Goal: Task Accomplishment & Management: Use online tool/utility

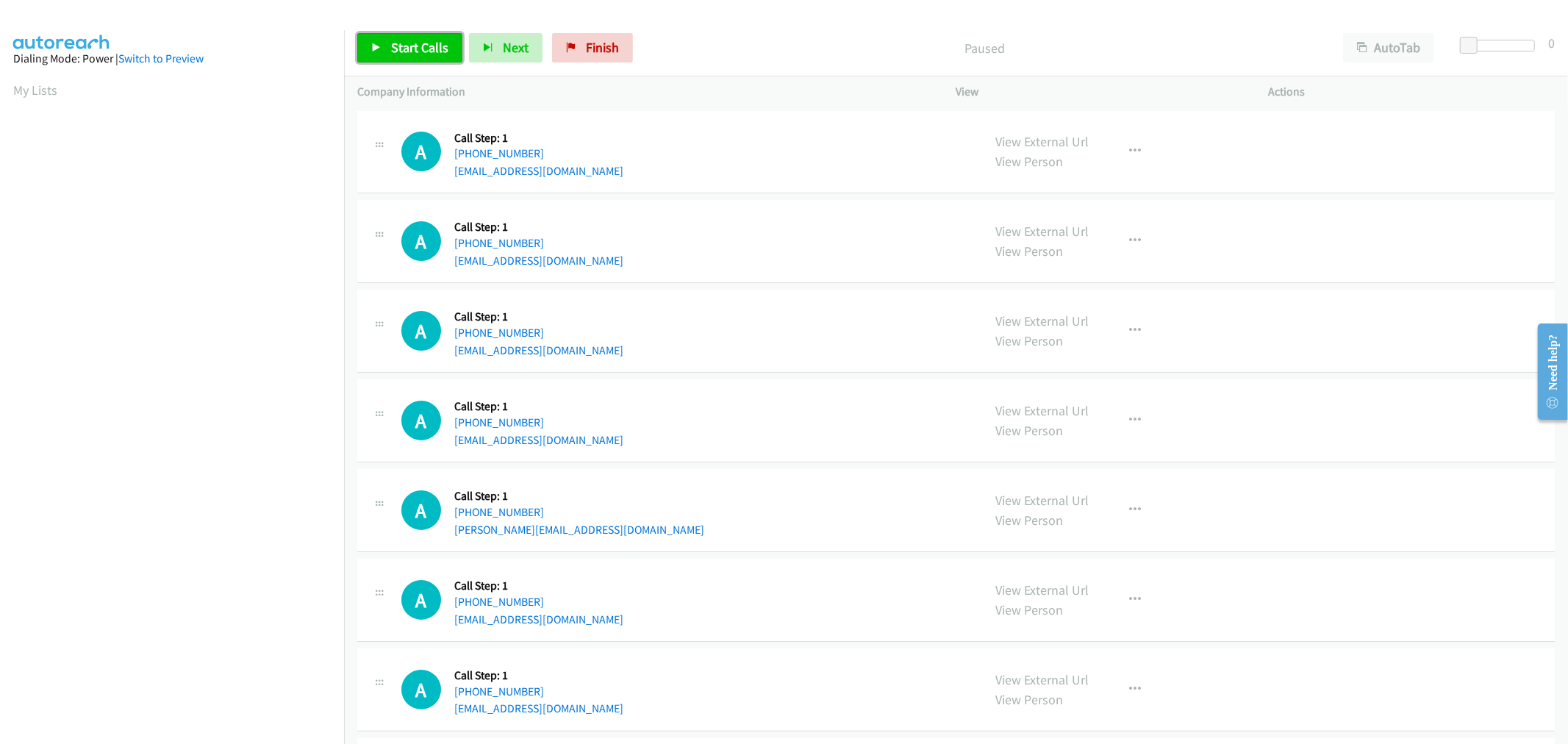
click at [427, 56] on link "Start Calls" at bounding box center [410, 48] width 105 height 30
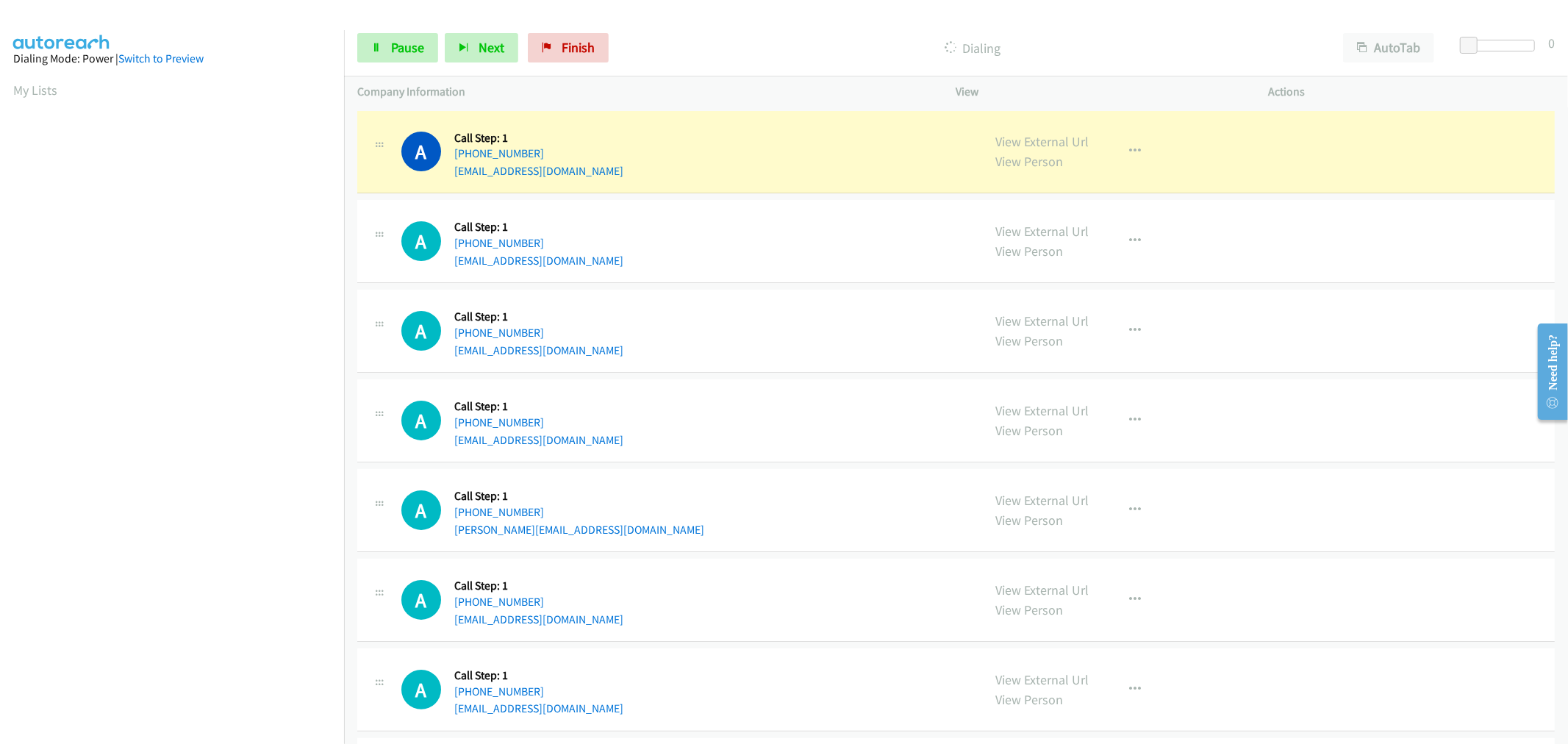
scroll to position [82, 0]
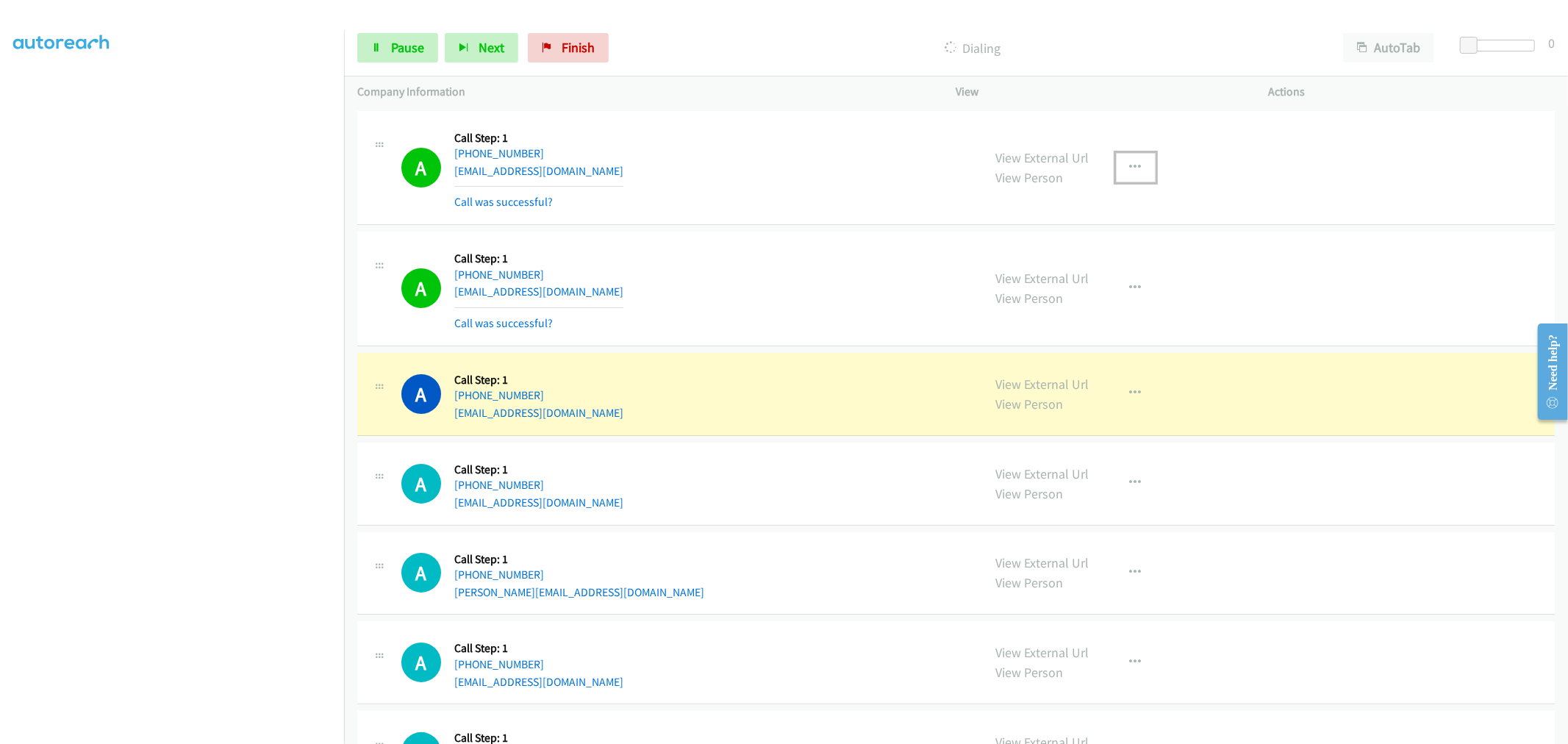
drag, startPoint x: 1135, startPoint y: 171, endPoint x: 1078, endPoint y: 238, distance: 88.0
click at [1135, 171] on button "button" at bounding box center [1136, 168] width 40 height 30
click at [1001, 292] on link "Add to do not call list" at bounding box center [1057, 293] width 195 height 30
click at [796, 236] on div "A Callback Scheduled Call Step: 1 America/New_York +1 770-298-7098 ashleylbaile…" at bounding box center [956, 288] width 1197 height 115
click at [795, 224] on div "A Callback Scheduled Call Step: 1 America/New_York +1 419-283-7577 tcooper01@gm…" at bounding box center [956, 168] width 1197 height 115
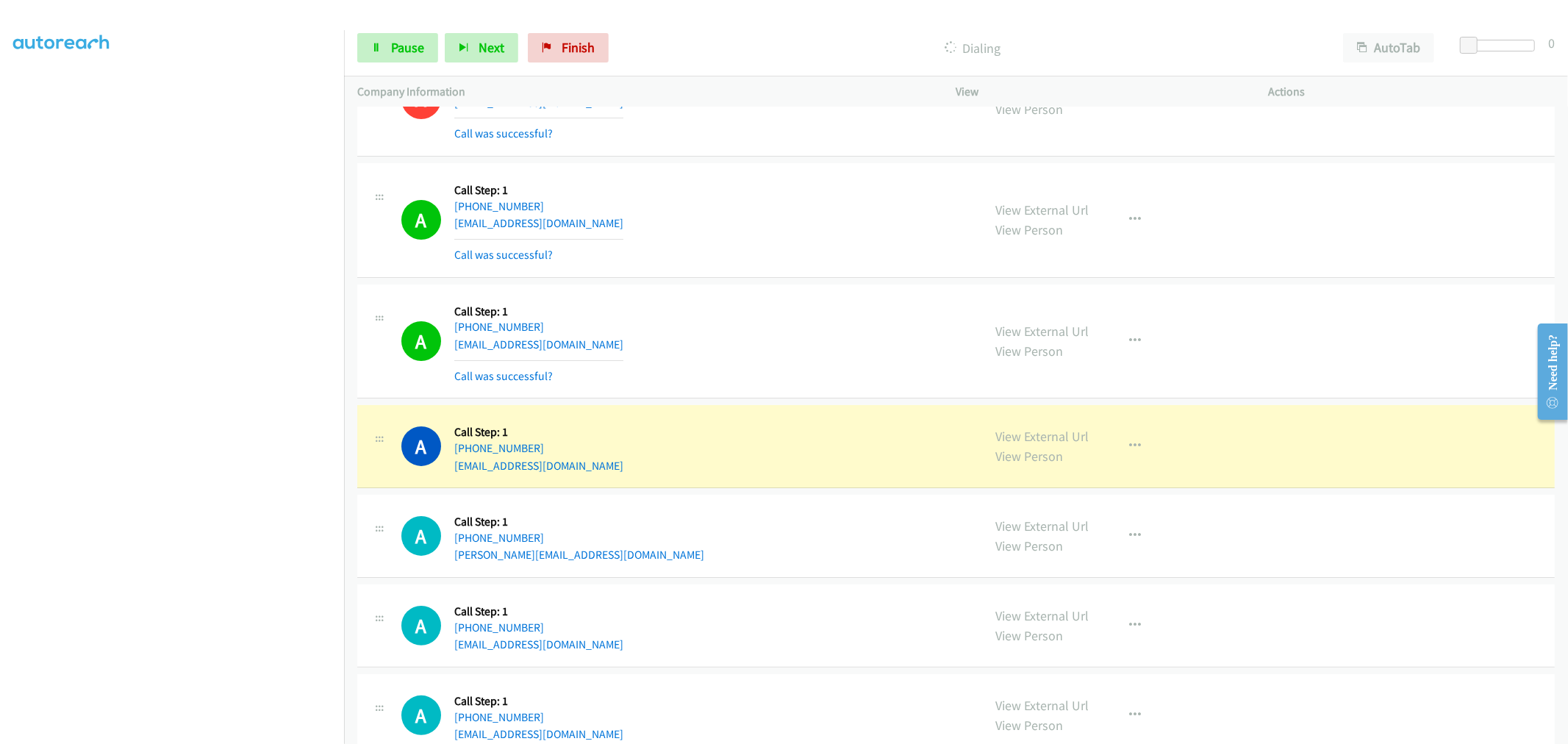
scroll to position [163, 0]
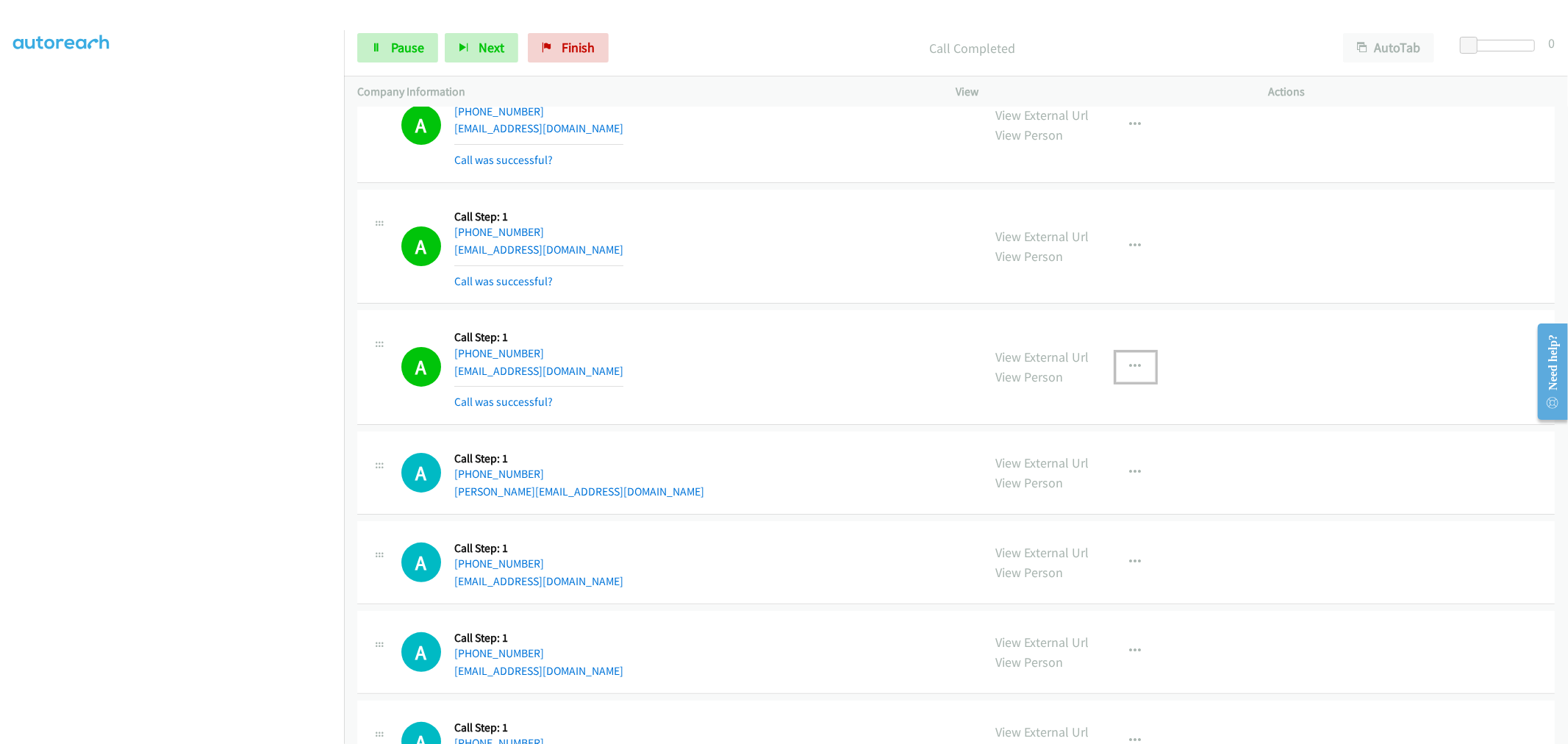
drag, startPoint x: 1118, startPoint y: 373, endPoint x: 1114, endPoint y: 395, distance: 22.4
click at [1118, 373] on button "button" at bounding box center [1136, 367] width 40 height 30
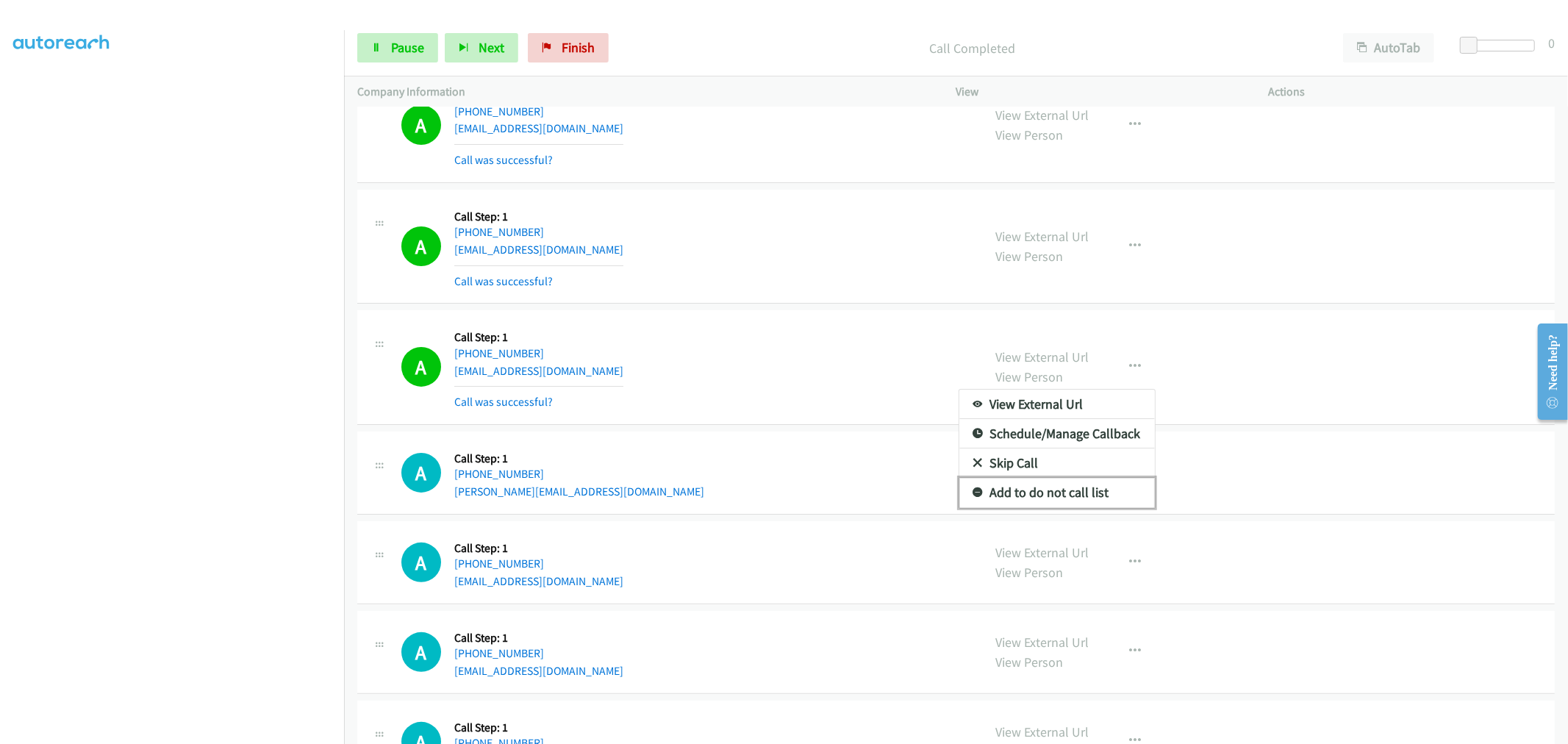
click at [1022, 483] on link "Add to do not call list" at bounding box center [1057, 493] width 195 height 30
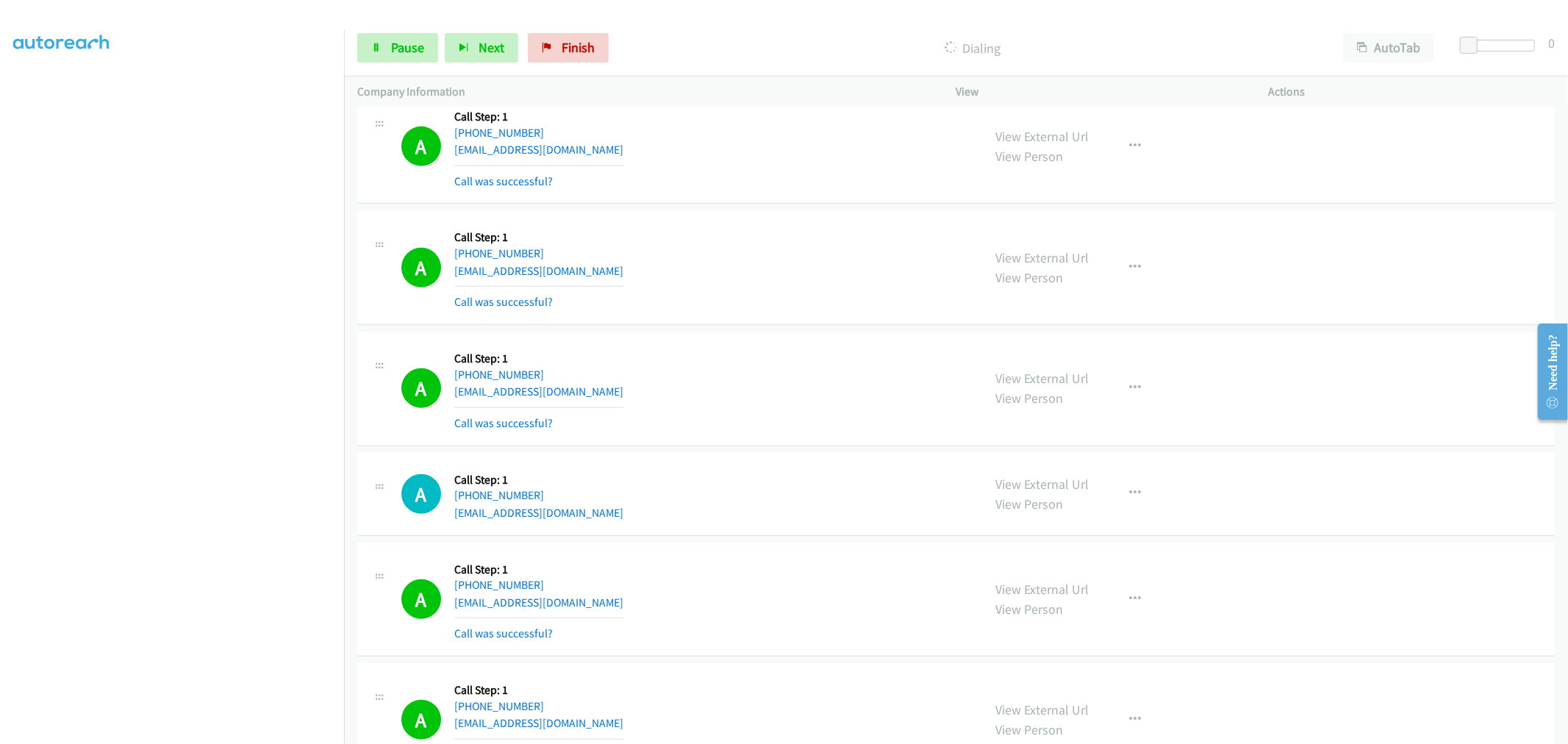
scroll to position [736, 0]
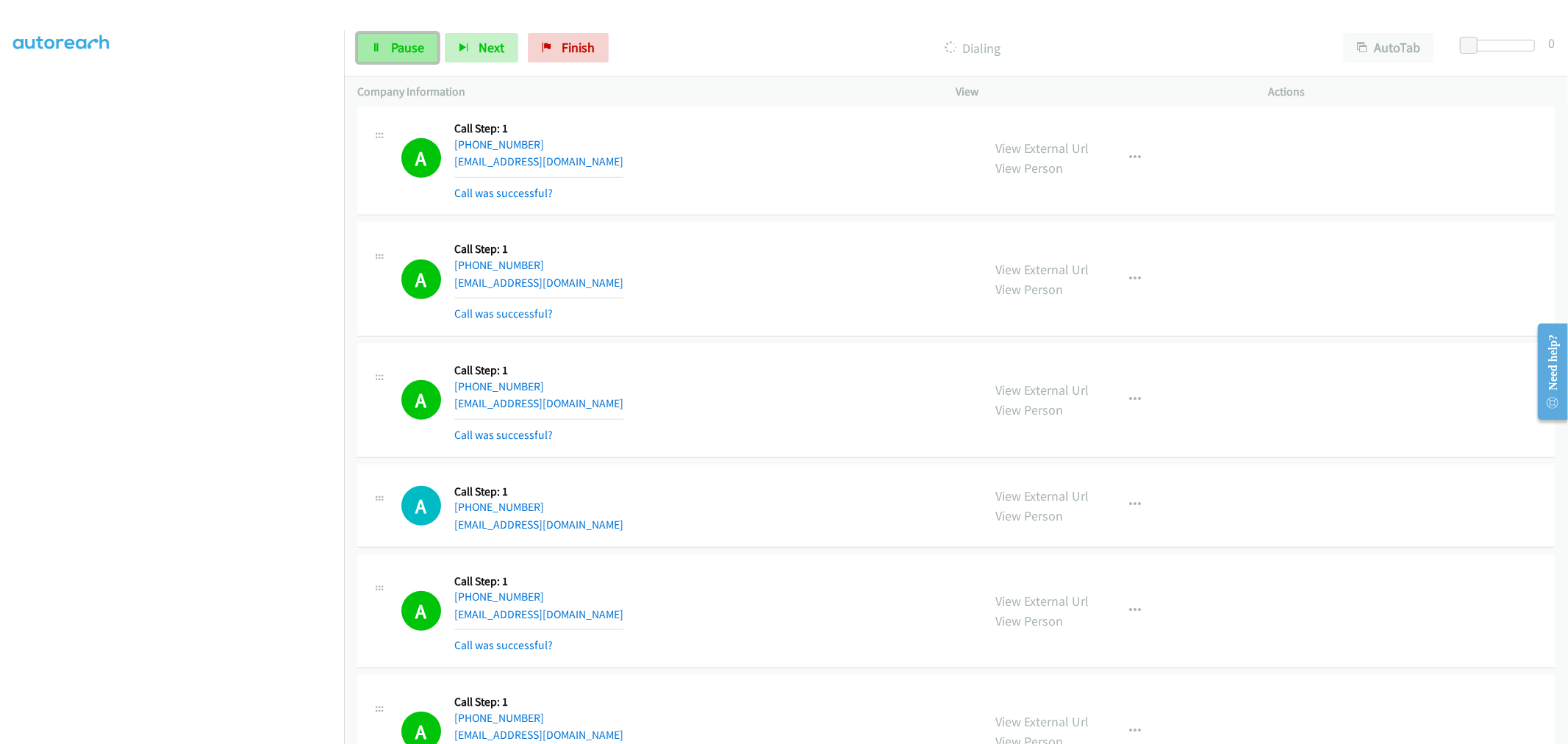
click at [409, 42] on span "Pause" at bounding box center [408, 47] width 33 height 17
click at [774, 215] on div "A Callback Scheduled Call Step: 1 America/New_York +1 571-269-9866 abdim81@gmai…" at bounding box center [956, 158] width 1197 height 115
click at [726, 384] on div "A Callback Scheduled Call Step: 1 America/Chicago +1 316-204-7059 mashelly58@gm…" at bounding box center [685, 400] width 568 height 87
click at [843, 312] on div "A Callback Scheduled Call Step: 1 America/Chicago +1 773-746-0994 kindlemcgraw@…" at bounding box center [685, 279] width 568 height 87
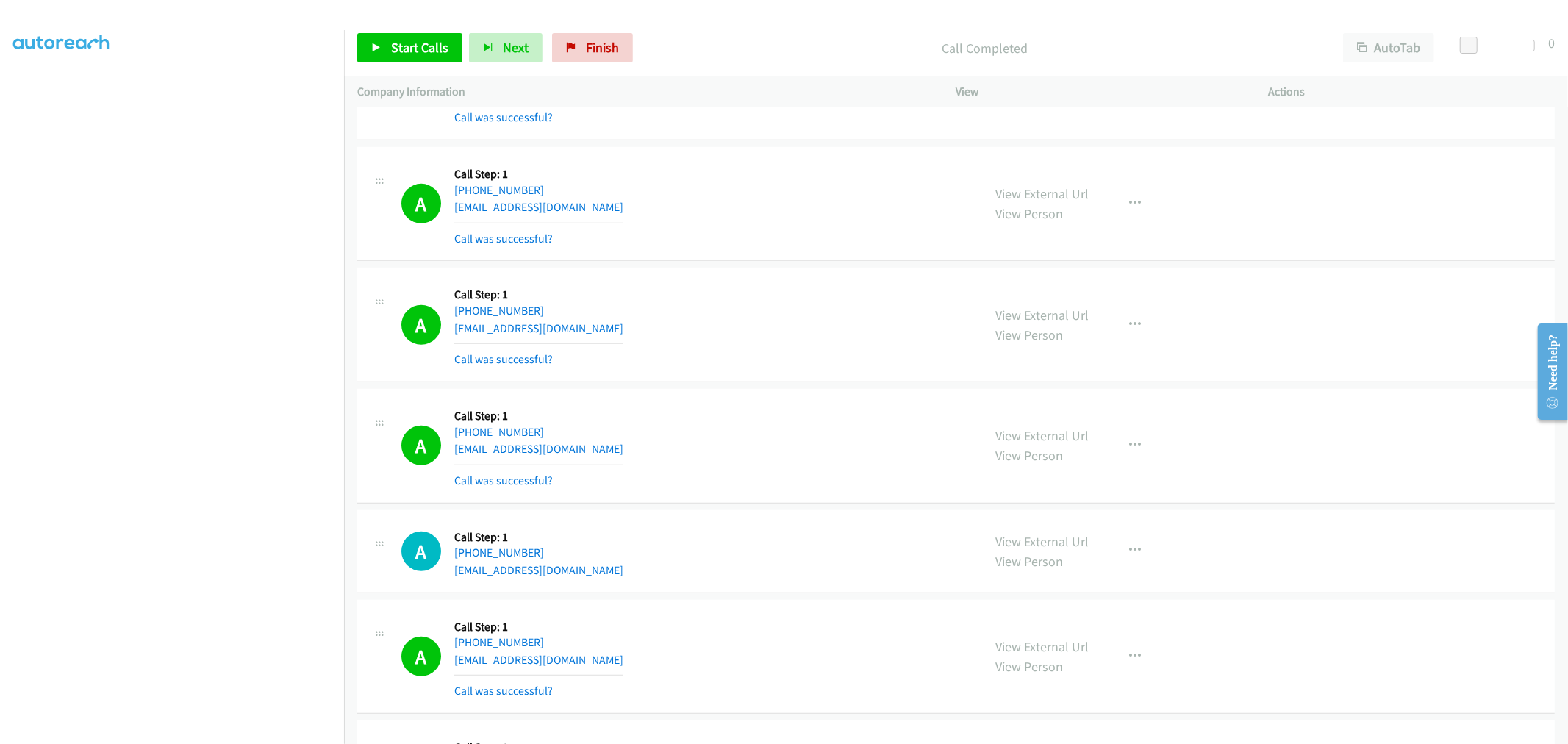
scroll to position [653, 0]
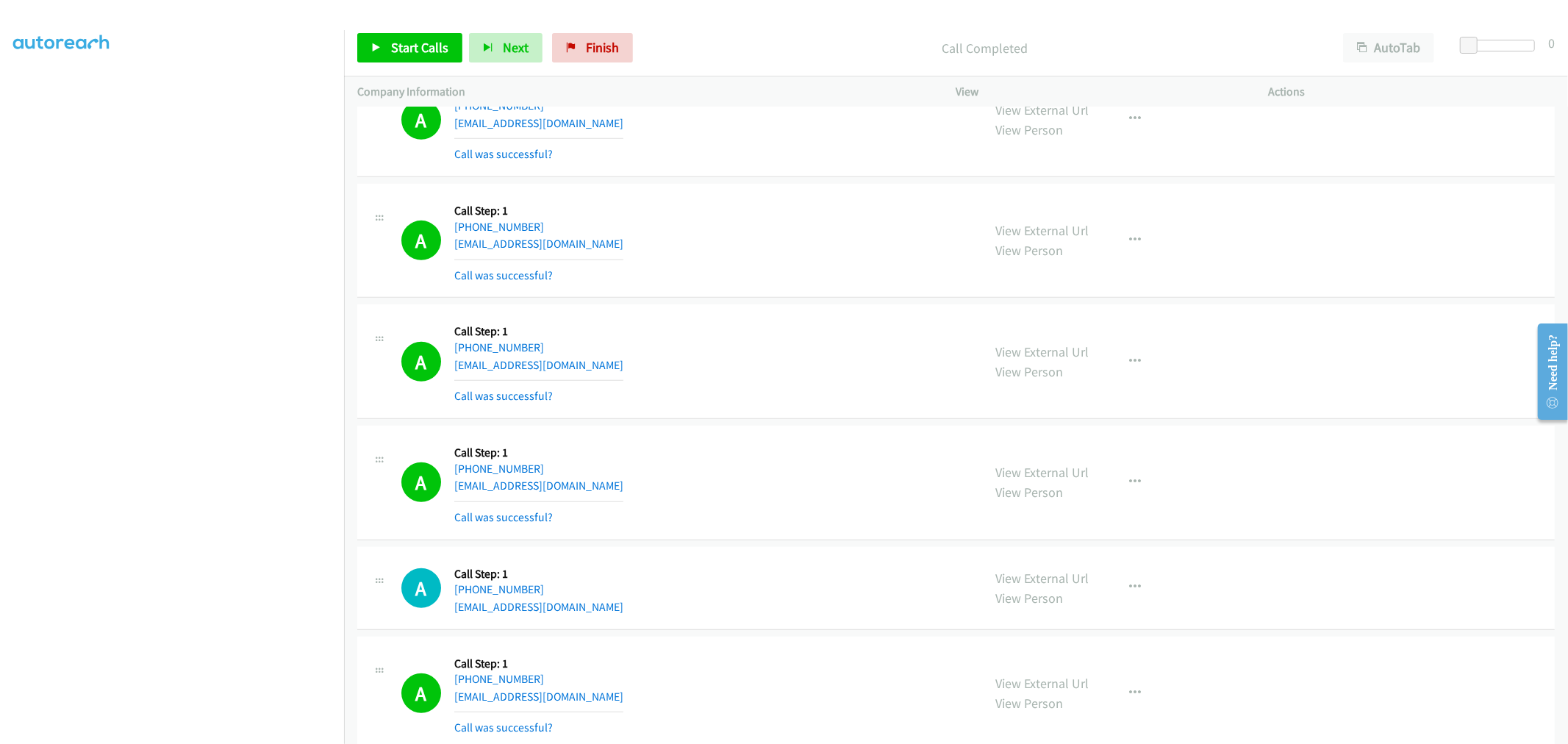
click at [814, 319] on div "A Callback Scheduled Call Step: 1 America/Chicago +1 773-746-0994 kindlemcgraw@…" at bounding box center [685, 362] width 568 height 87
drag, startPoint x: 1042, startPoint y: 479, endPoint x: 905, endPoint y: 360, distance: 181.5
drag, startPoint x: 401, startPoint y: 48, endPoint x: 383, endPoint y: 16, distance: 36.7
click at [401, 48] on span "Start Calls" at bounding box center [420, 47] width 58 height 17
drag, startPoint x: 805, startPoint y: 318, endPoint x: 895, endPoint y: 248, distance: 114.0
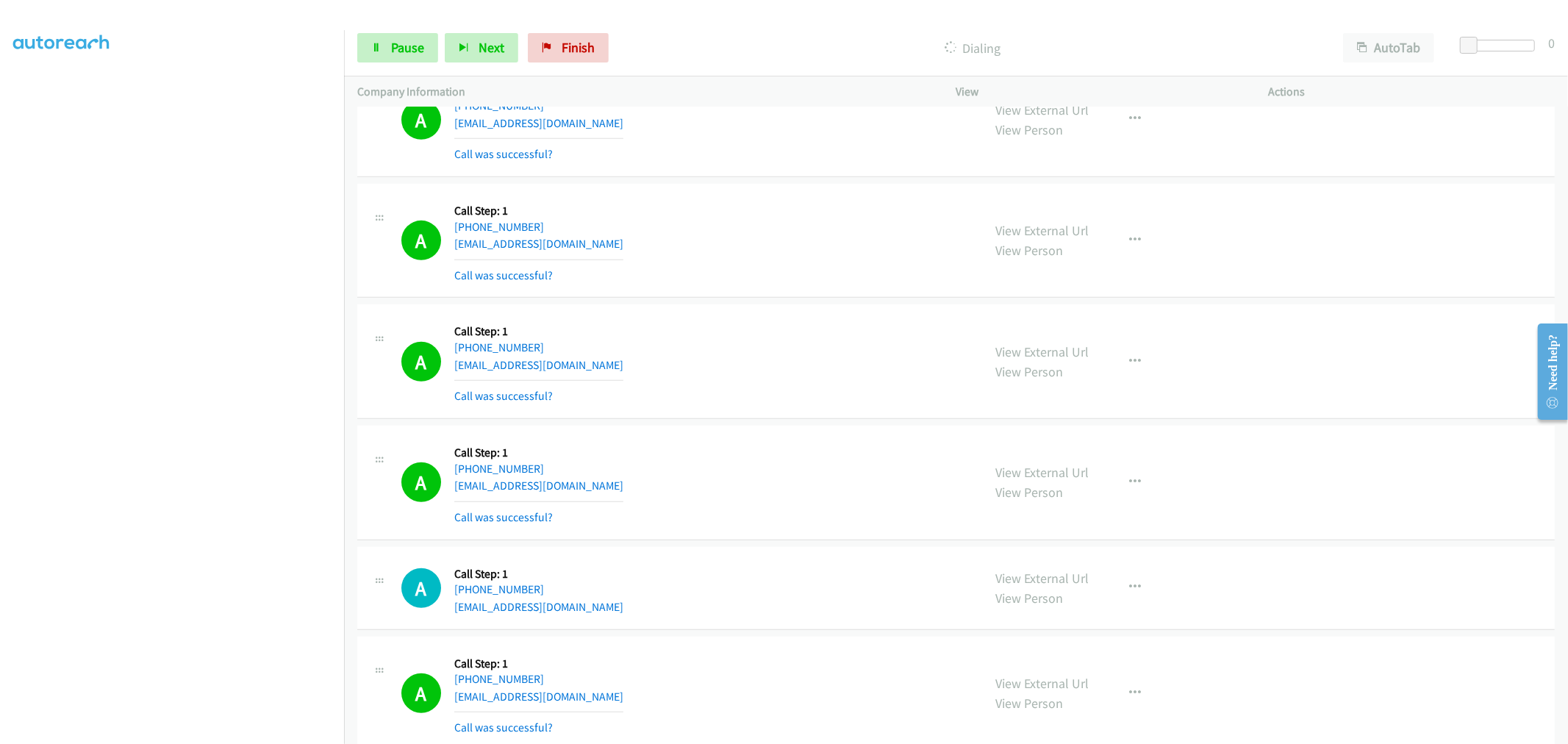
click at [805, 318] on div "A Callback Scheduled Call Step: 1 America/Chicago +1 773-746-0994 kindlemcgraw@…" at bounding box center [685, 362] width 568 height 87
click at [761, 287] on div "A Callback Scheduled Call Step: 1 America/New_York +1 571-269-9866 abdim81@gmai…" at bounding box center [956, 241] width 1197 height 115
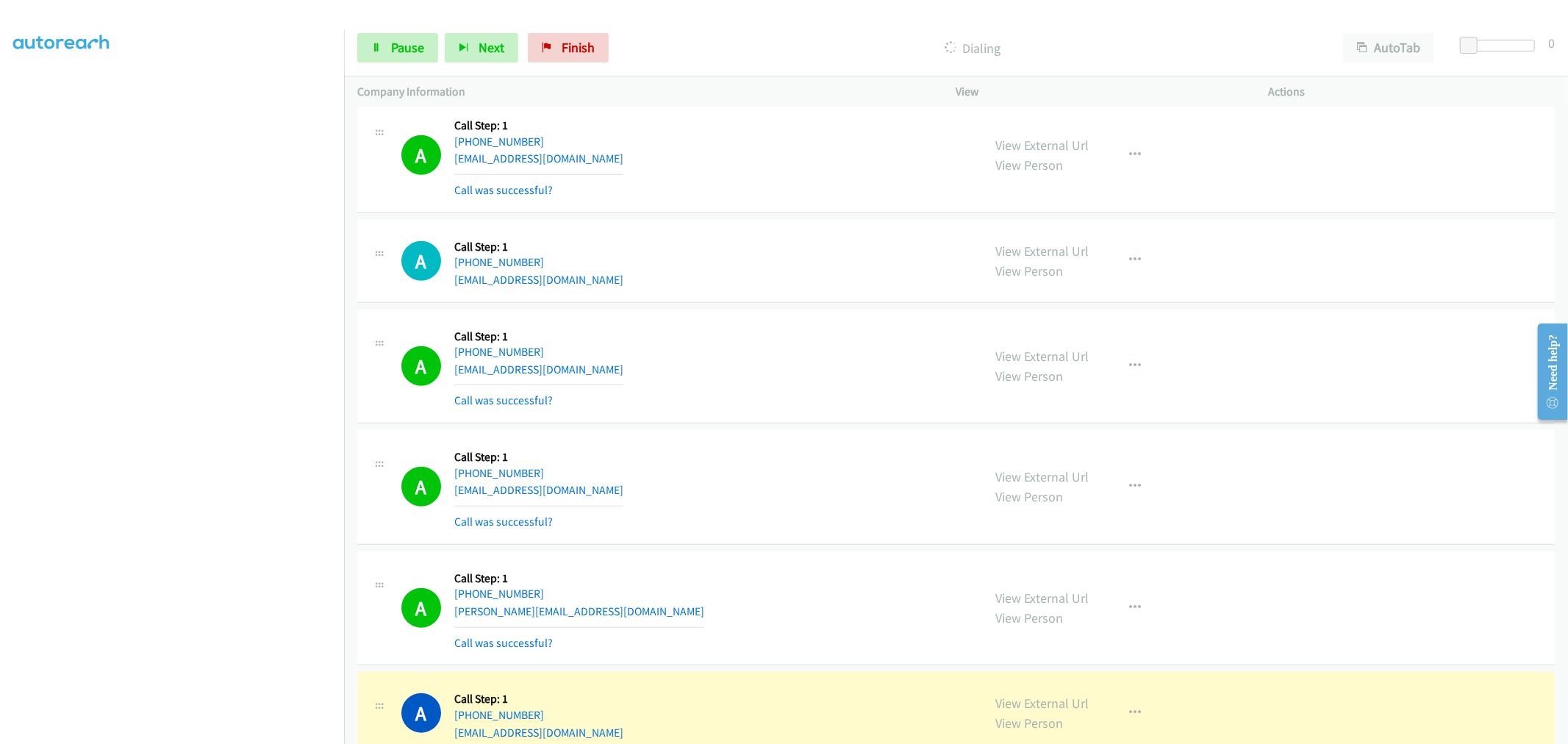
scroll to position [899, 0]
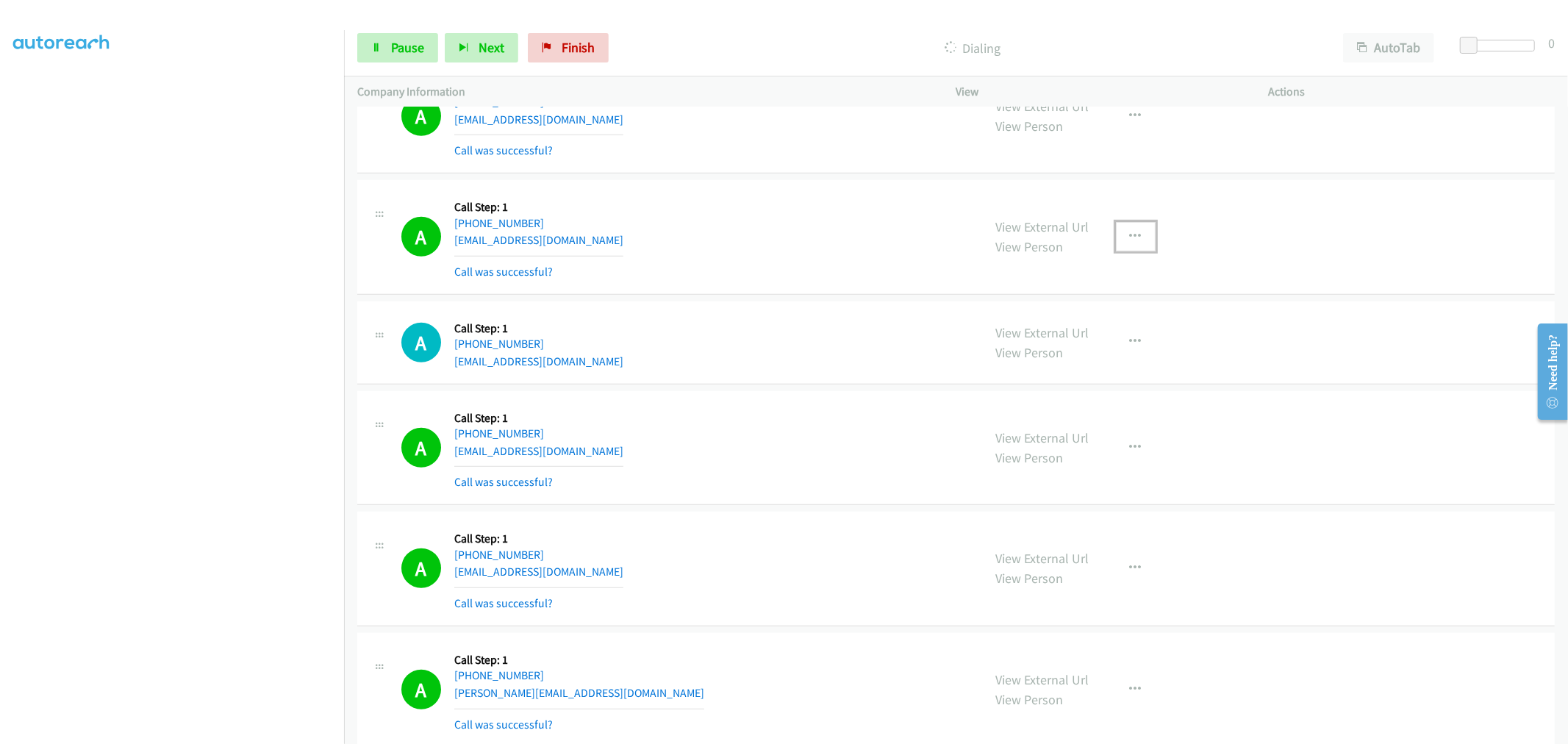
drag, startPoint x: 1113, startPoint y: 241, endPoint x: 1090, endPoint y: 306, distance: 68.9
click at [1116, 240] on button "button" at bounding box center [1136, 237] width 40 height 30
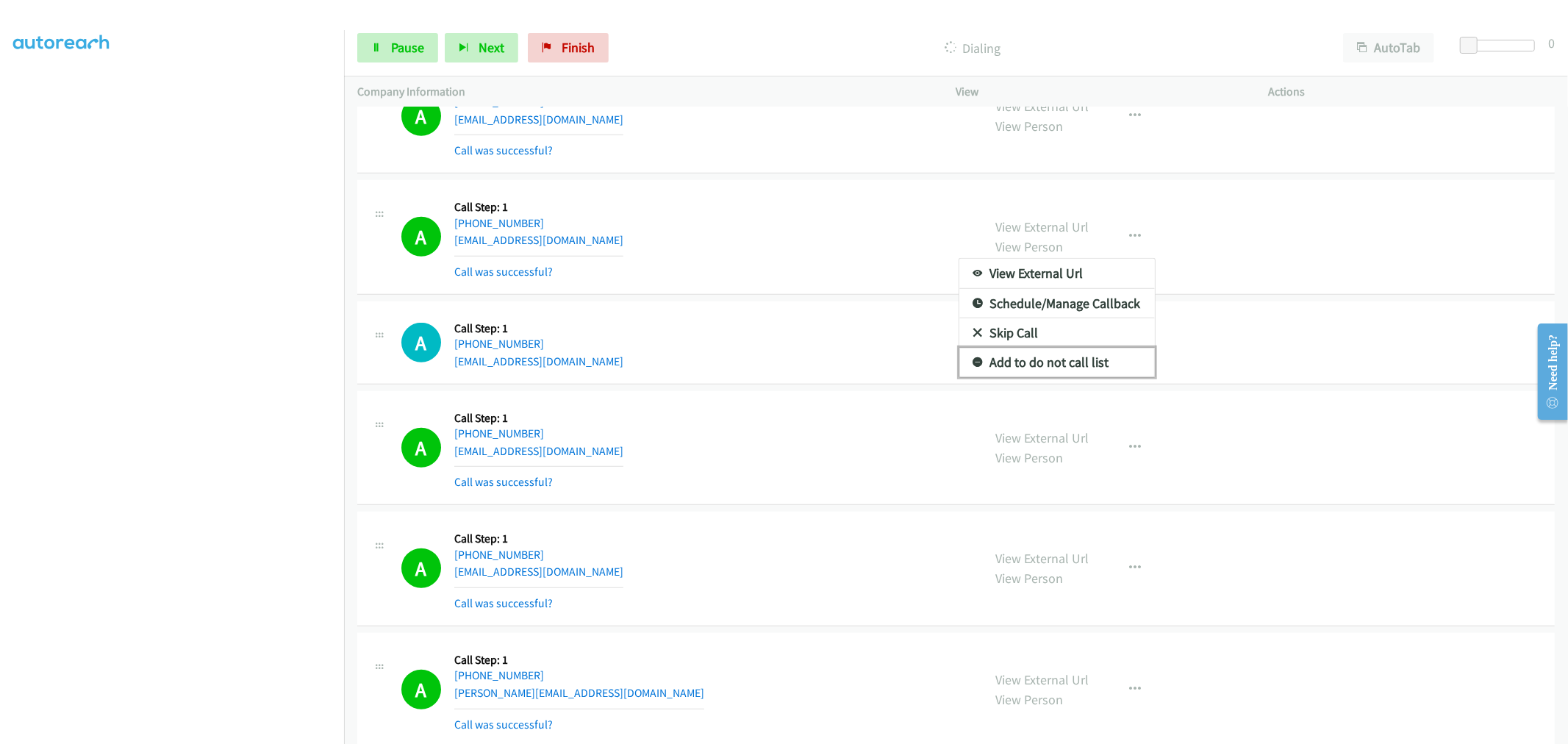
click at [1062, 357] on link "Add to do not call list" at bounding box center [1057, 363] width 195 height 30
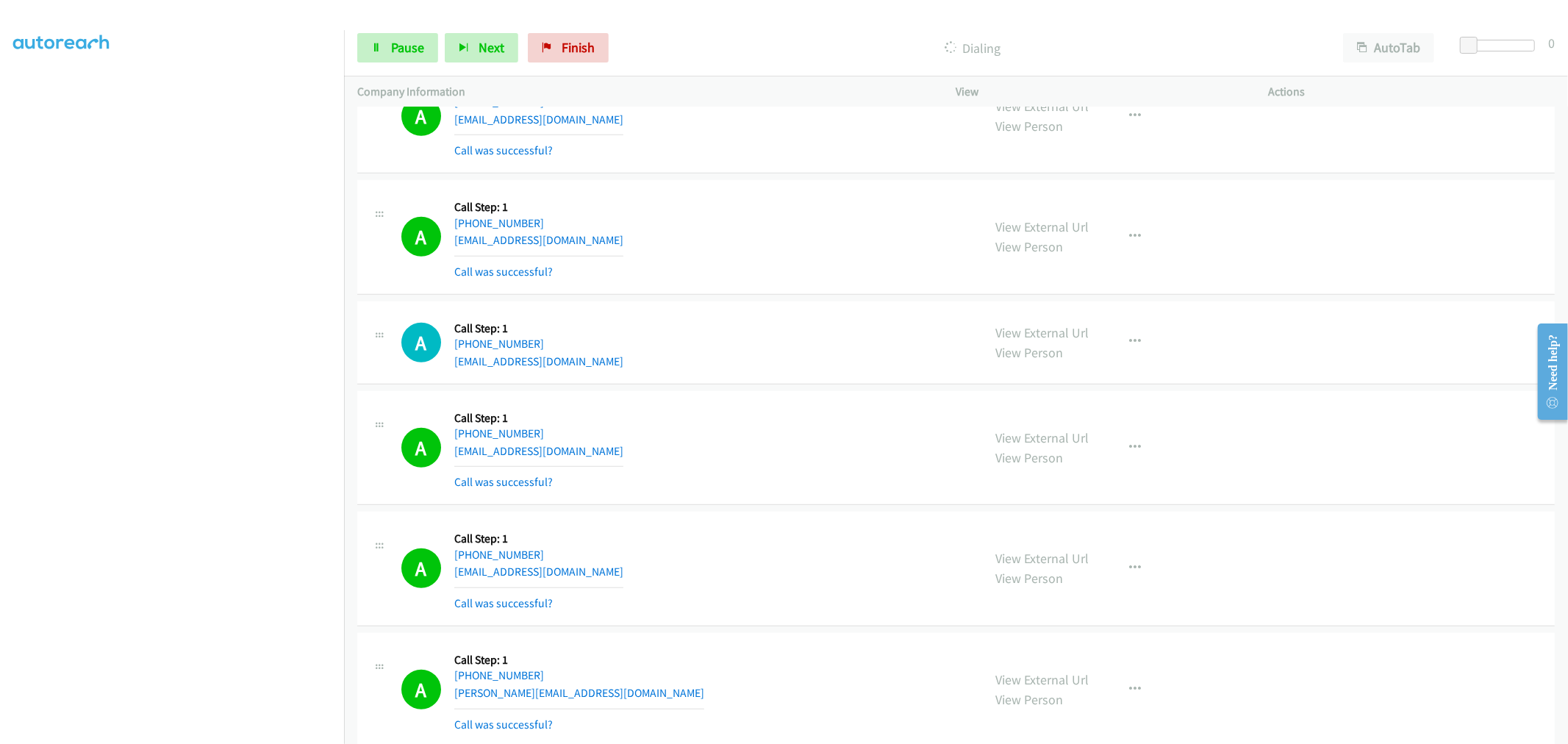
click at [776, 218] on div "A Callback Scheduled Call Step: 1 America/Chicago +1 316-204-7059 mashelly58@gm…" at bounding box center [685, 237] width 568 height 87
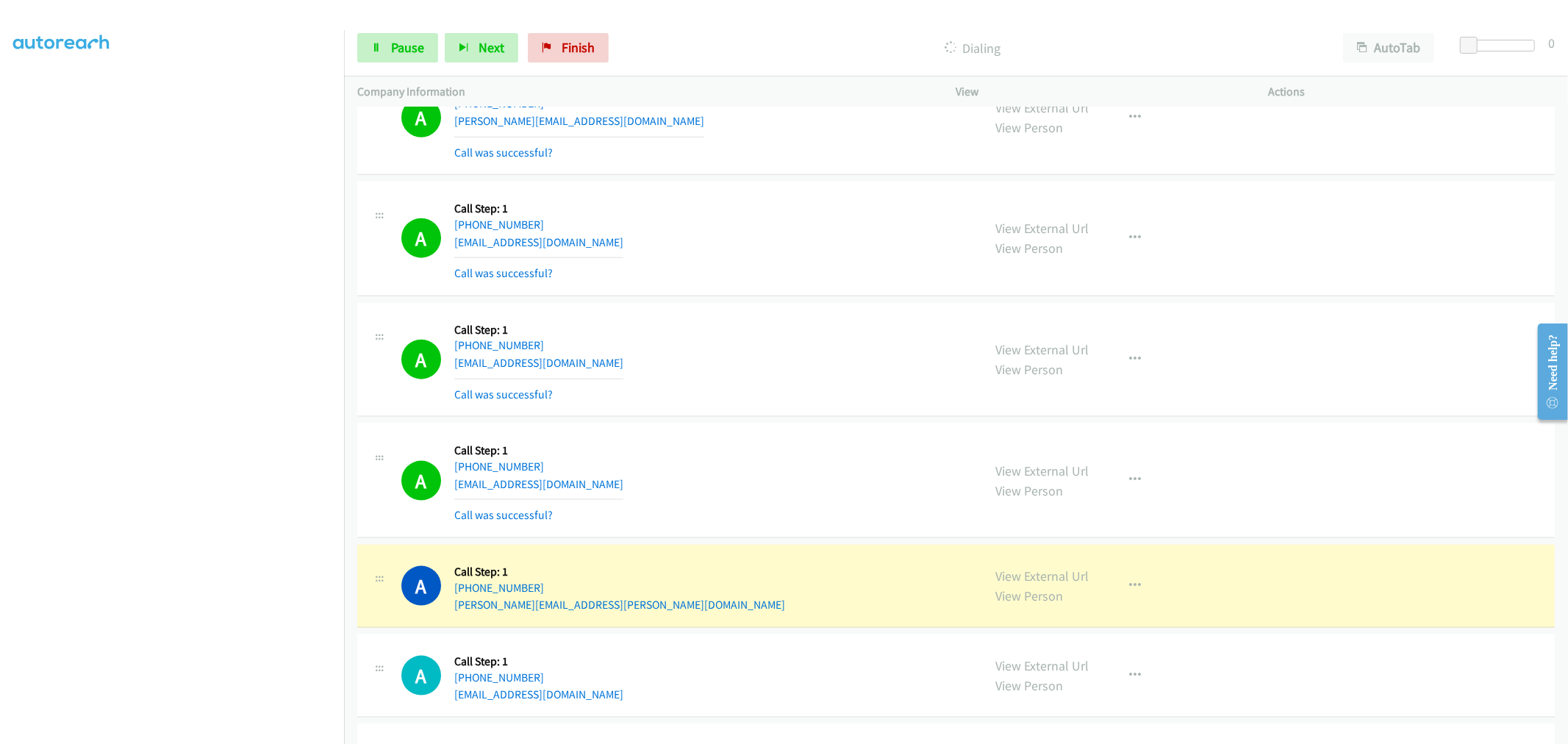
scroll to position [1634, 0]
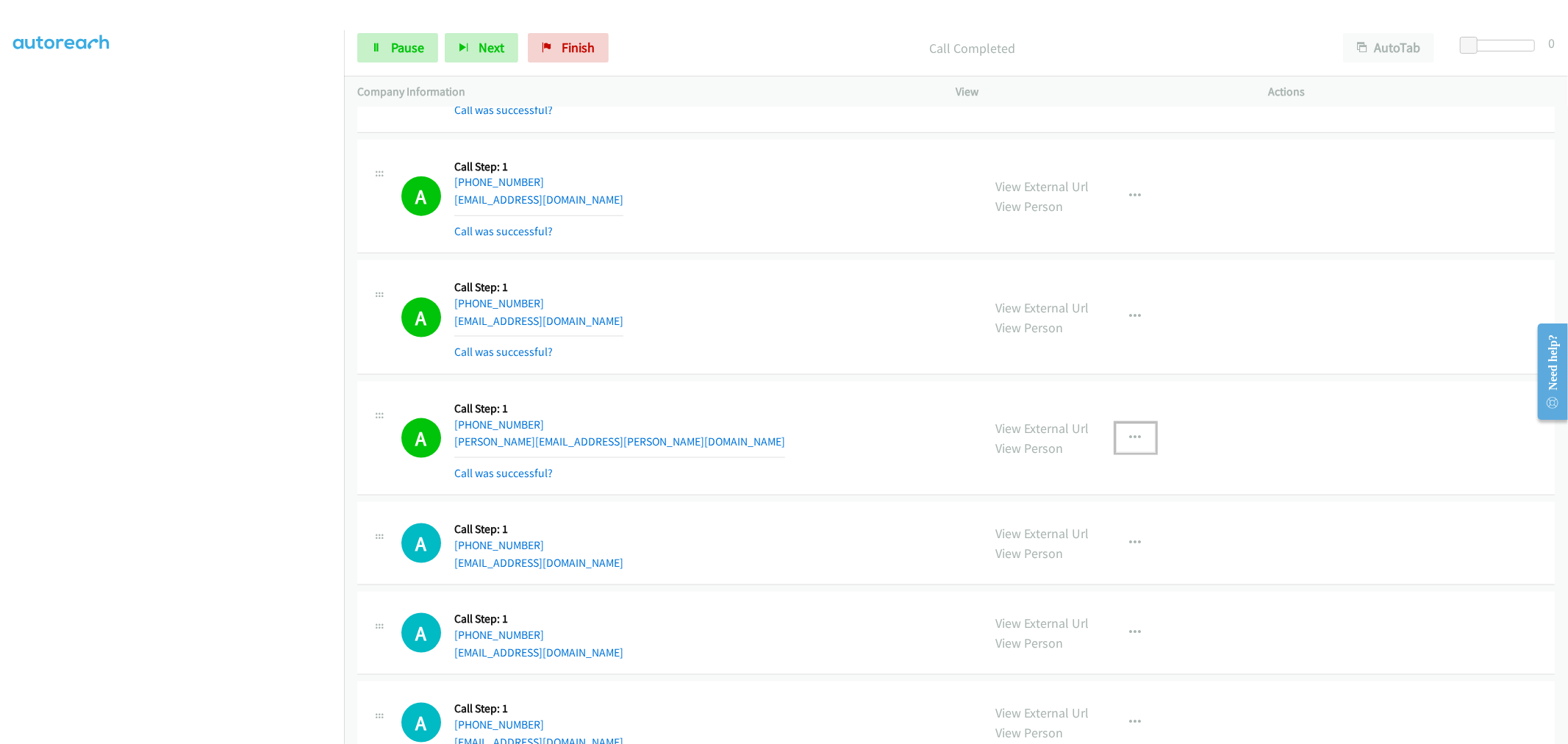
click at [1136, 442] on button "button" at bounding box center [1136, 438] width 40 height 30
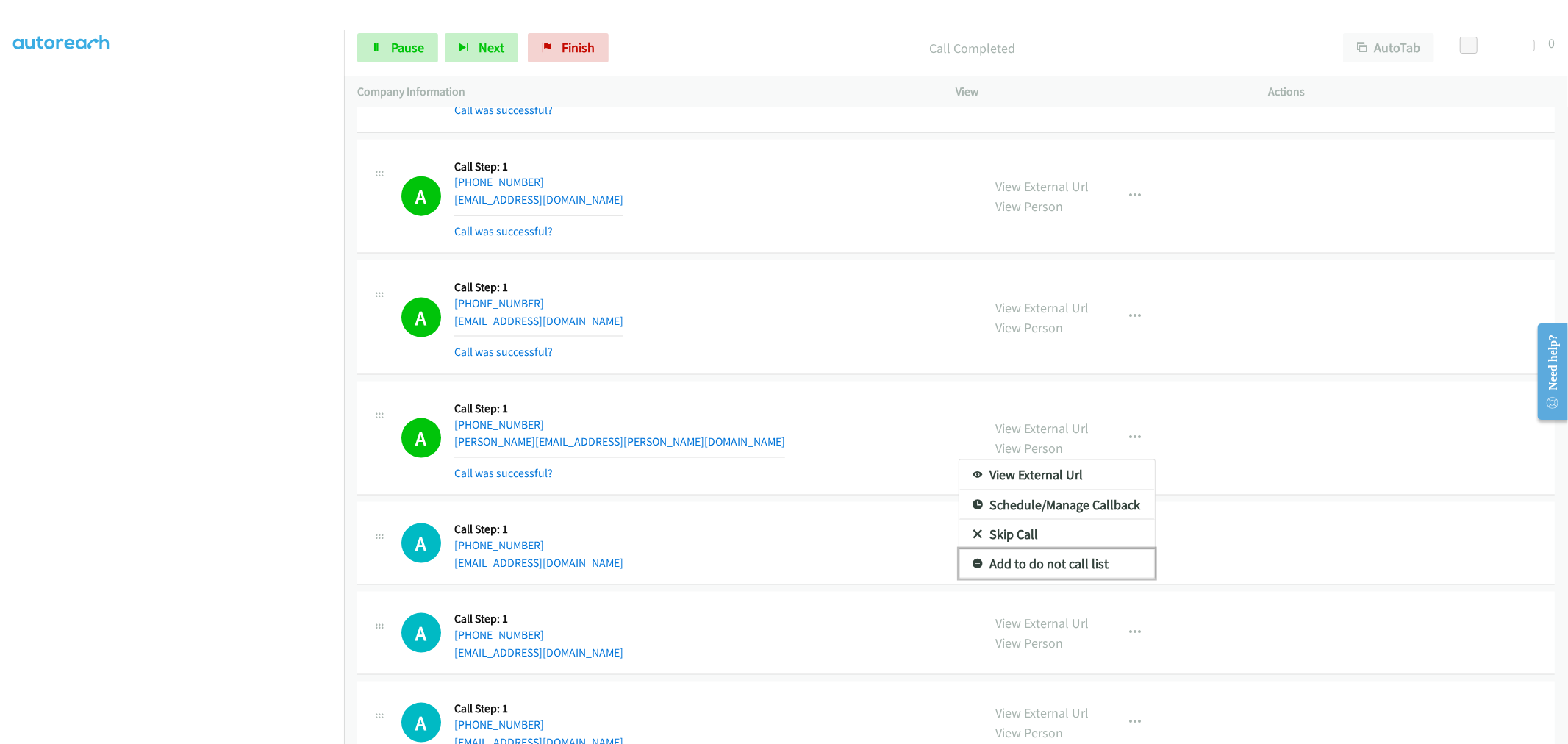
click at [1074, 564] on link "Add to do not call list" at bounding box center [1057, 564] width 195 height 30
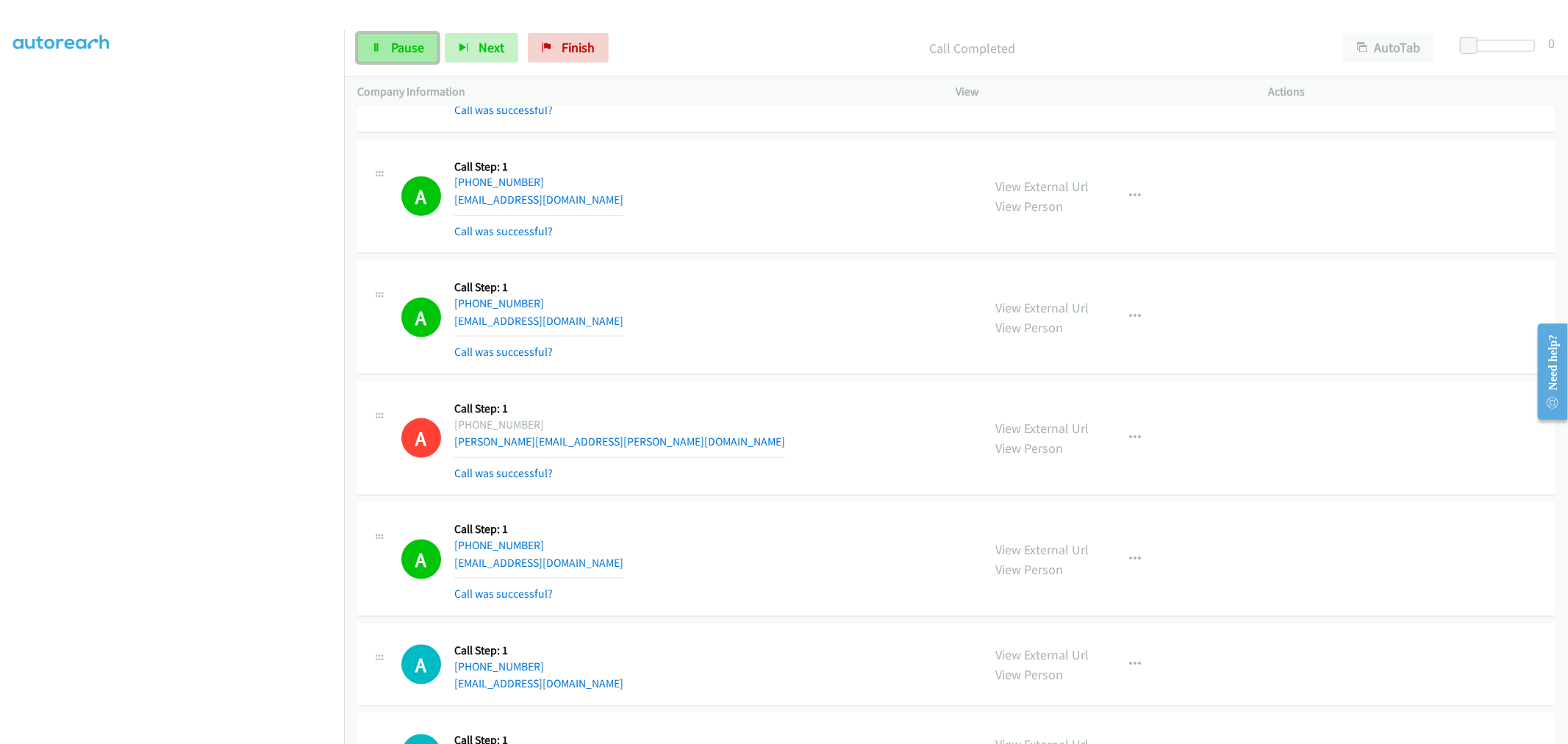
click at [402, 42] on span "Pause" at bounding box center [408, 47] width 33 height 17
click at [402, 50] on span "Start Calls" at bounding box center [420, 47] width 58 height 17
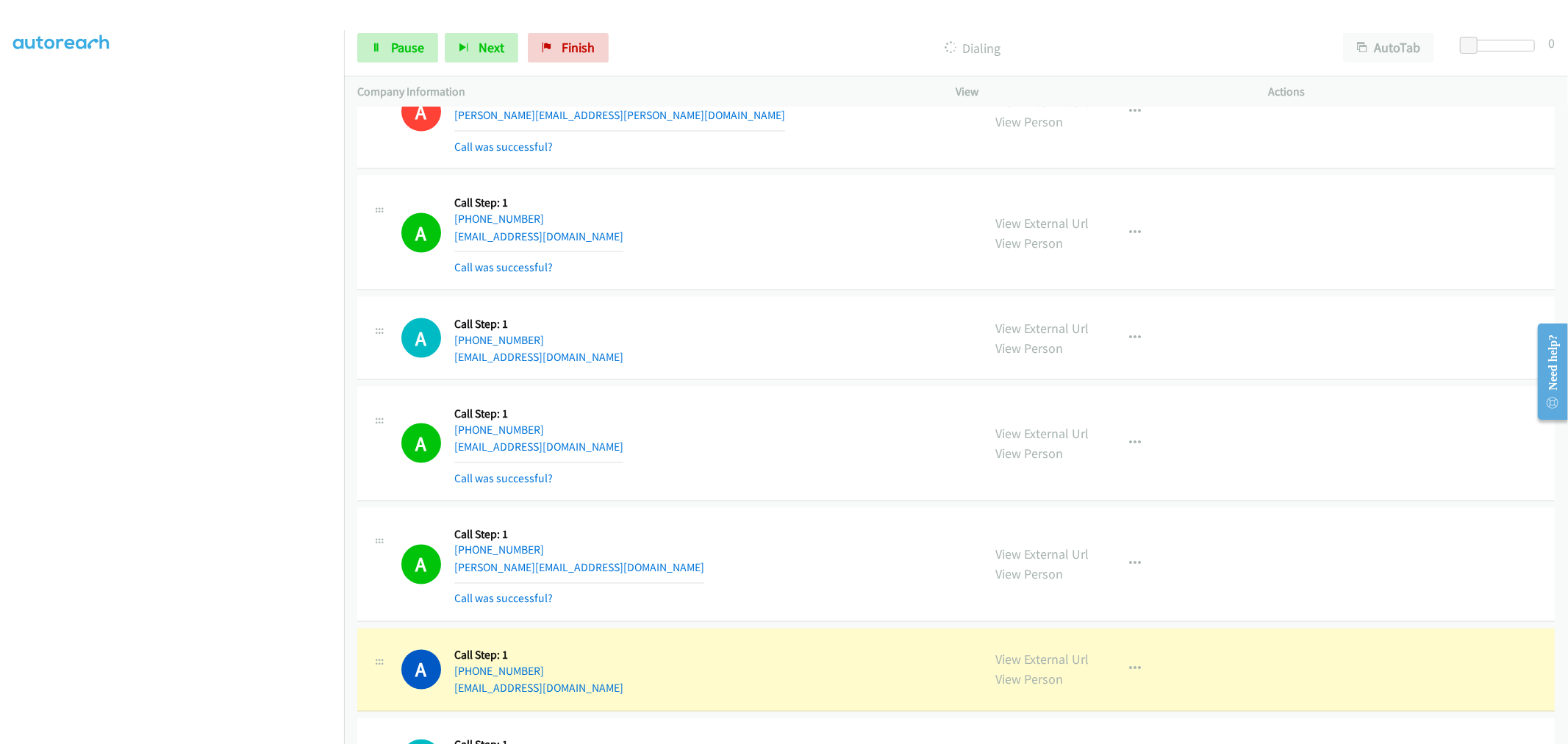
scroll to position [2370, 0]
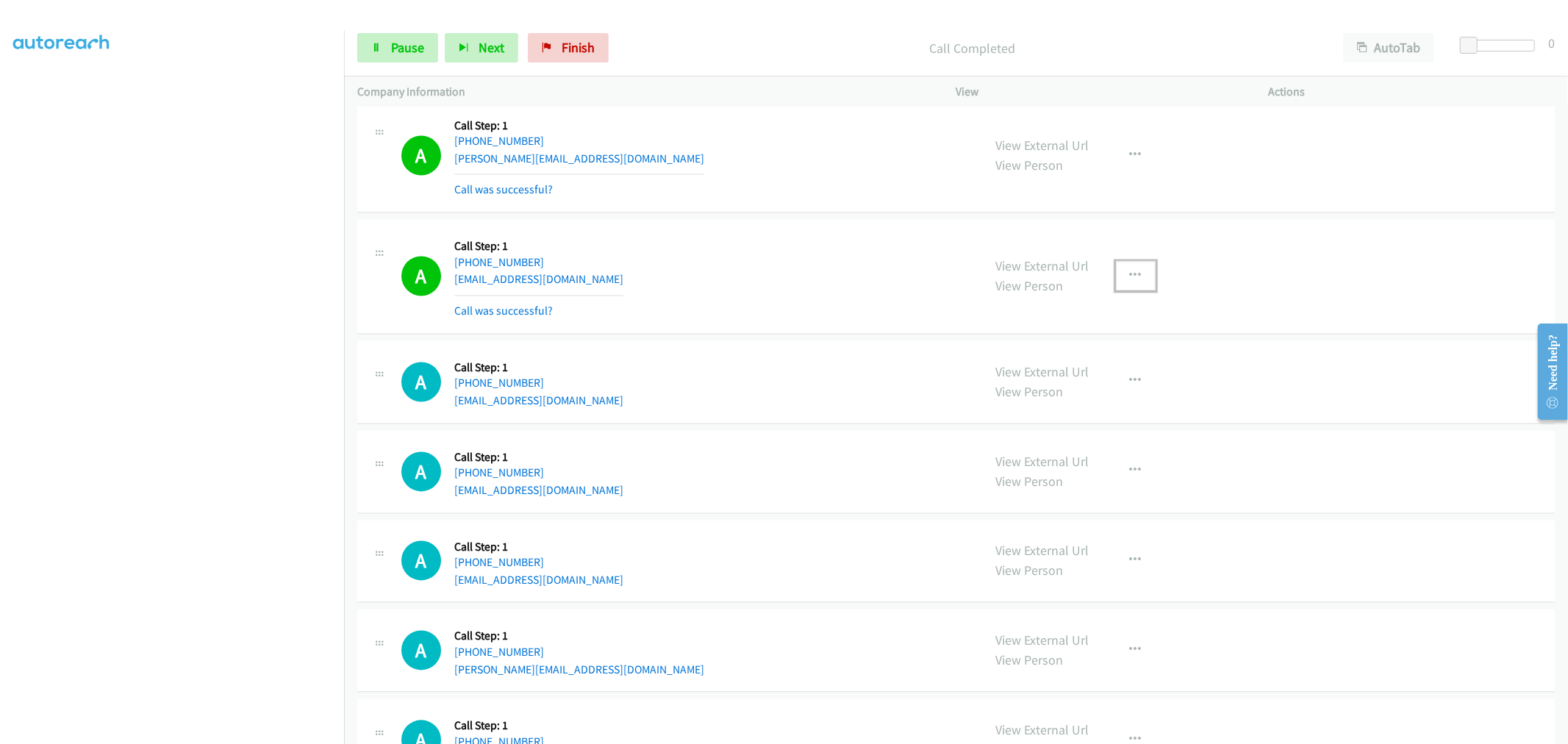
click at [1136, 274] on button "button" at bounding box center [1136, 277] width 40 height 30
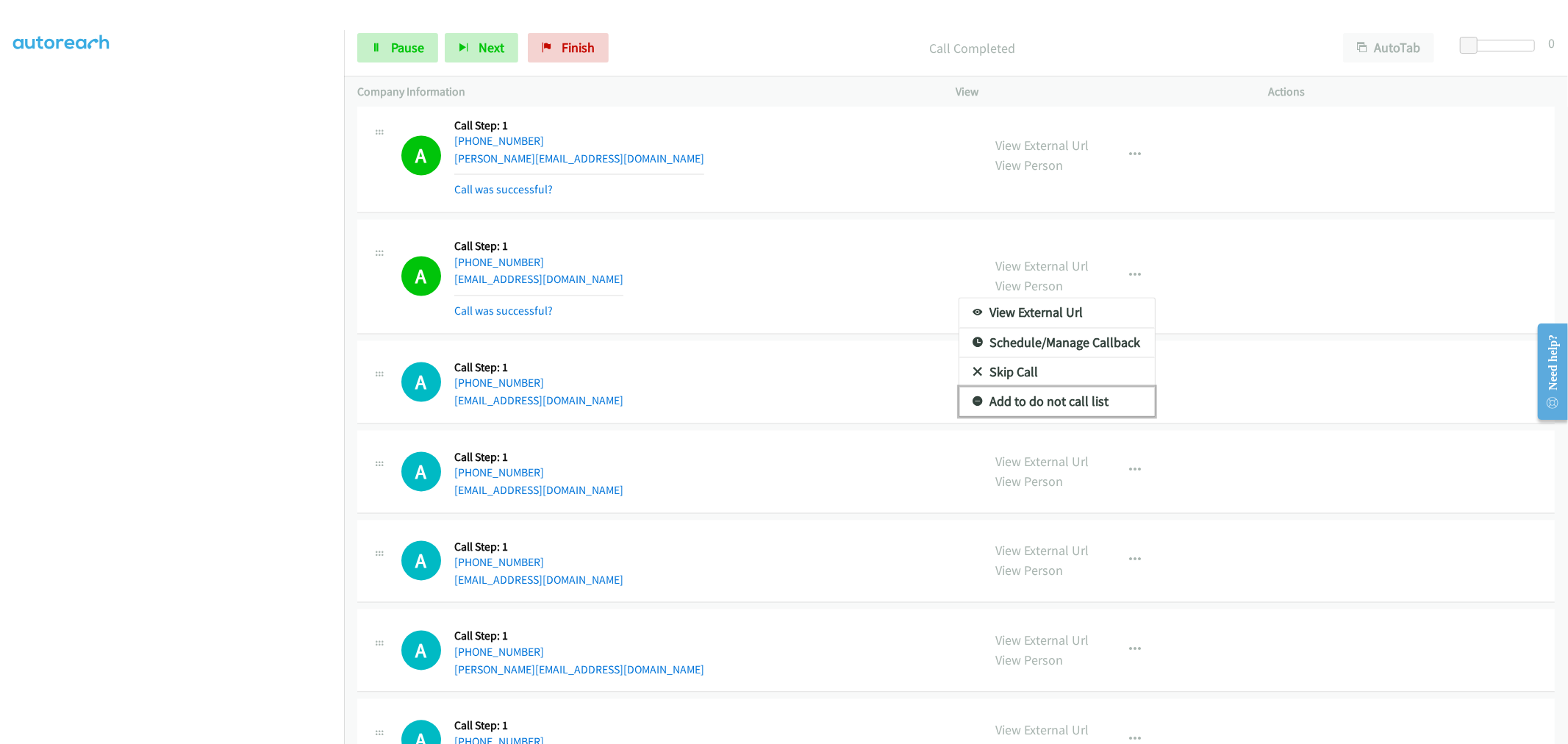
click at [1049, 400] on link "Add to do not call list" at bounding box center [1057, 402] width 195 height 30
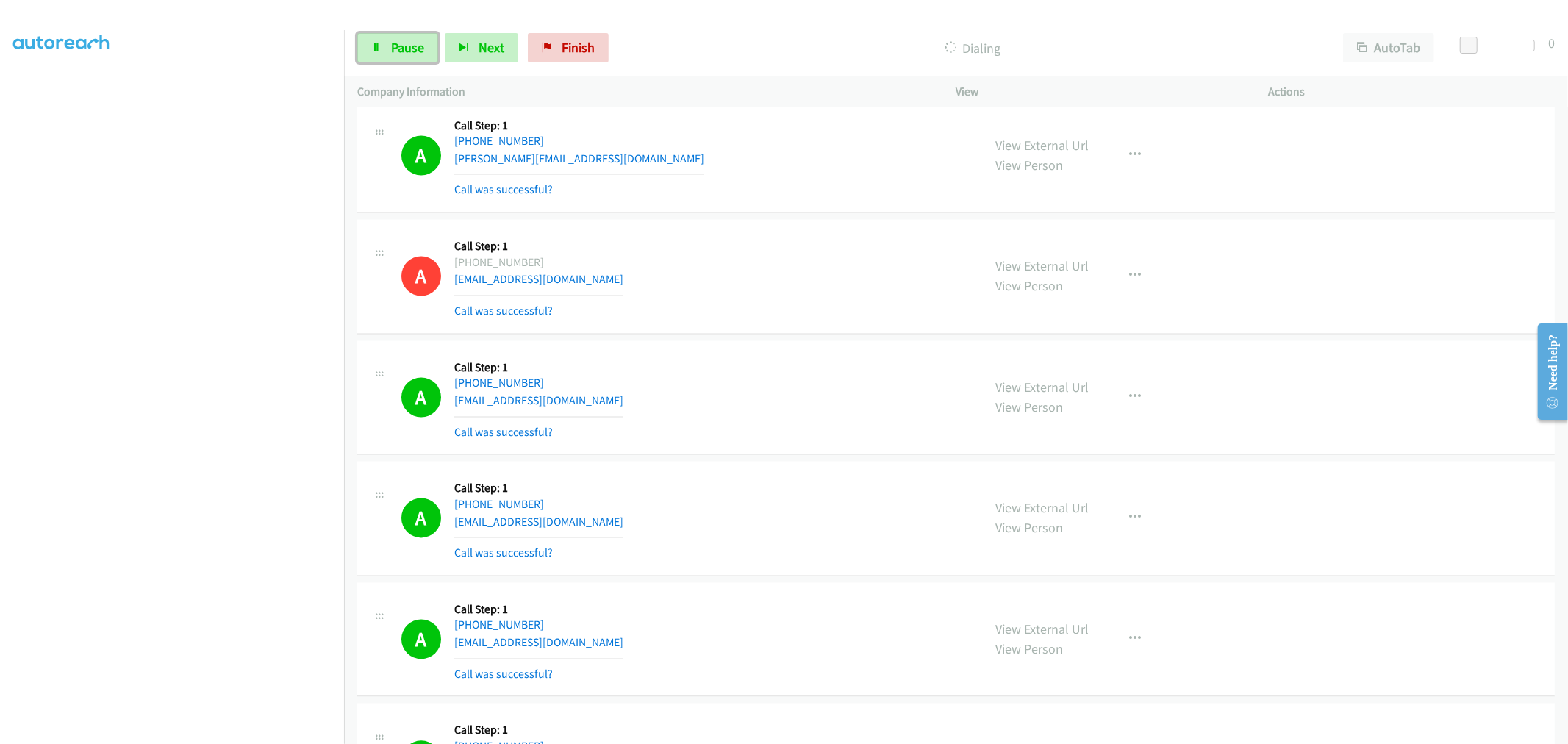
drag, startPoint x: 393, startPoint y: 45, endPoint x: 377, endPoint y: 110, distance: 66.9
click at [393, 45] on span "Pause" at bounding box center [408, 47] width 33 height 17
drag, startPoint x: 414, startPoint y: 34, endPoint x: 417, endPoint y: 51, distance: 17.3
click at [414, 34] on link "Start Calls" at bounding box center [410, 48] width 105 height 30
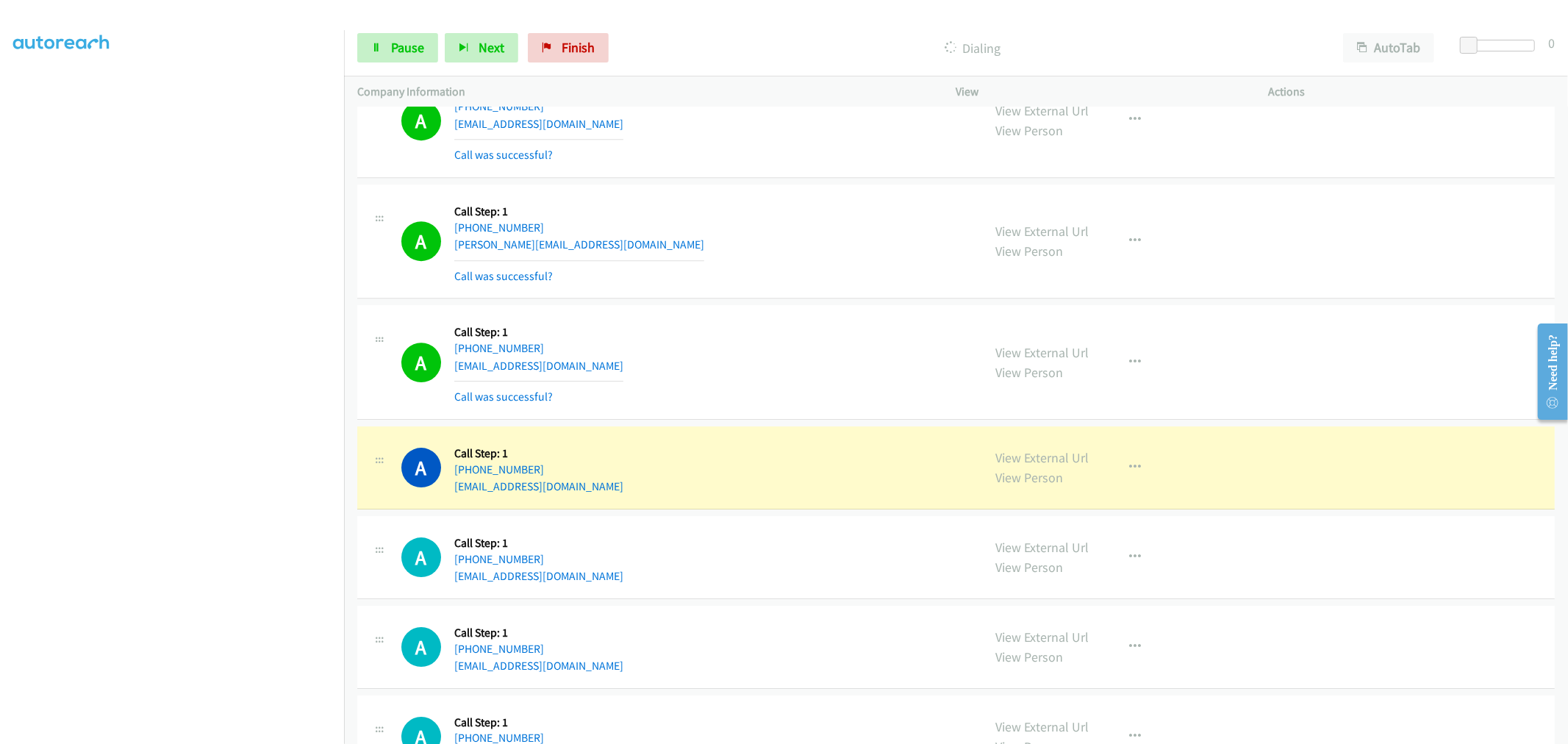
scroll to position [4003, 0]
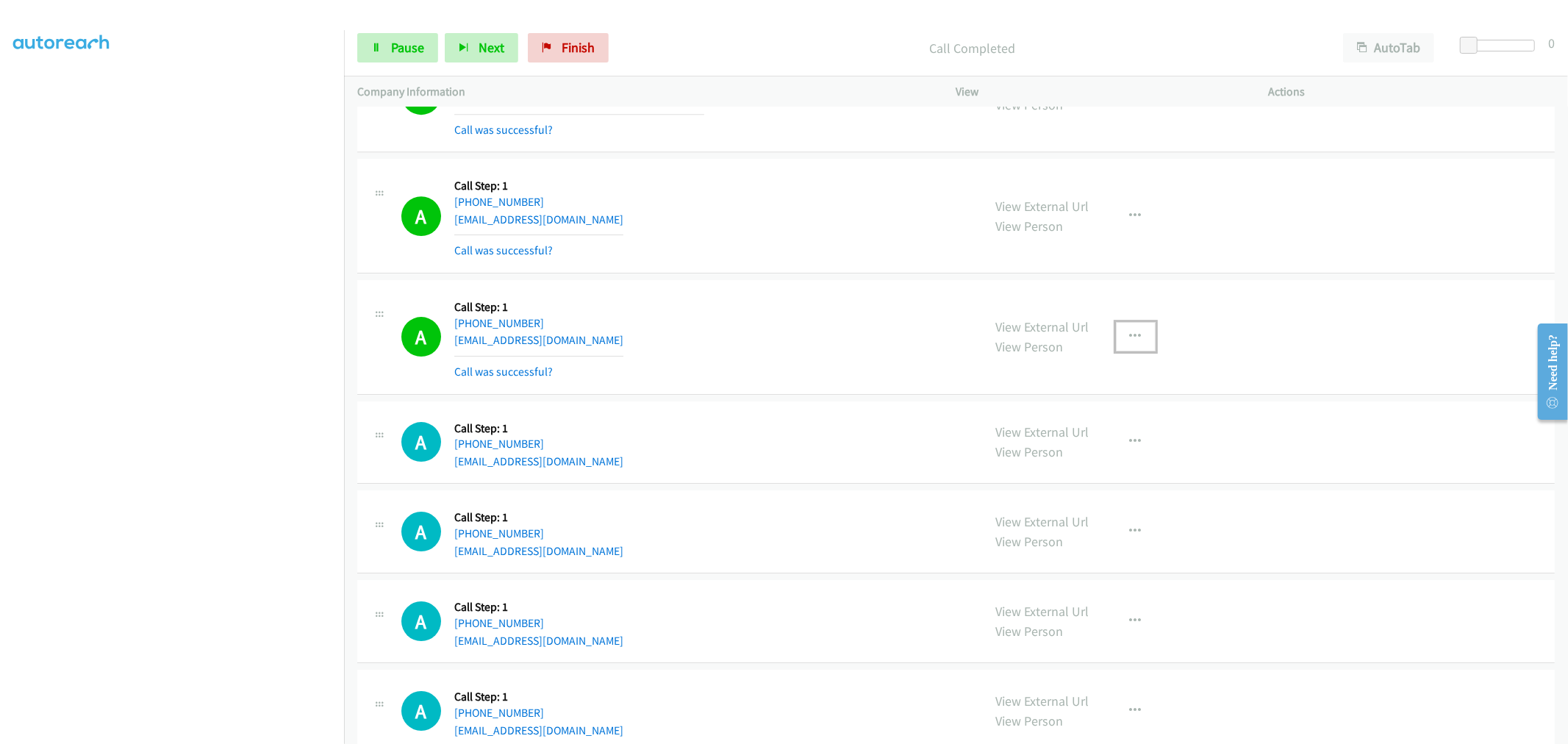
click at [1130, 335] on icon "button" at bounding box center [1136, 337] width 12 height 12
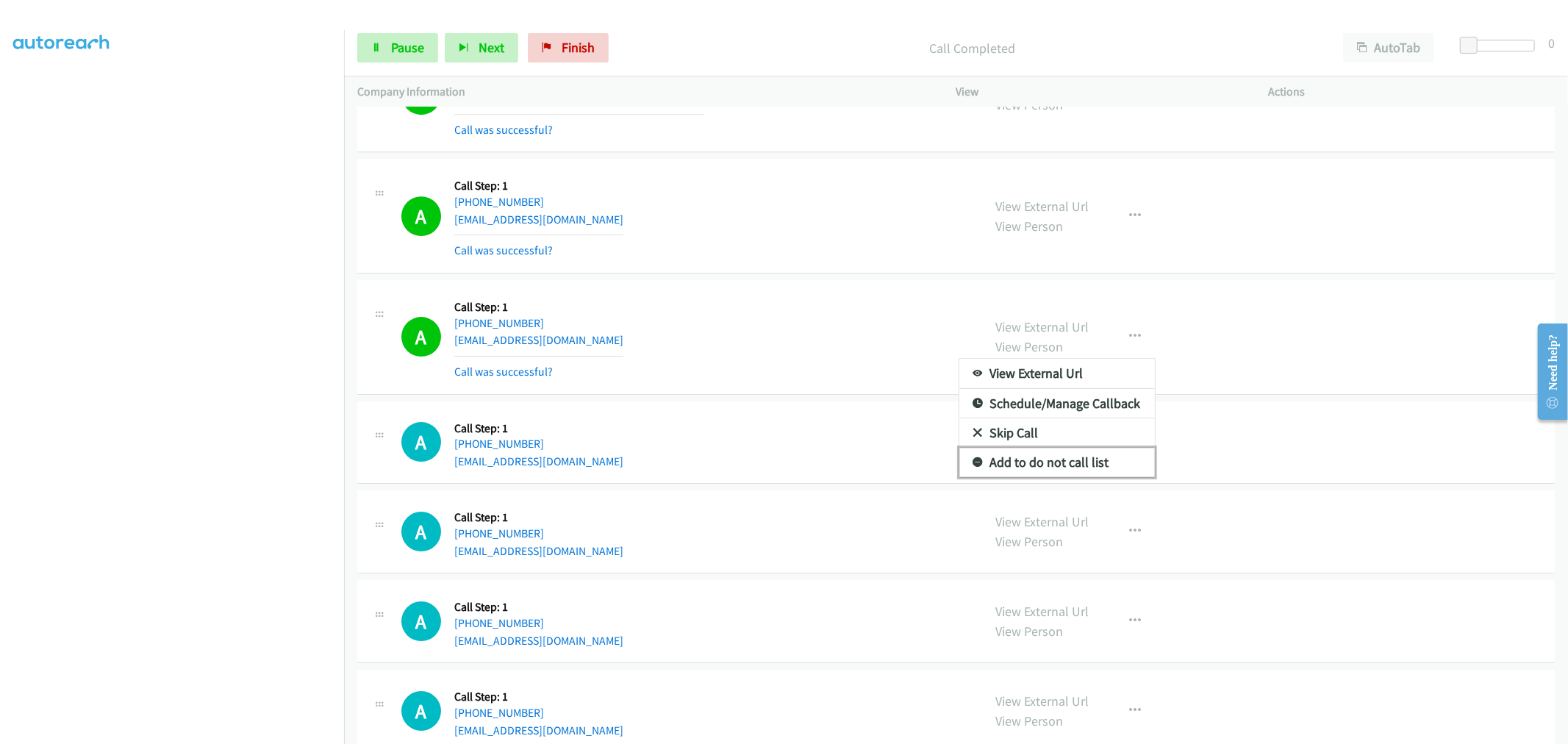
click at [1070, 461] on link "Add to do not call list" at bounding box center [1057, 463] width 195 height 30
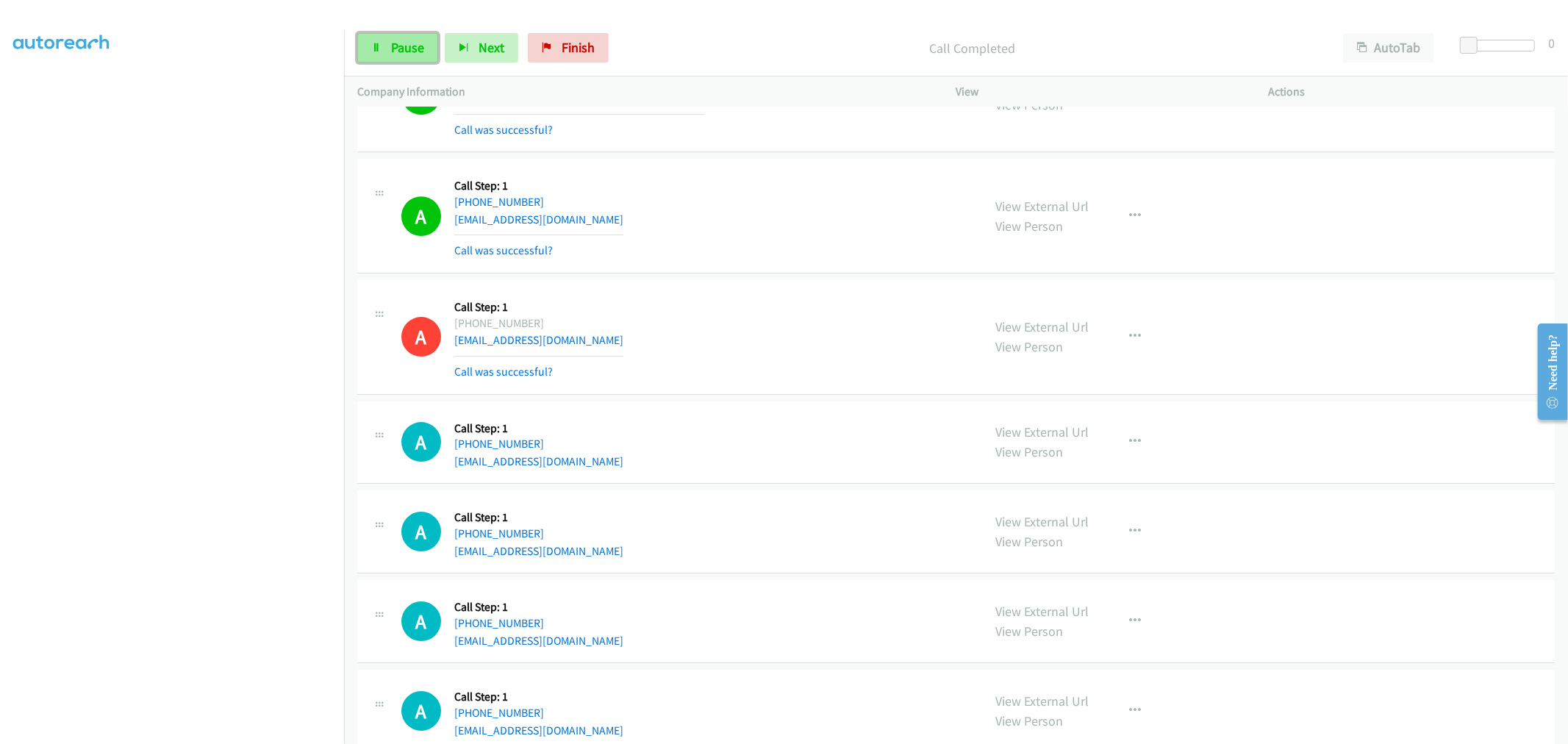
click at [425, 43] on link "Pause" at bounding box center [398, 48] width 81 height 30
click at [418, 49] on span "Start Calls" at bounding box center [420, 47] width 58 height 17
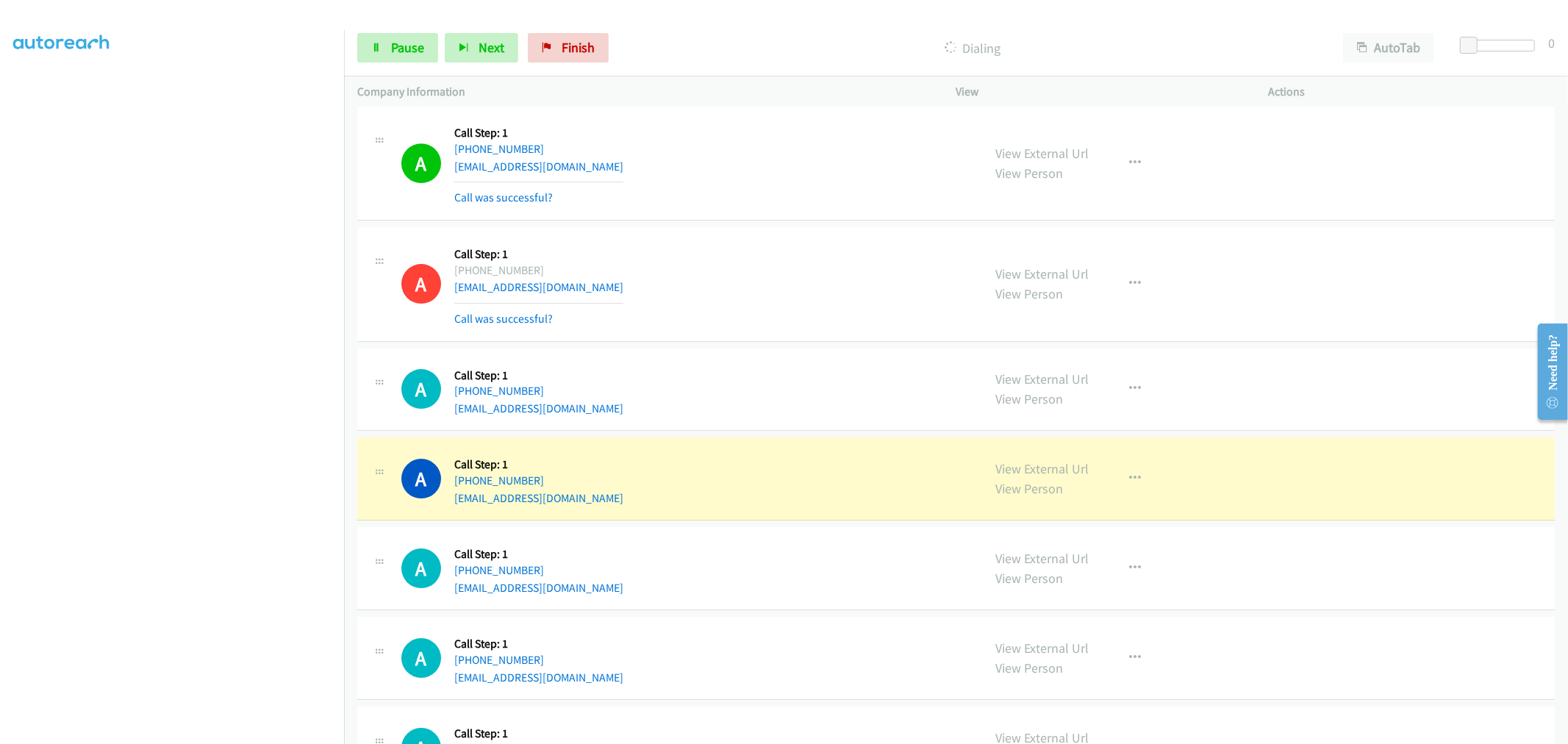
scroll to position [4085, 0]
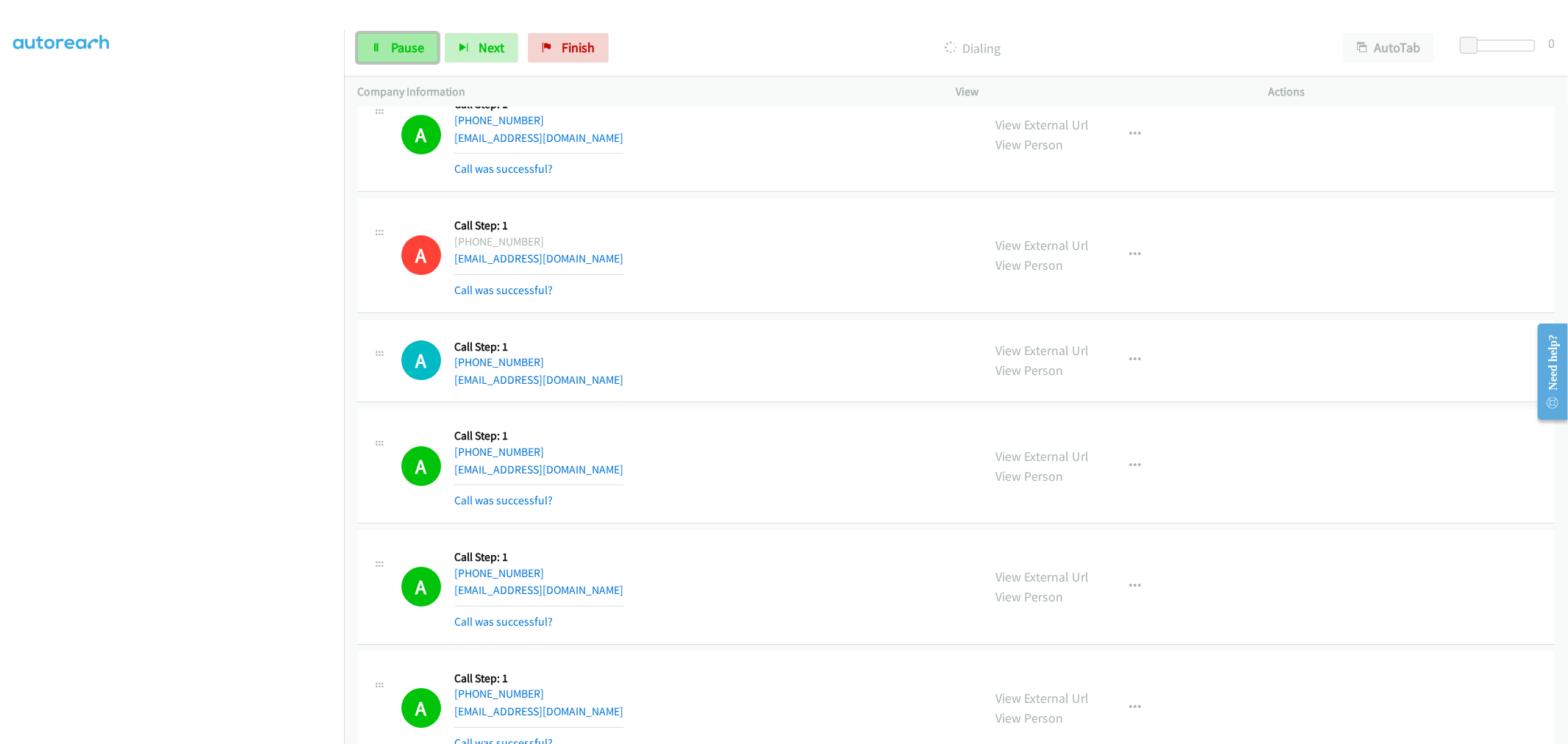
click at [390, 41] on link "Pause" at bounding box center [398, 48] width 81 height 30
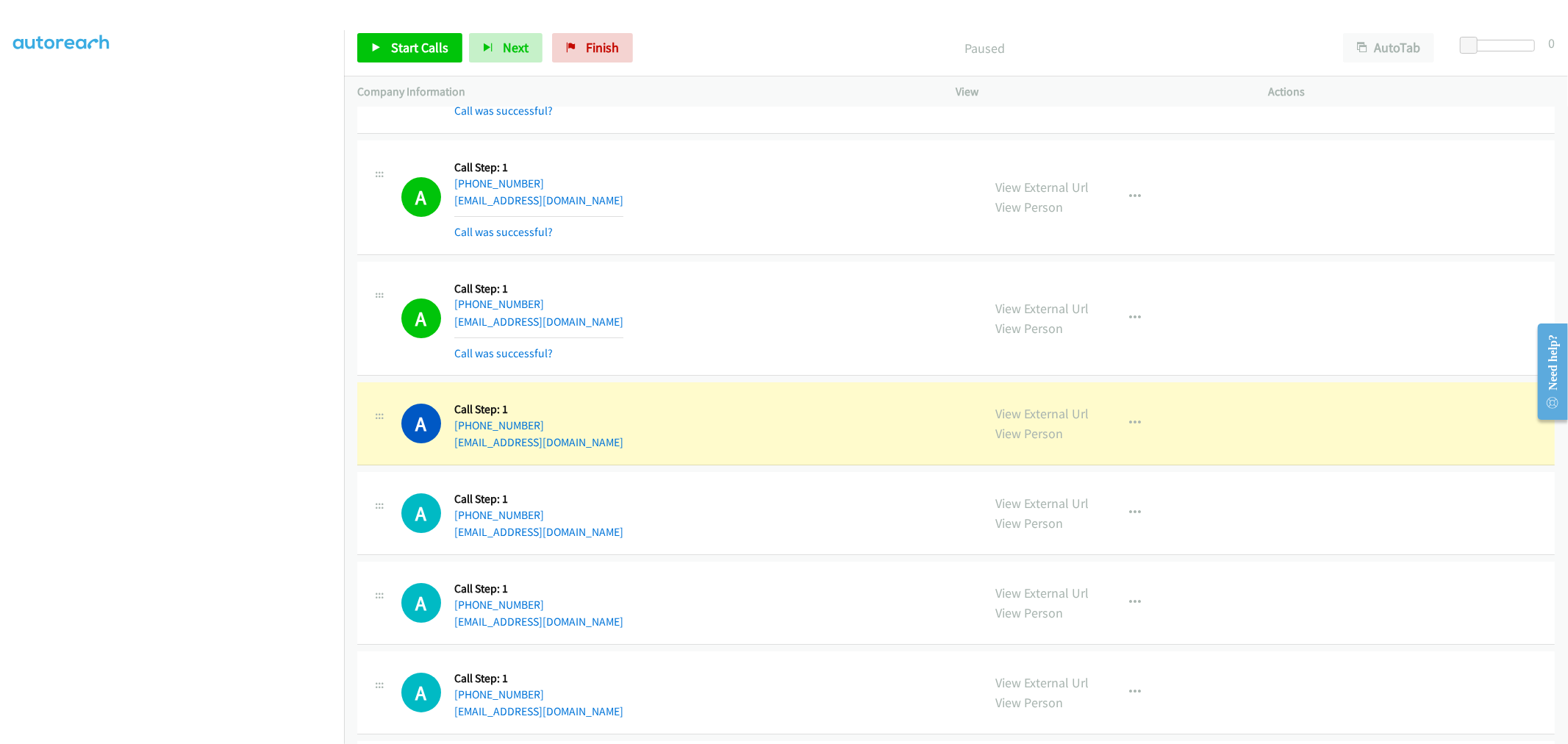
scroll to position [4494, 0]
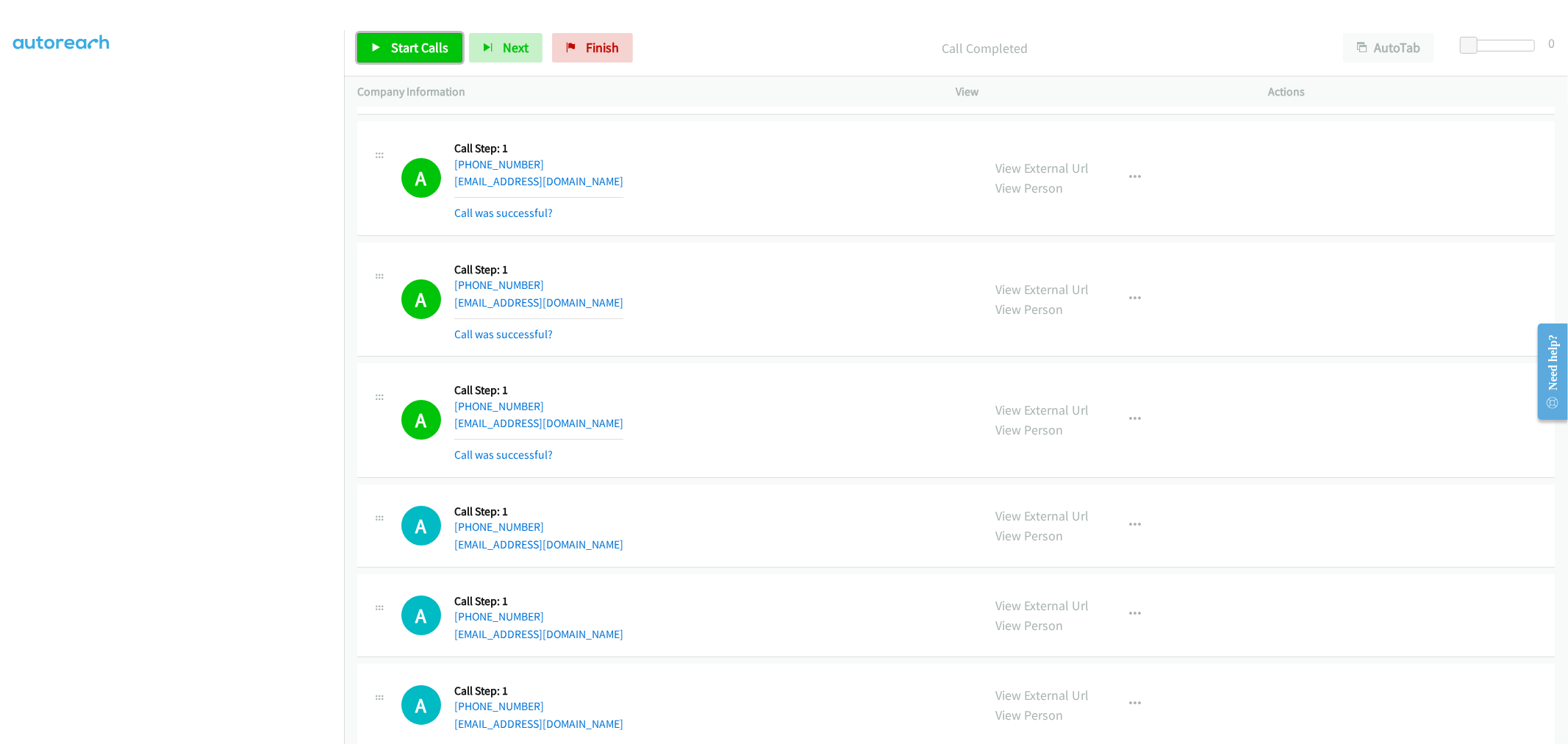
click at [432, 45] on span "Start Calls" at bounding box center [420, 47] width 58 height 17
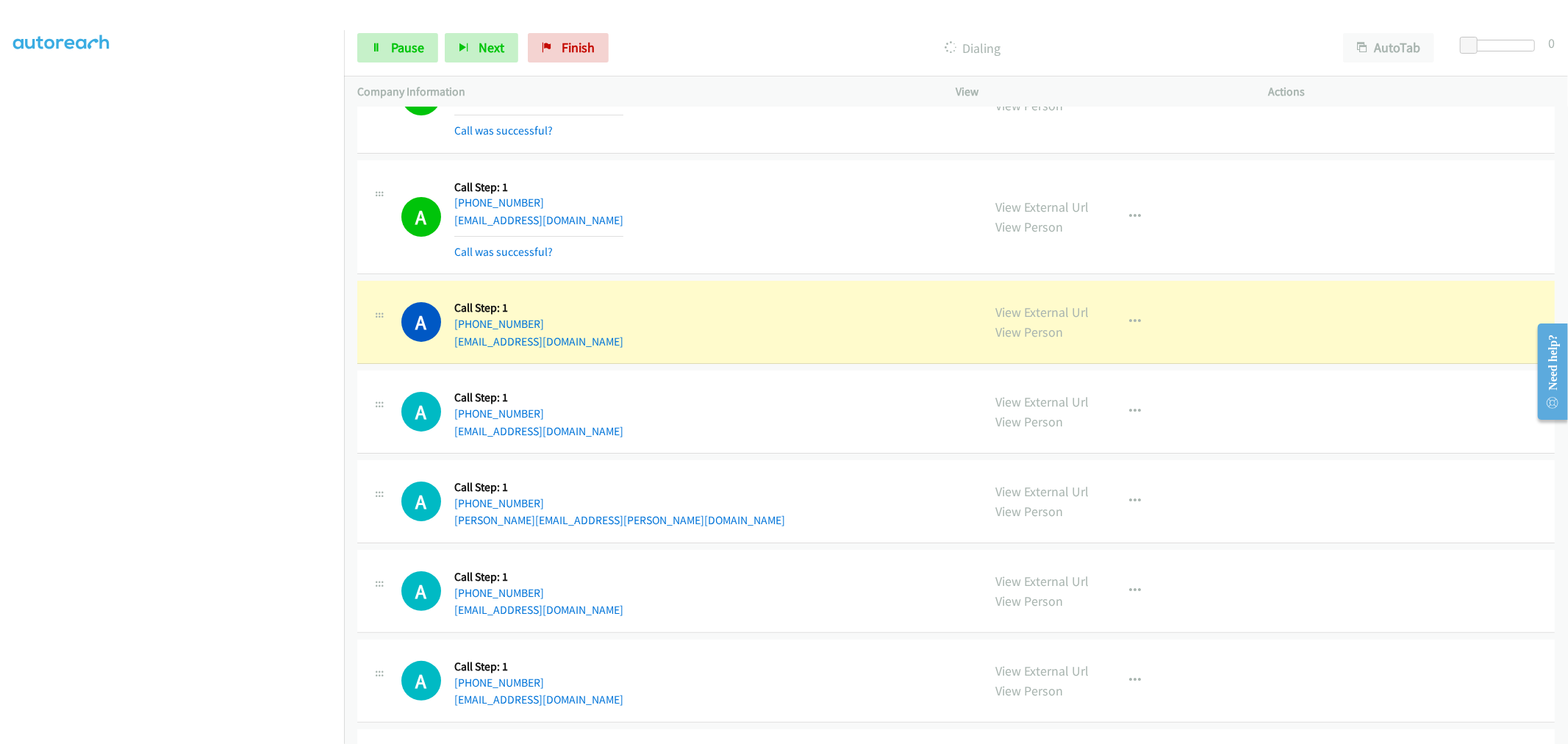
scroll to position [4821, 0]
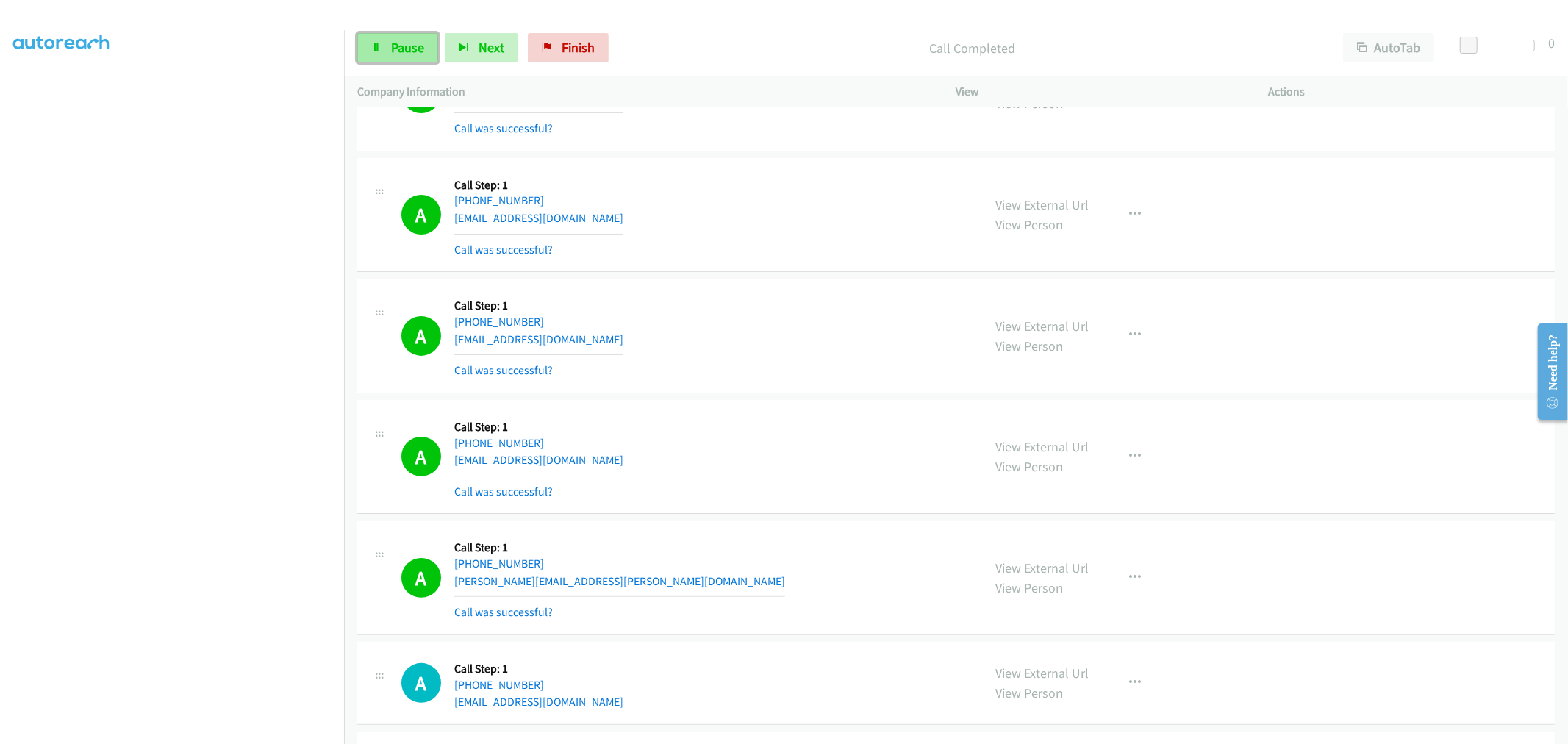
click at [420, 54] on span "Pause" at bounding box center [408, 47] width 33 height 17
click at [417, 54] on span "Start Calls" at bounding box center [420, 47] width 58 height 17
click at [410, 39] on span "Pause" at bounding box center [408, 47] width 33 height 17
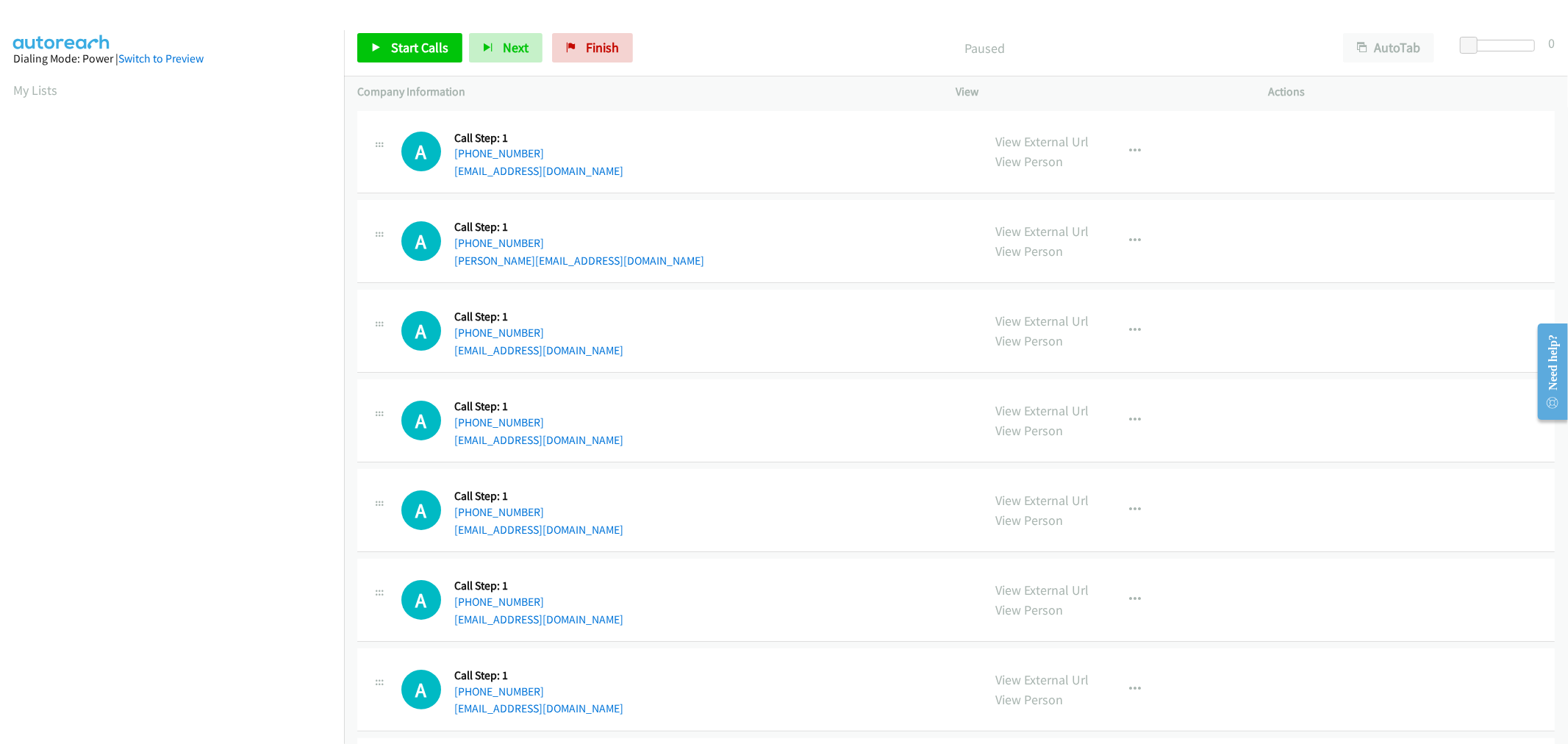
click at [754, 288] on td "A Callback Scheduled Call Step: 1 America/Los_Angeles [PHONE_NUMBER] [EMAIL_ADD…" at bounding box center [956, 331] width 1224 height 90
click at [785, 199] on td "A Callback Scheduled Call Step: 1 [GEOGRAPHIC_DATA]/[GEOGRAPHIC_DATA] [PHONE_NU…" at bounding box center [956, 241] width 1224 height 90
click at [427, 26] on div "Start Calls Pause Next Finish Paused AutoTab AutoTab 0" at bounding box center [956, 48] width 1224 height 57
click at [414, 61] on link "Start Calls" at bounding box center [410, 48] width 105 height 30
click at [758, 45] on p "Started" at bounding box center [972, 48] width 688 height 20
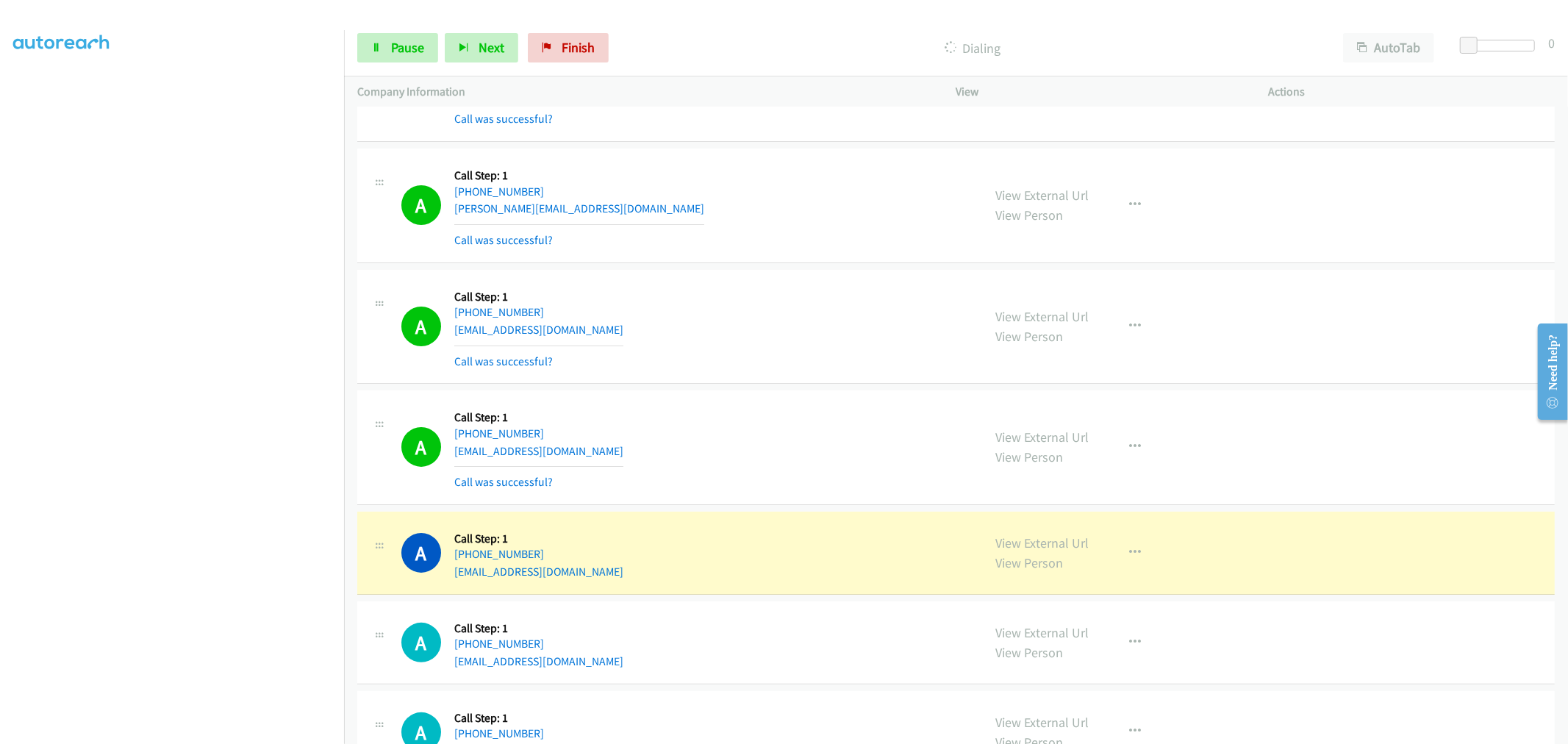
scroll to position [163, 0]
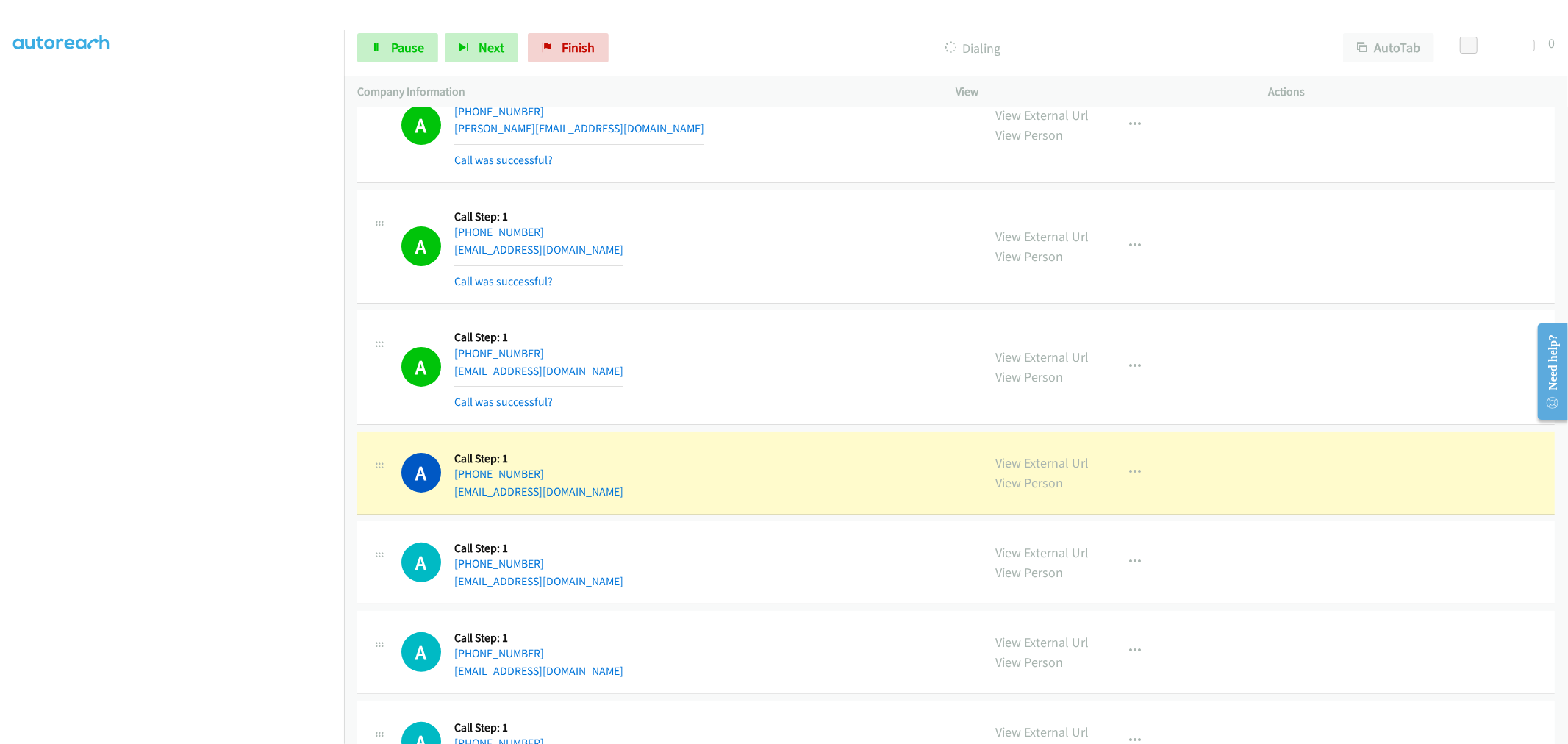
drag, startPoint x: 1013, startPoint y: 456, endPoint x: 959, endPoint y: 405, distance: 74.3
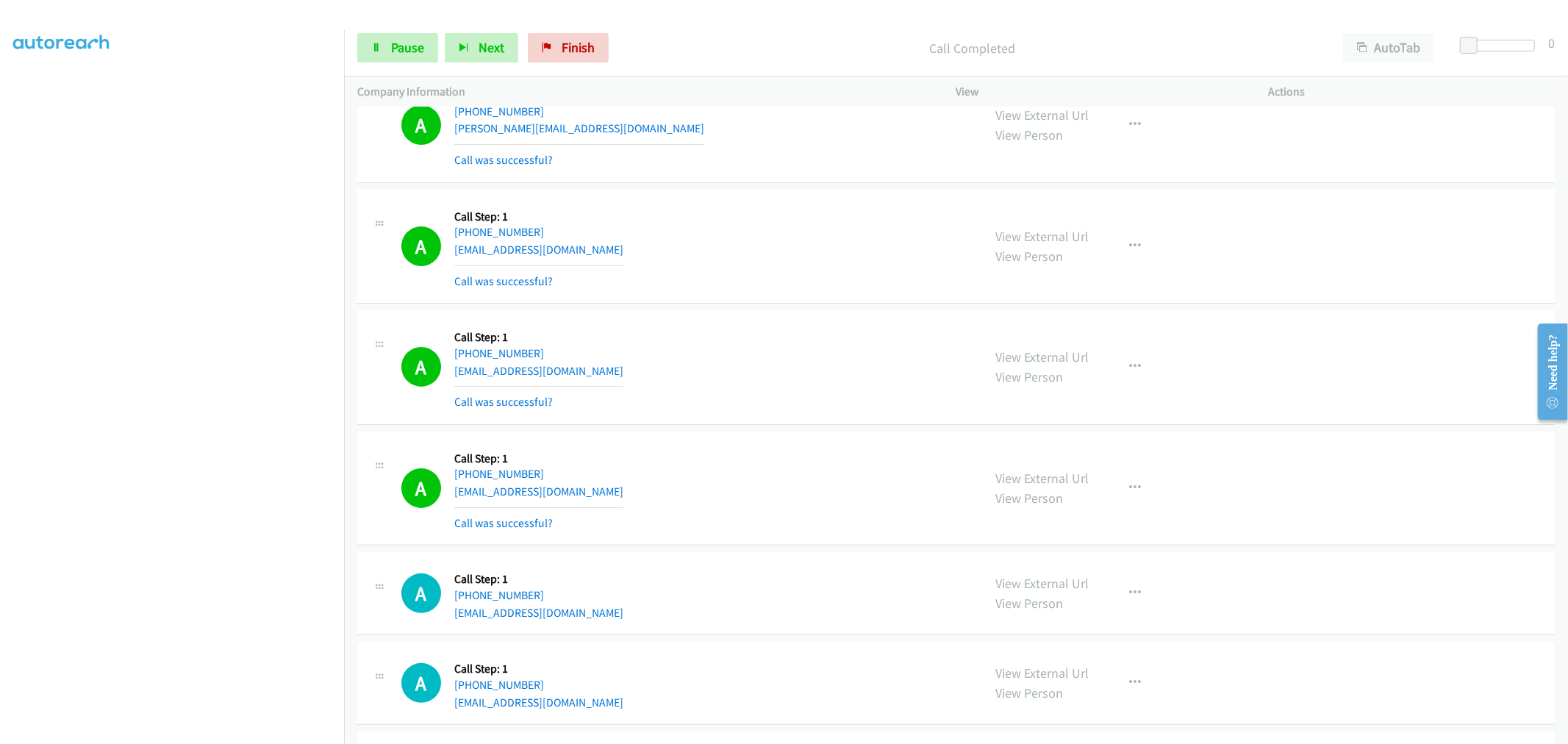
scroll to position [245, 0]
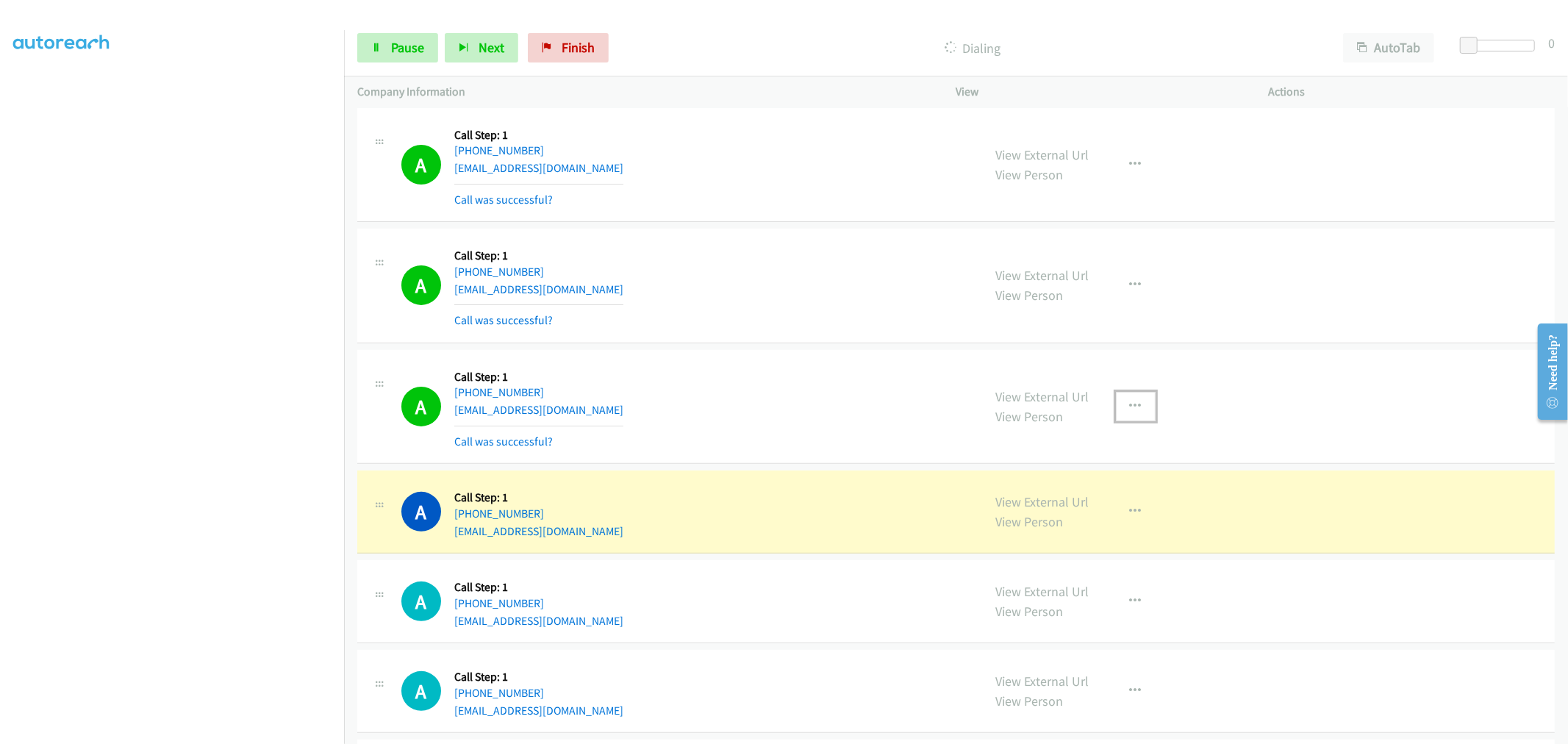
click at [1136, 407] on button "button" at bounding box center [1136, 407] width 40 height 30
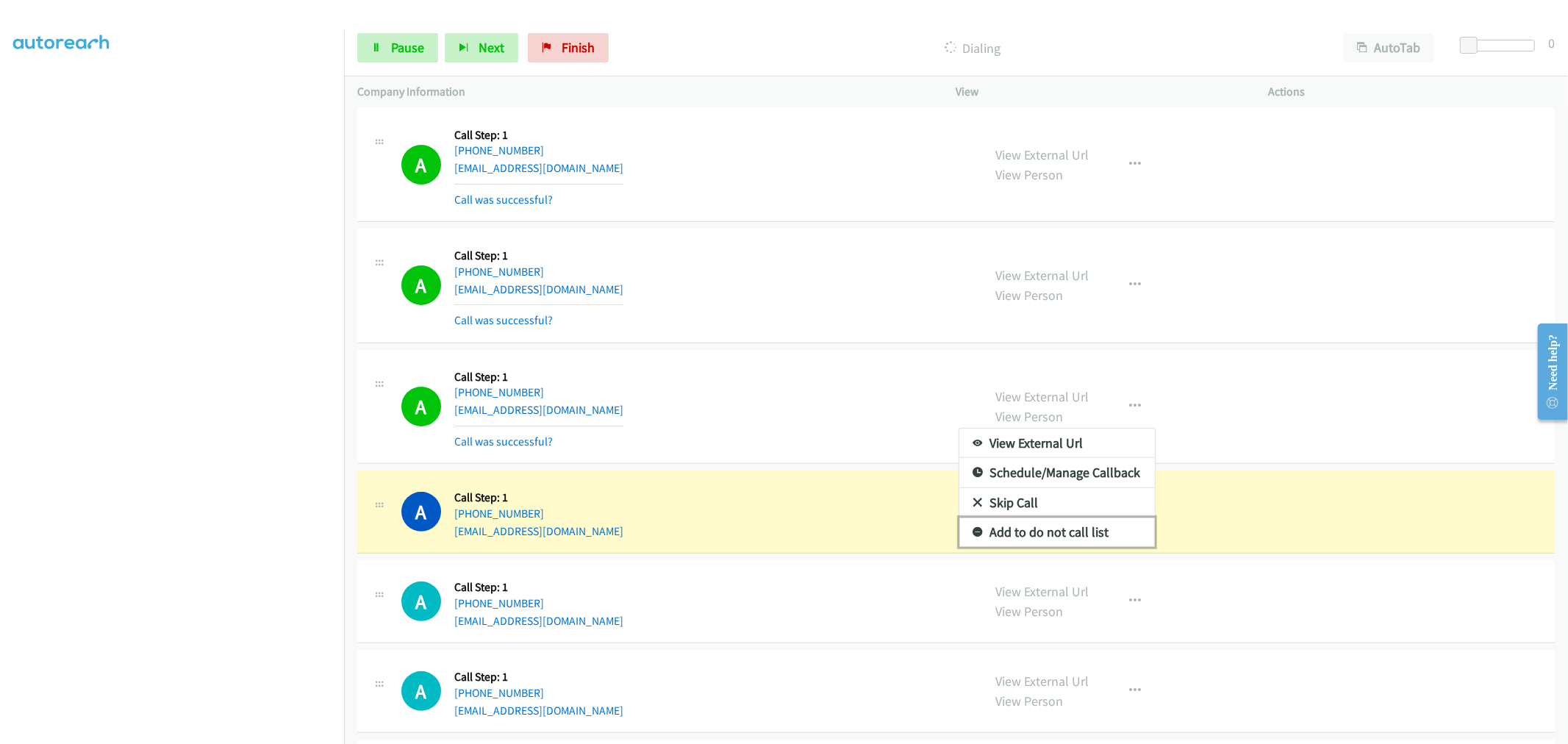
click at [1033, 537] on link "Add to do not call list" at bounding box center [1057, 532] width 195 height 30
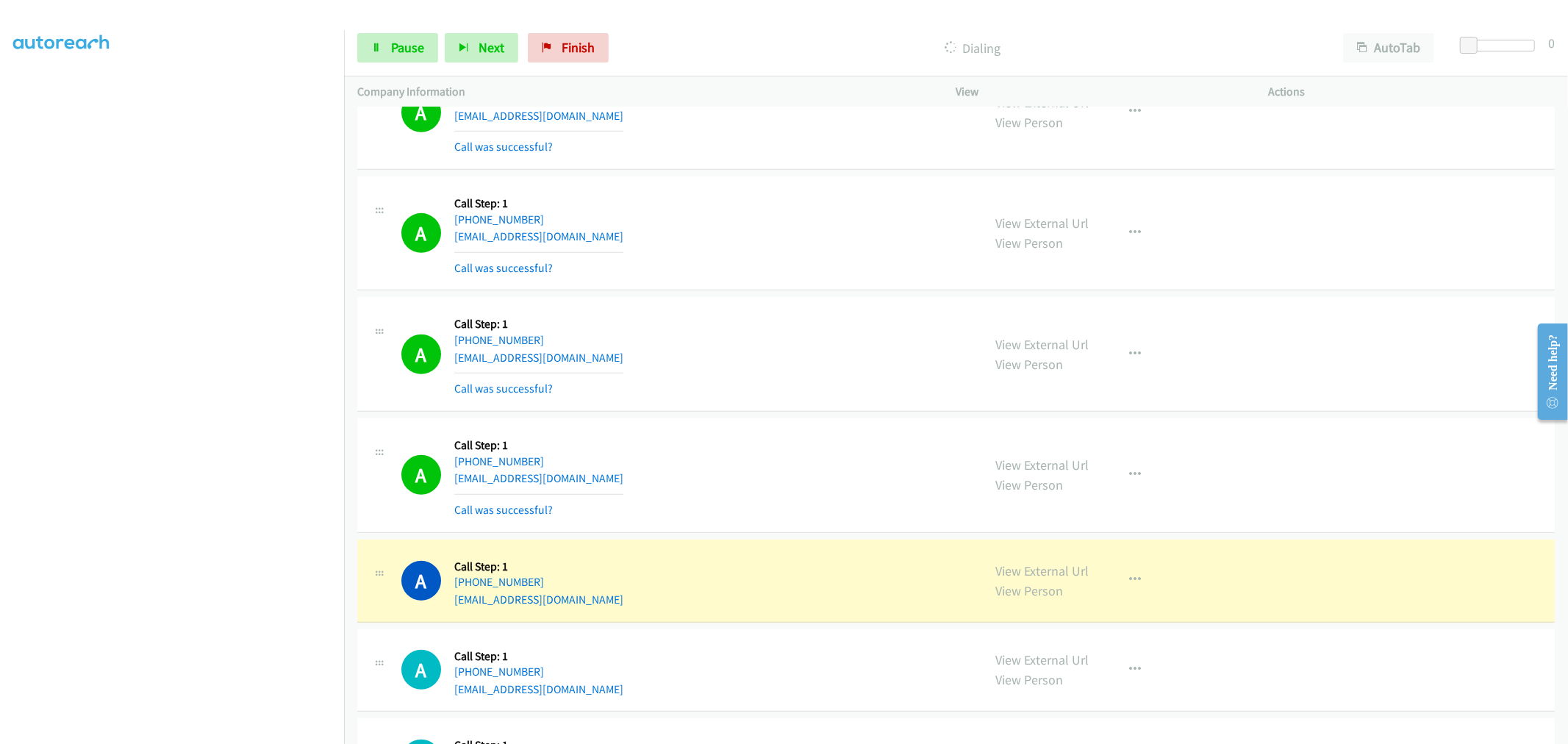
scroll to position [899, 0]
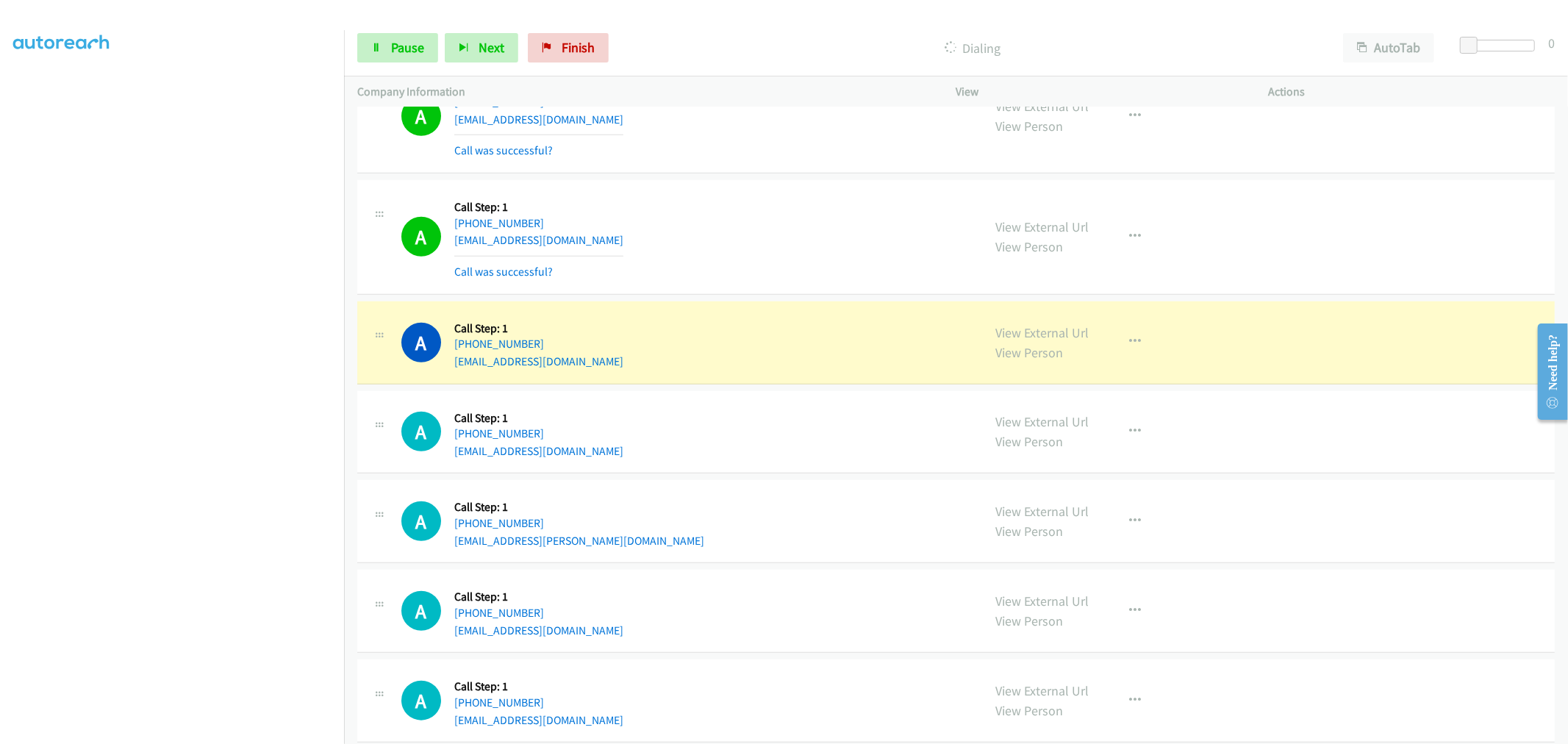
click at [773, 175] on td "A Callback Scheduled Call Step: 1 [GEOGRAPHIC_DATA]/[GEOGRAPHIC_DATA] [PHONE_NU…" at bounding box center [956, 116] width 1224 height 121
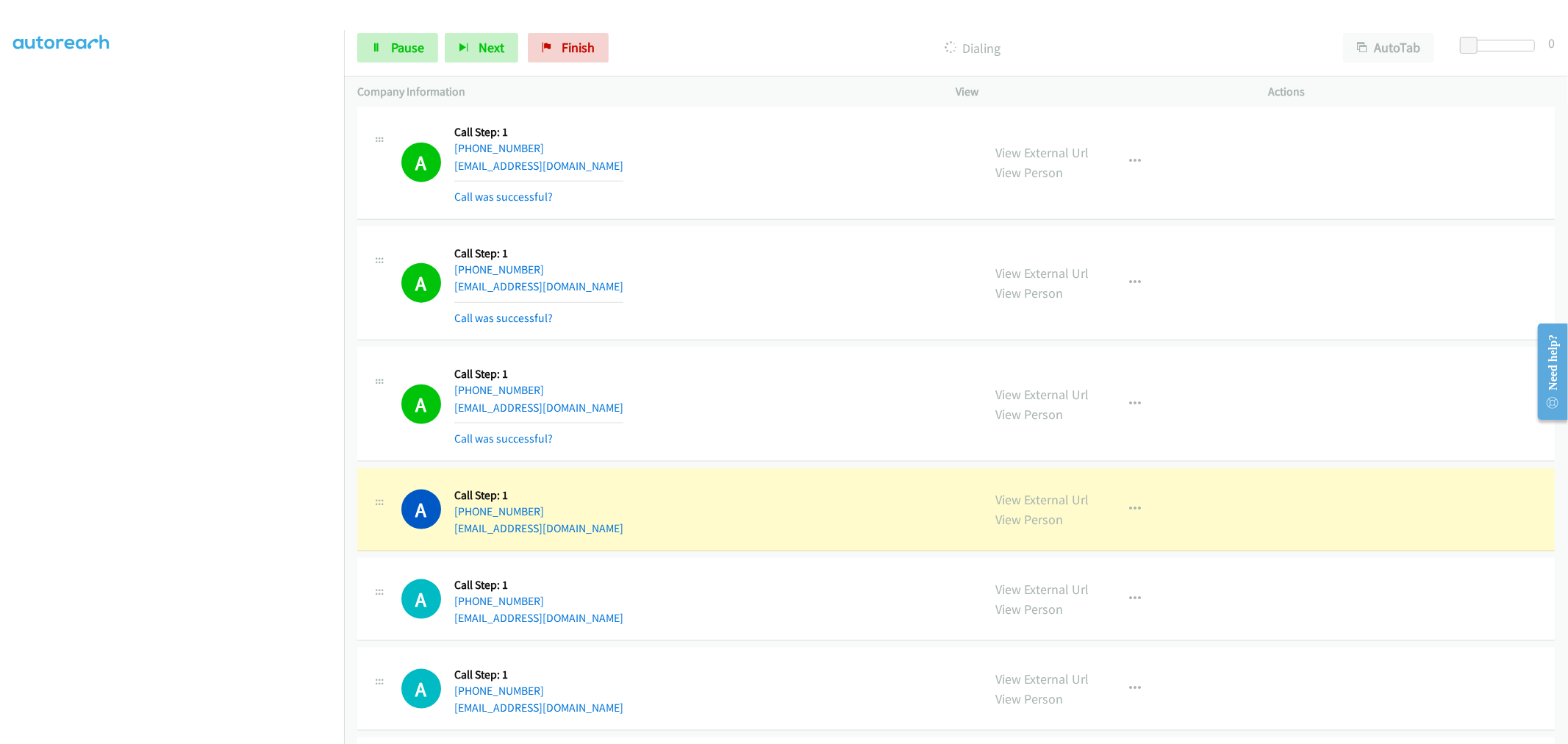
scroll to position [1552, 0]
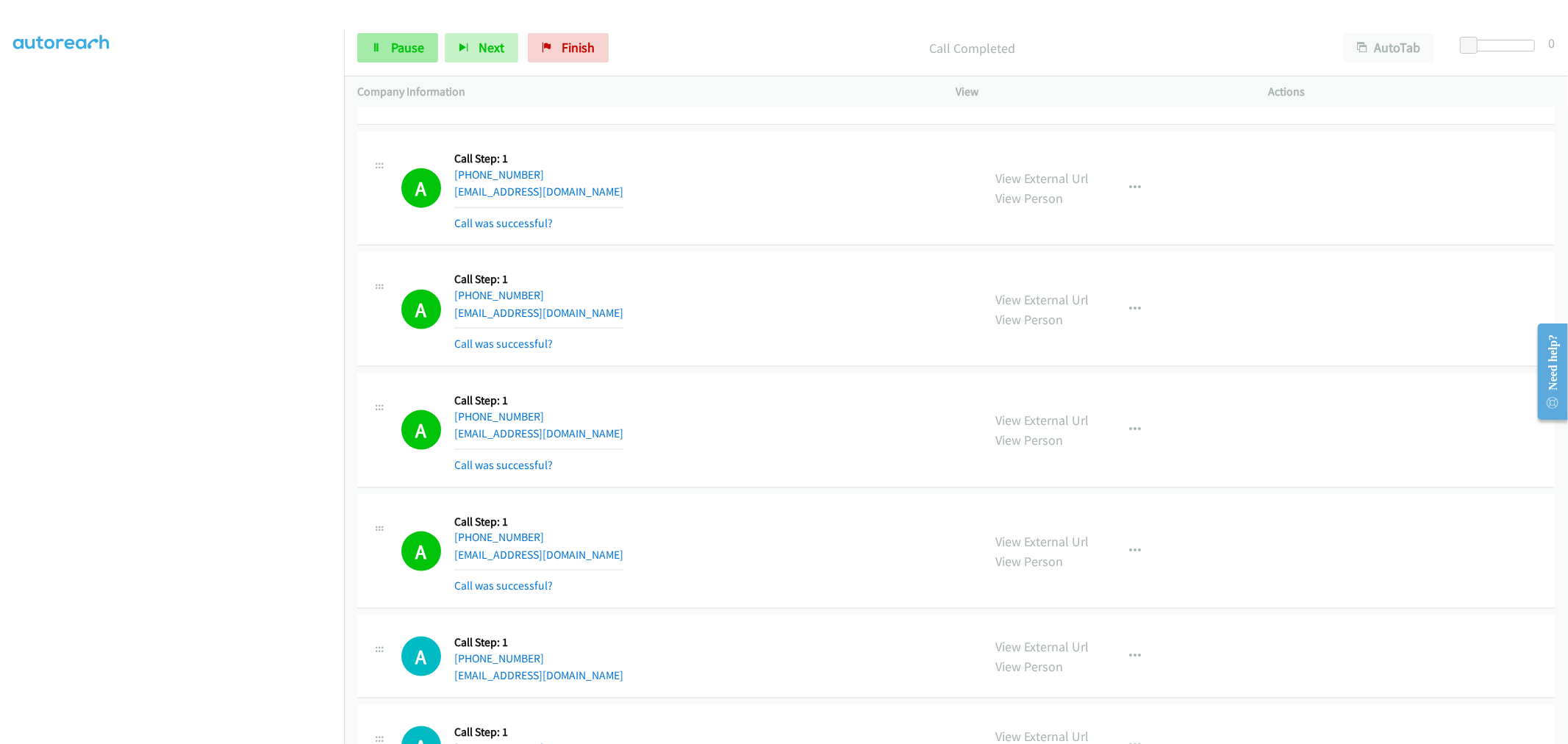
click at [408, 62] on div "Start Calls Pause Next Finish Call Completed AutoTab AutoTab 0" at bounding box center [956, 48] width 1224 height 57
click at [408, 59] on link "Pause" at bounding box center [398, 48] width 81 height 30
click at [397, 50] on span "Start Calls" at bounding box center [420, 47] width 58 height 17
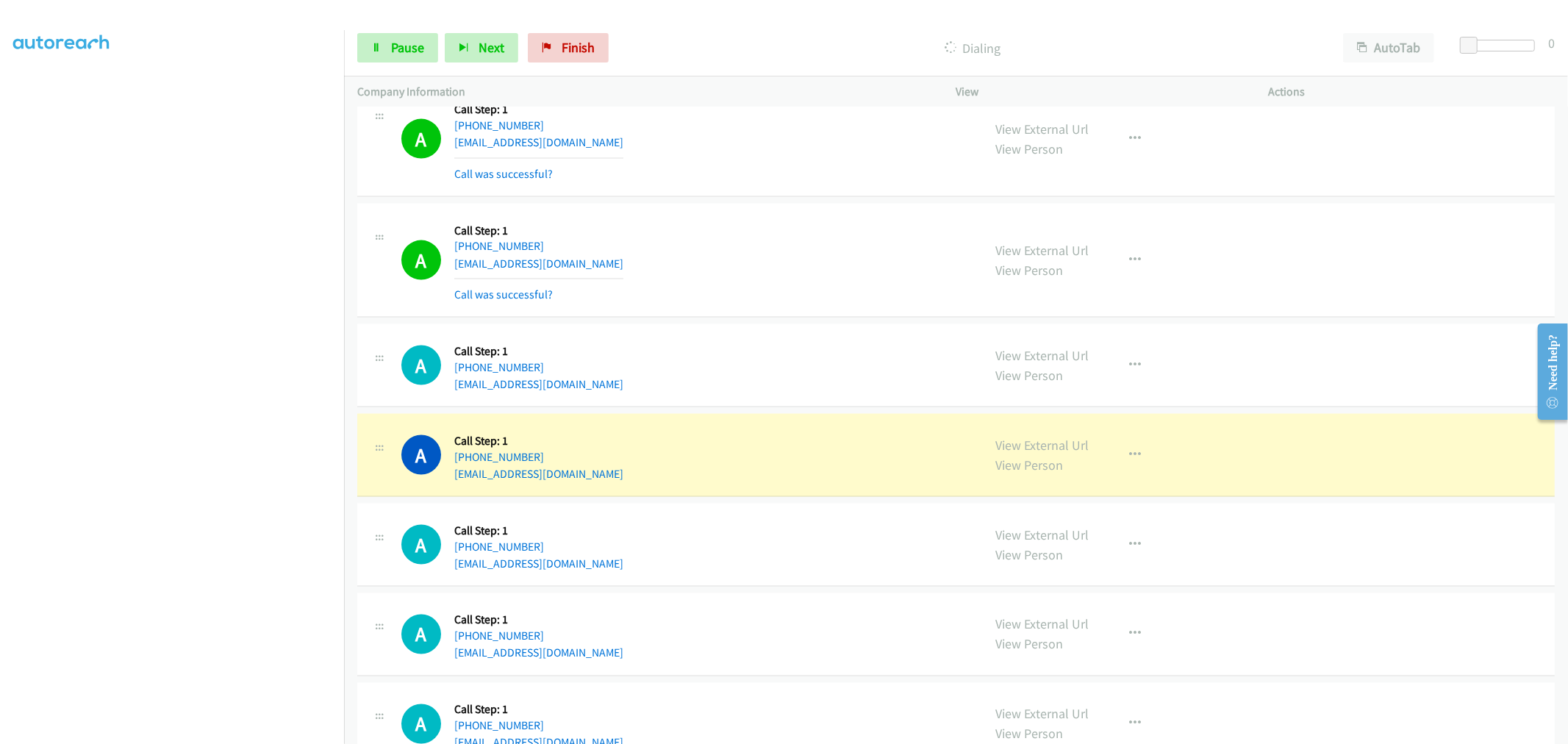
scroll to position [1879, 0]
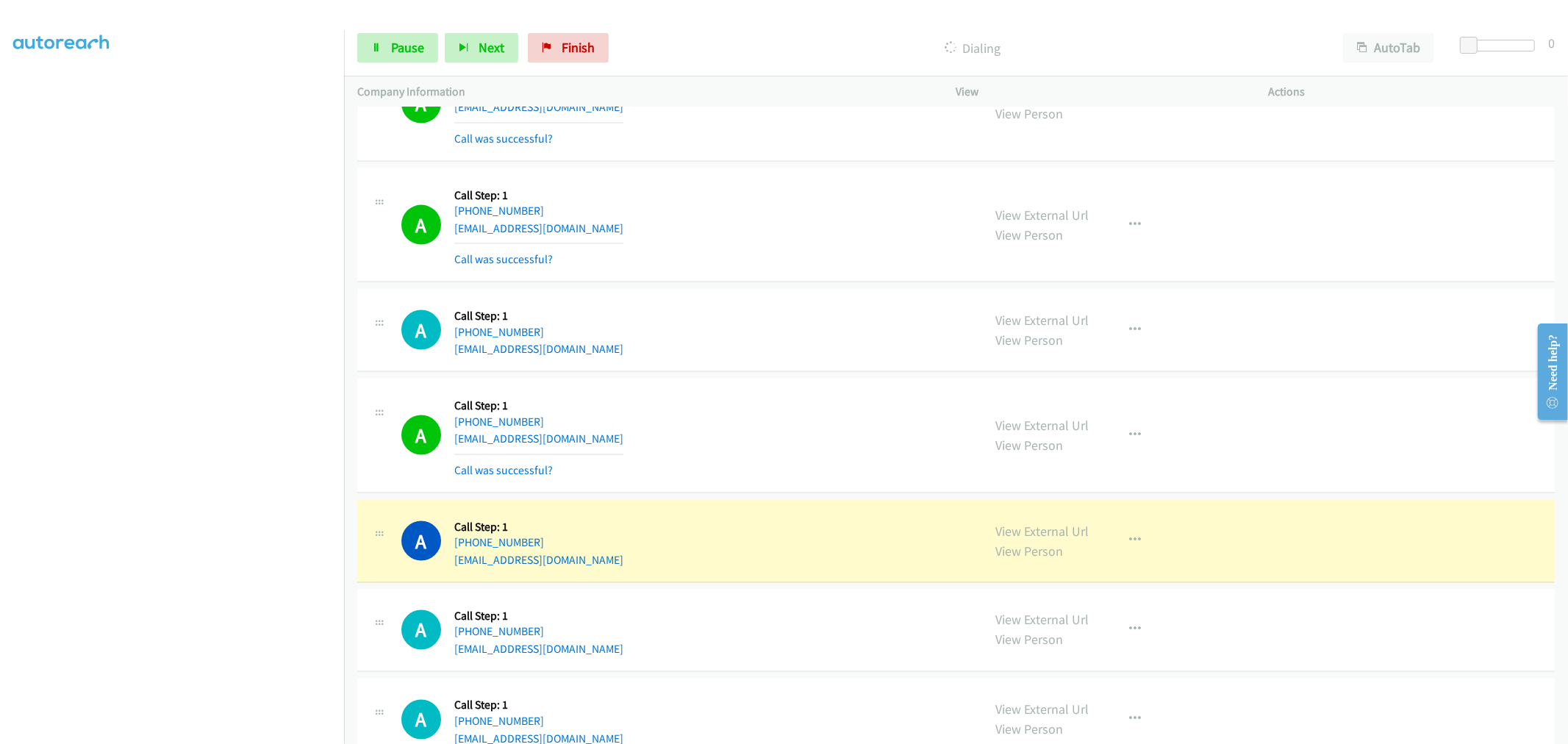
click at [236, 737] on aside "Dialing Mode: Power | Switch to Preview My Lists" at bounding box center [172, 367] width 344 height 814
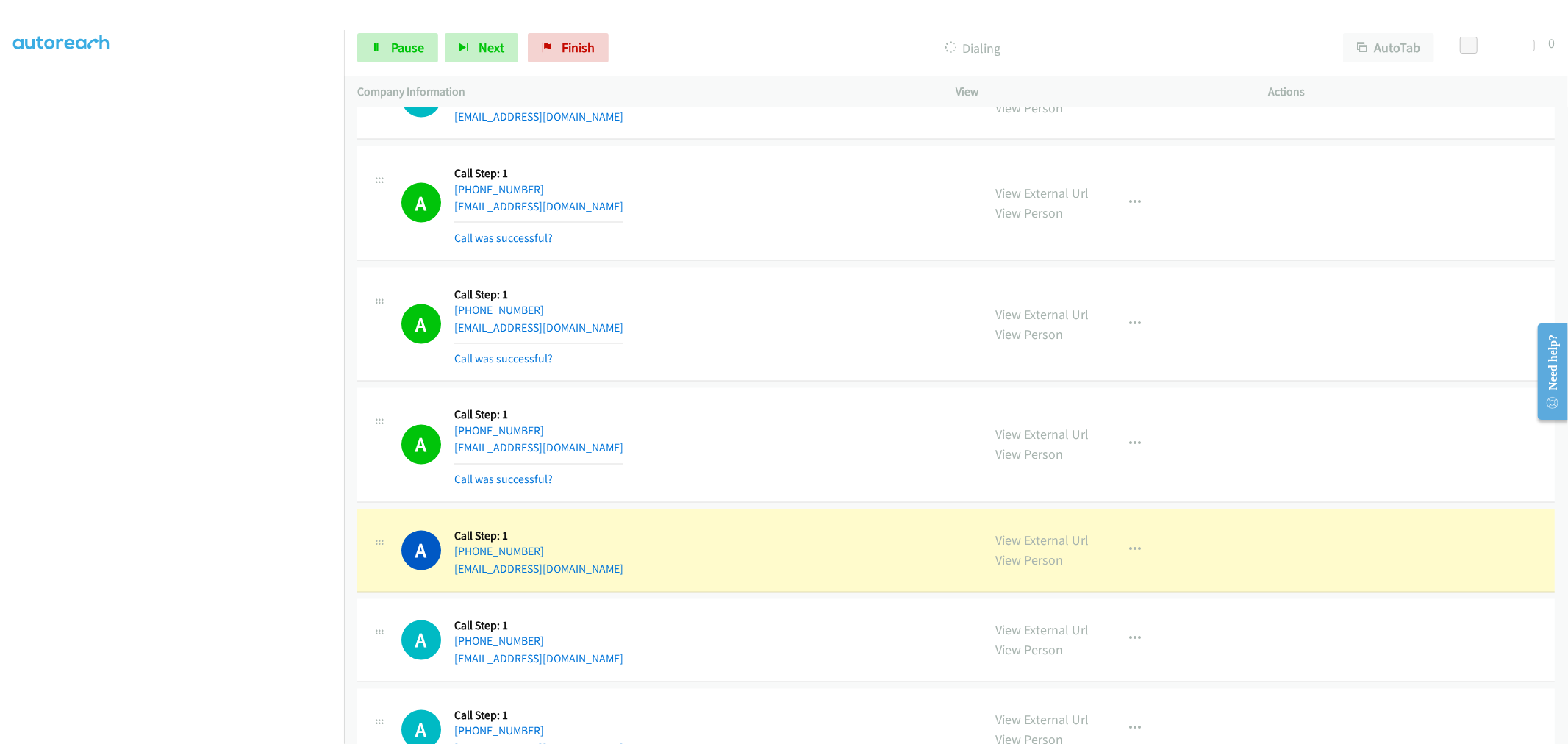
scroll to position [2288, 0]
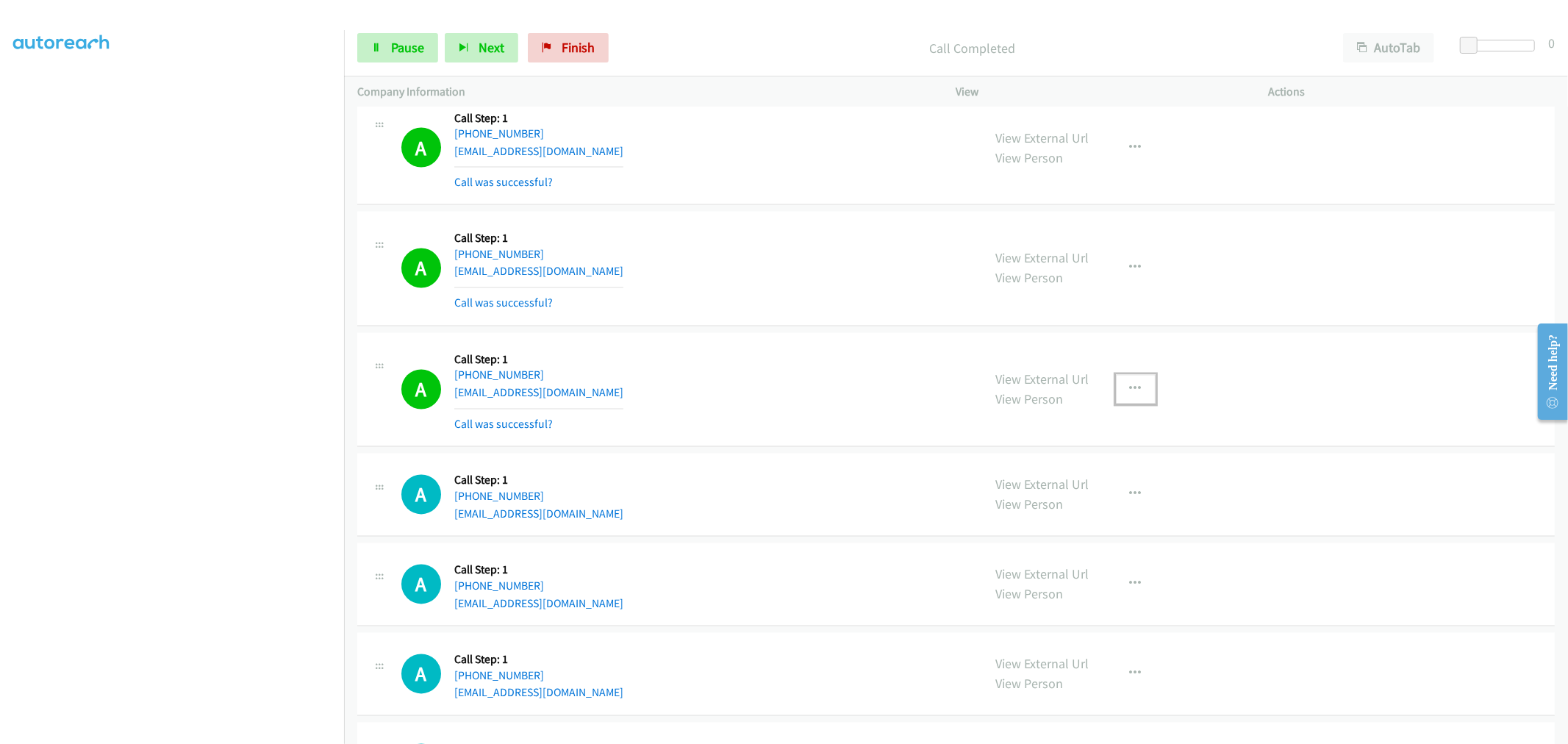
click at [1131, 391] on icon "button" at bounding box center [1136, 390] width 12 height 12
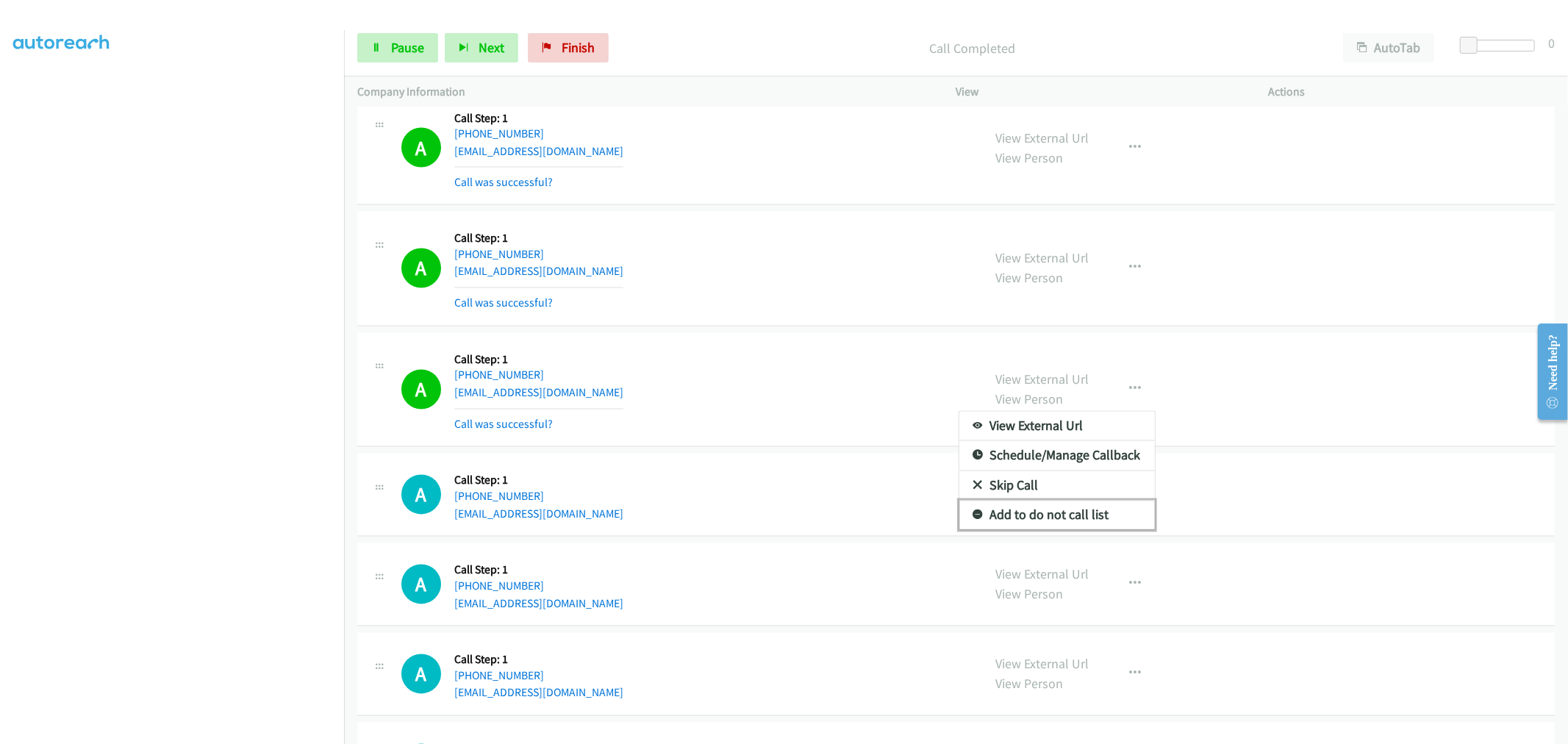
click at [1024, 518] on link "Add to do not call list" at bounding box center [1057, 516] width 195 height 30
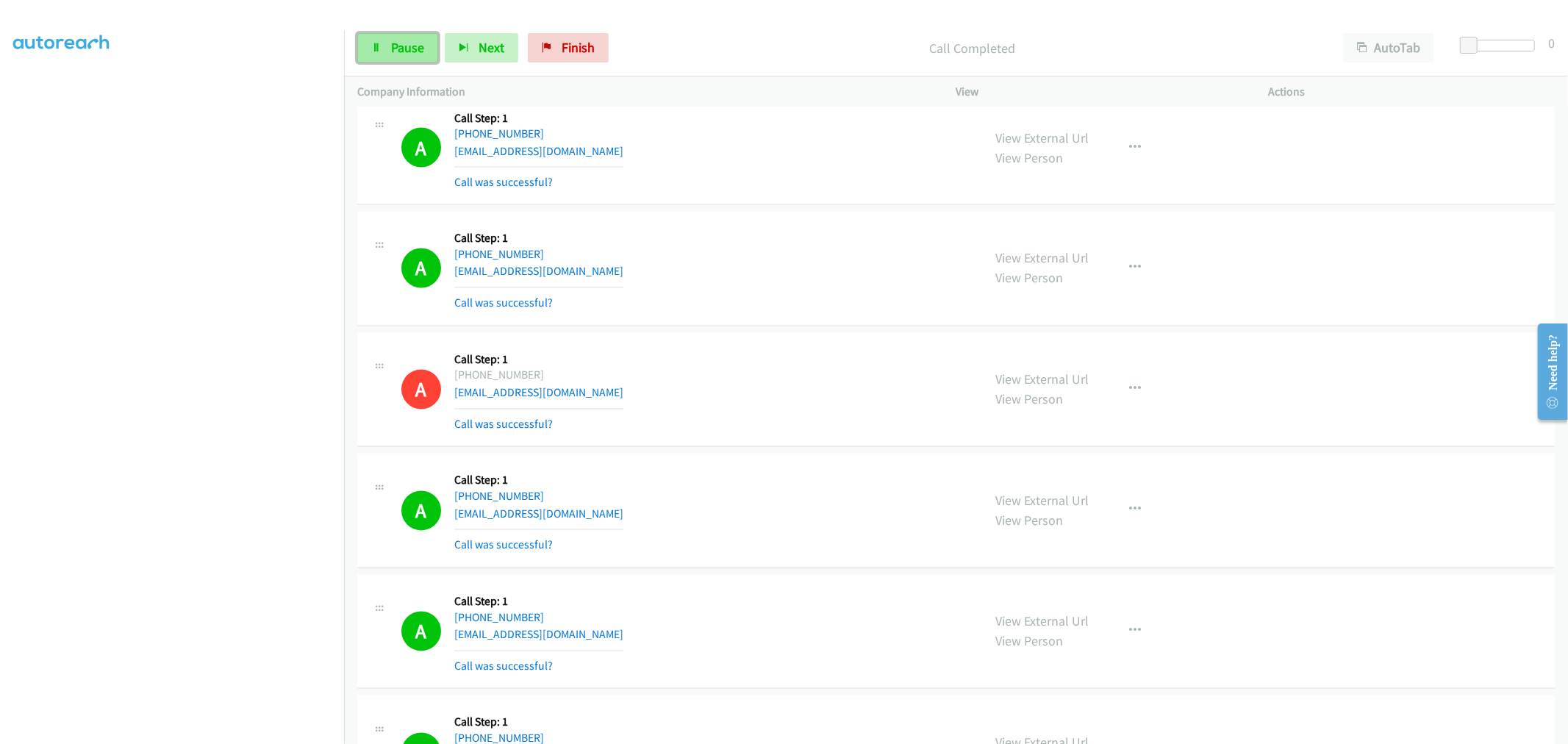
click at [409, 62] on link "Pause" at bounding box center [398, 48] width 81 height 30
click at [413, 50] on span "Start Calls" at bounding box center [420, 47] width 58 height 17
drag, startPoint x: 768, startPoint y: 366, endPoint x: 666, endPoint y: 239, distance: 162.9
click at [733, 209] on td "A Callback Scheduled Call Step: 1 America/[GEOGRAPHIC_DATA] [PHONE_NUMBER] [EMA…" at bounding box center [956, 269] width 1224 height 121
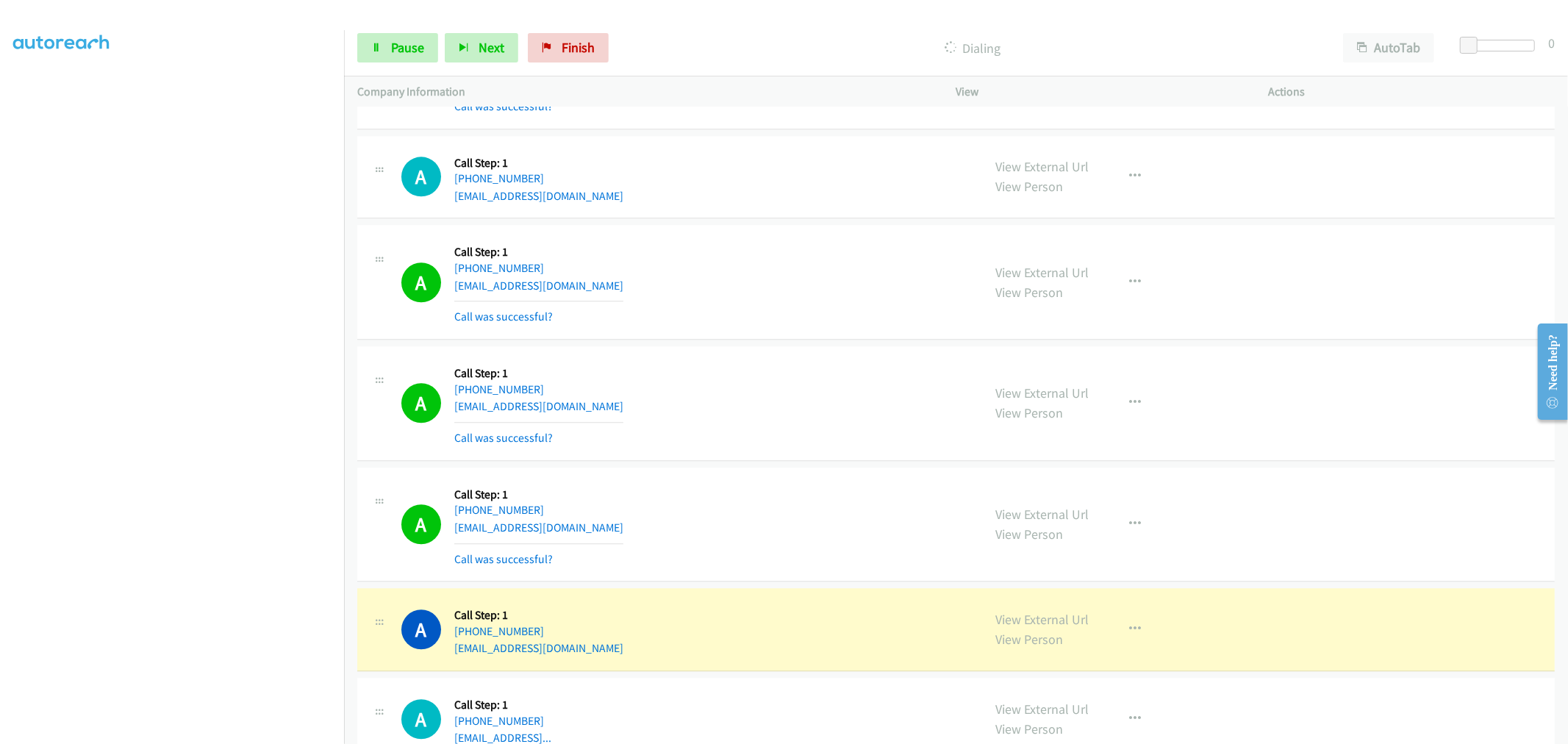
scroll to position [3105, 0]
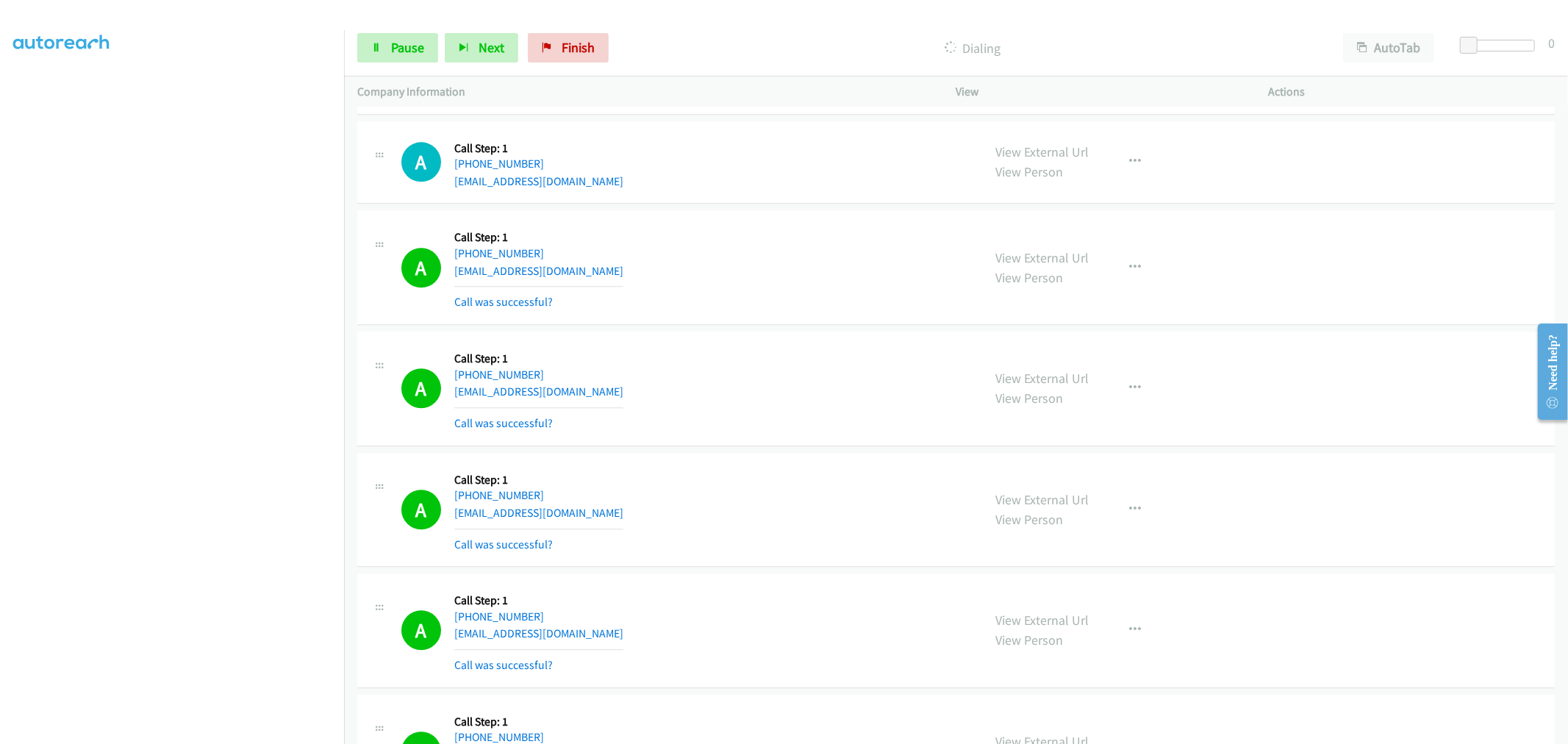
click at [796, 371] on div "A Callback Scheduled Call Step: 1 [GEOGRAPHIC_DATA]/[GEOGRAPHIC_DATA] [PHONE_NU…" at bounding box center [685, 389] width 568 height 87
click at [1131, 268] on icon "button" at bounding box center [1136, 268] width 12 height 12
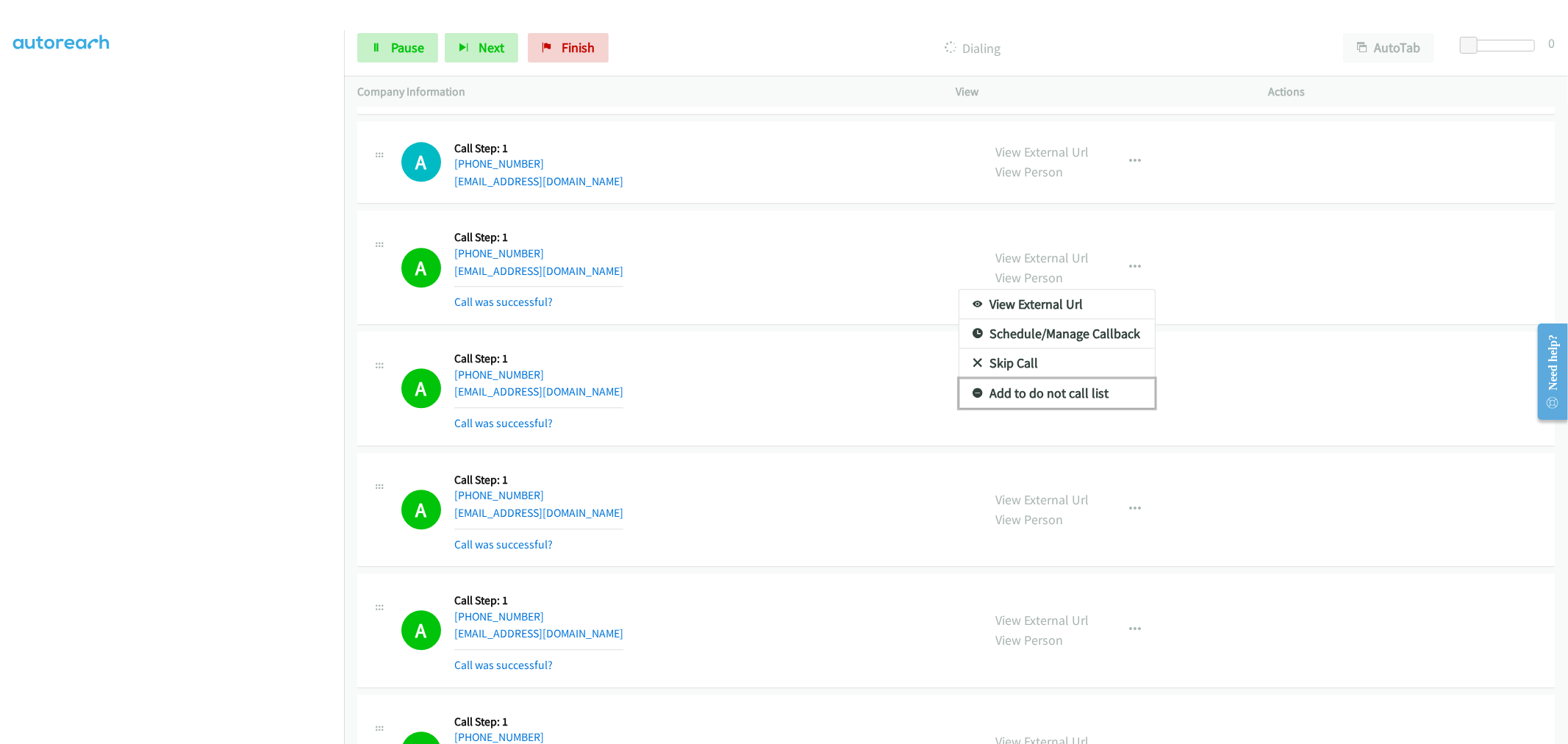
click at [1051, 395] on link "Add to do not call list" at bounding box center [1057, 394] width 195 height 30
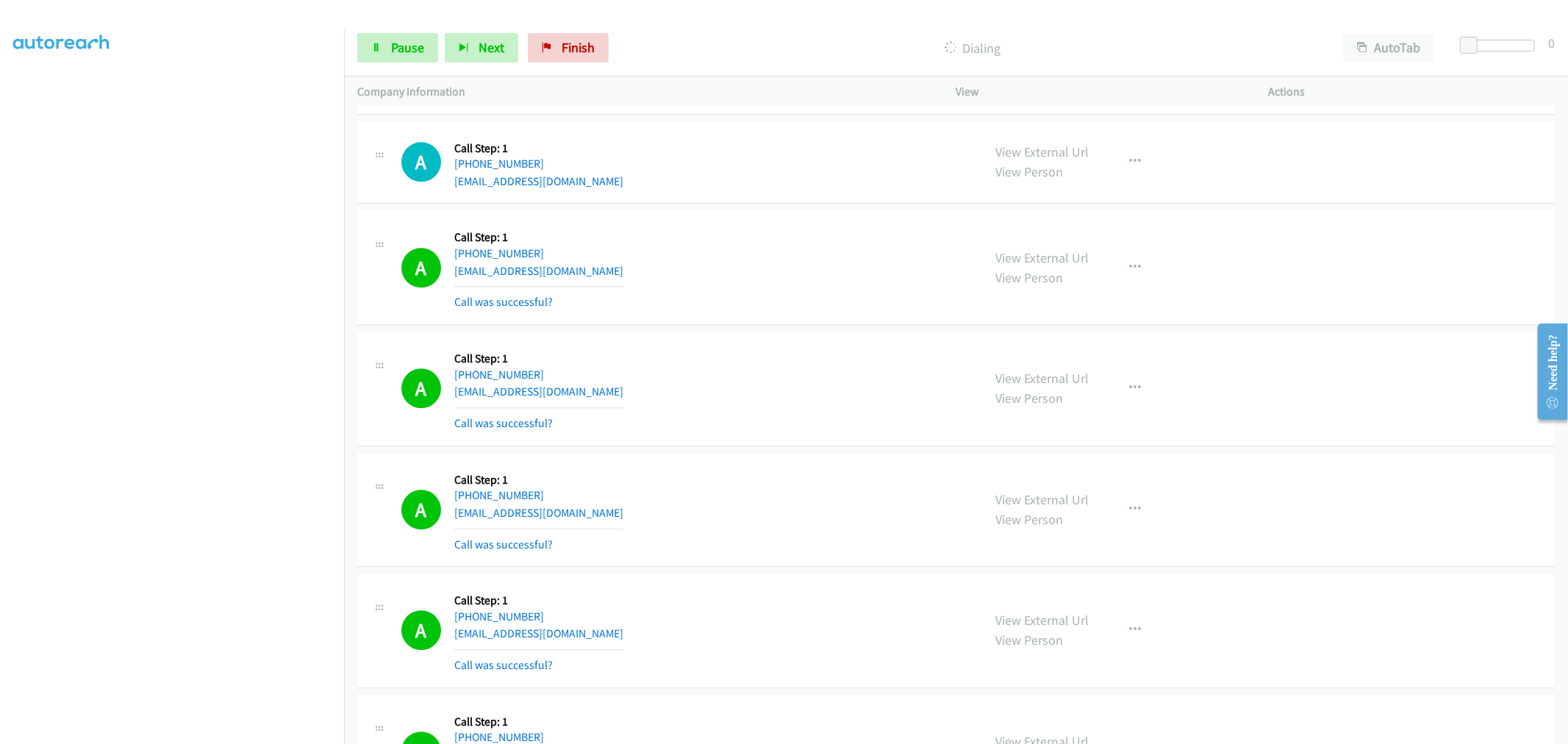
click at [759, 275] on div "A Callback Scheduled Call Step: 1 America/New_York [PHONE_NUMBER] [EMAIL_ADDRES…" at bounding box center [685, 267] width 568 height 87
click at [410, 44] on span "Pause" at bounding box center [408, 47] width 33 height 17
click at [408, 48] on span "Start Calls" at bounding box center [420, 47] width 58 height 17
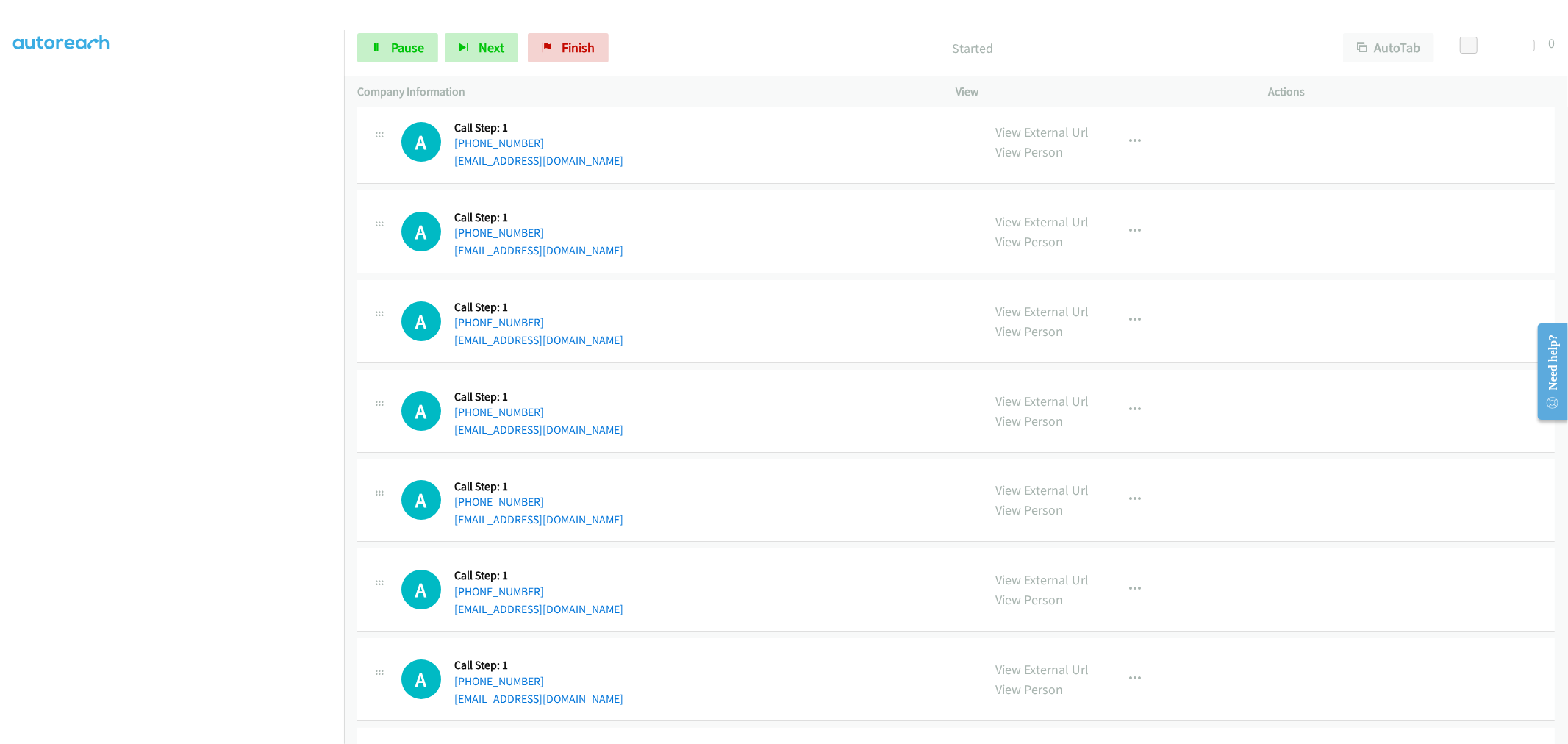
scroll to position [4634, 0]
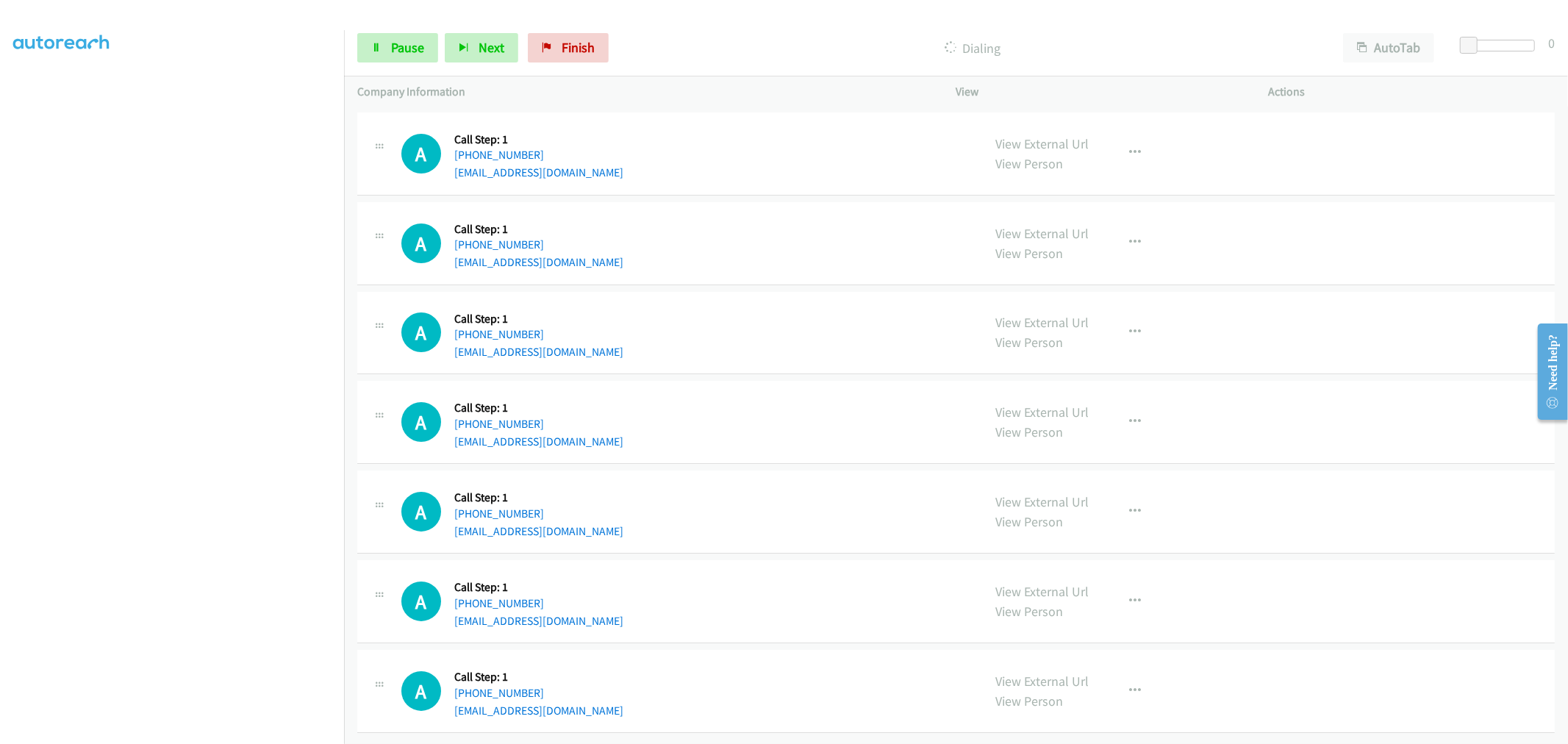
click at [763, 292] on div "A Callback Scheduled Call Step: 1 [GEOGRAPHIC_DATA]/[GEOGRAPHIC_DATA] [PHONE_NU…" at bounding box center [956, 333] width 1197 height 83
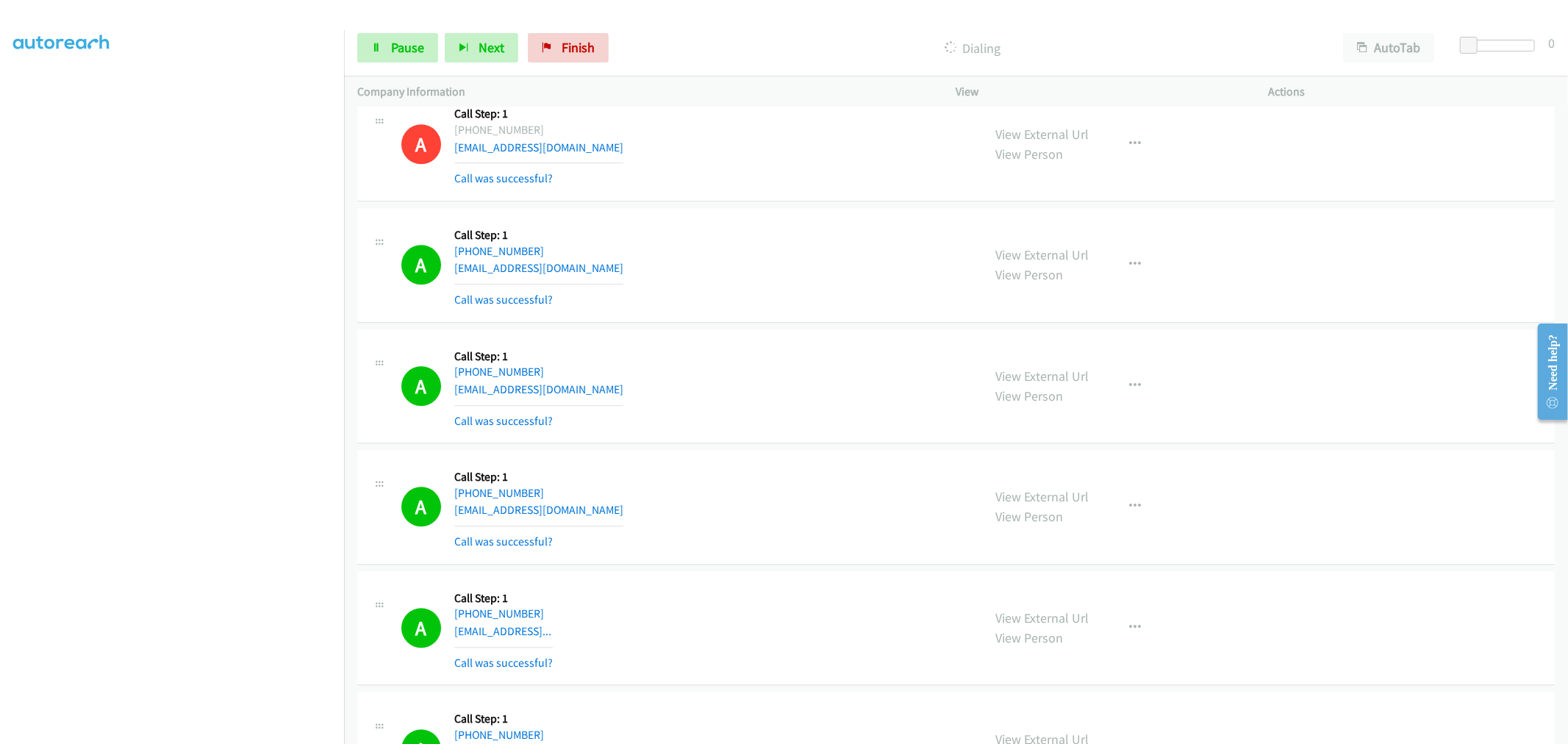
scroll to position [2999, 0]
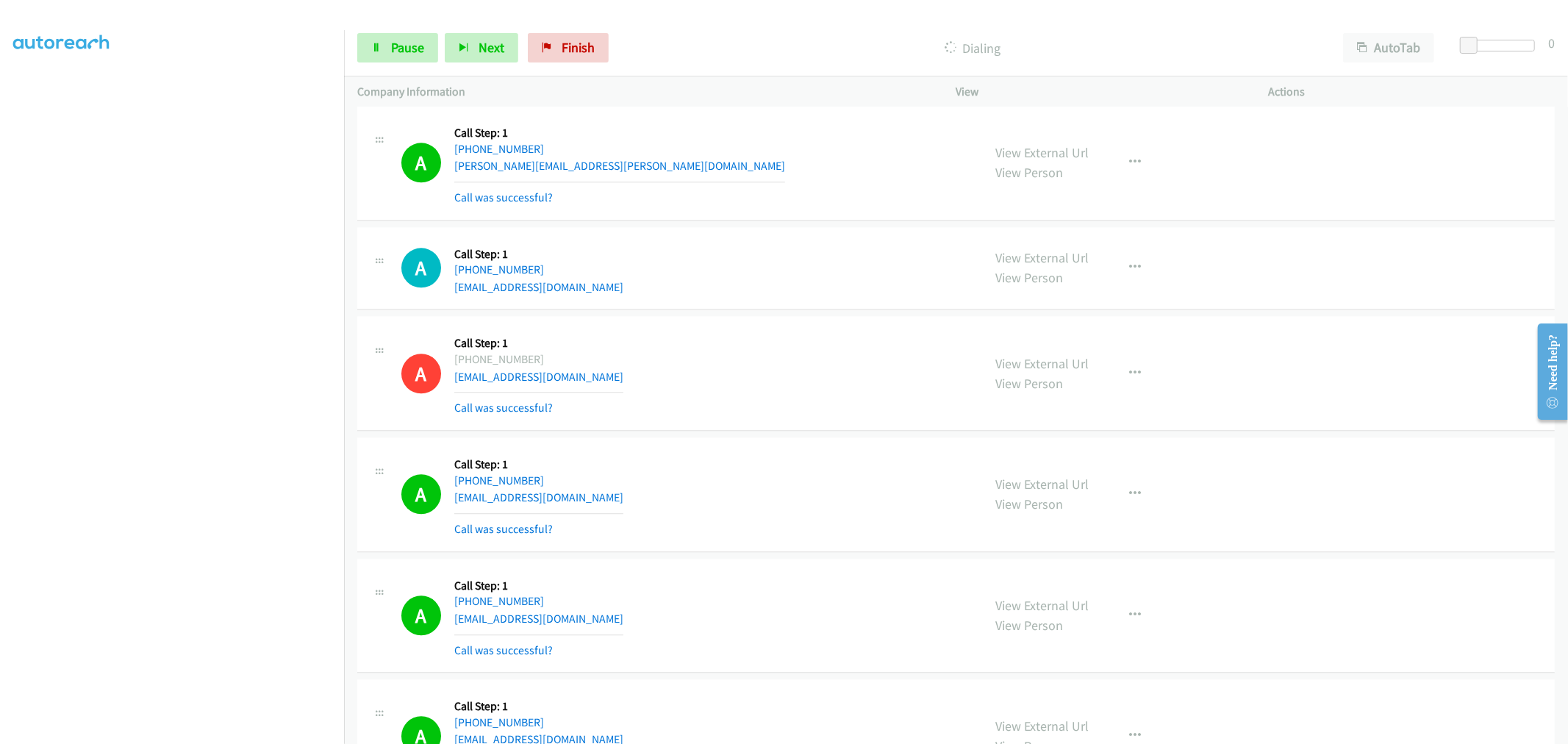
click at [754, 391] on div "A Callback Scheduled Call Step: 1 America/New_York [PHONE_NUMBER] [EMAIL_ADDRES…" at bounding box center [685, 373] width 568 height 87
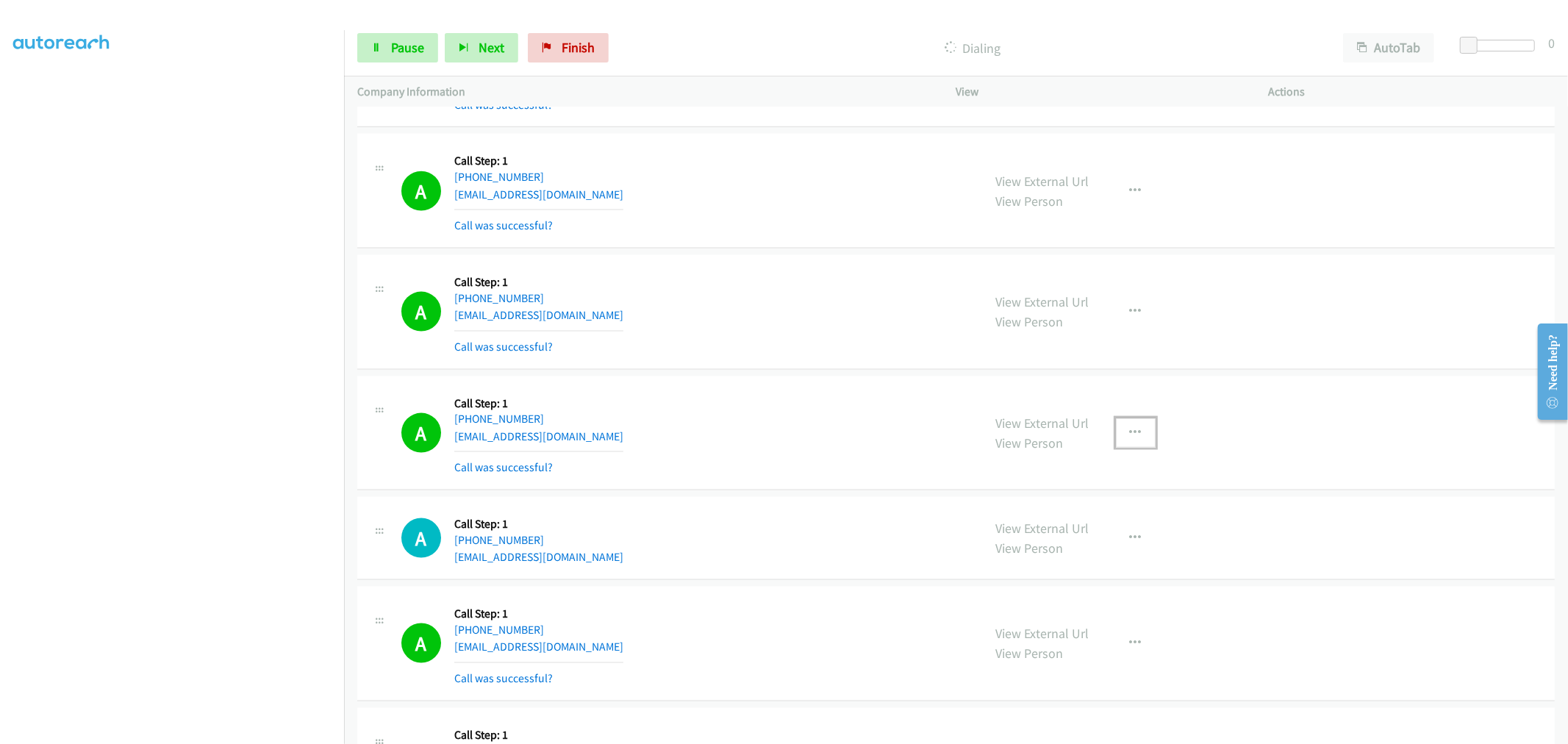
click at [1136, 429] on button "button" at bounding box center [1136, 433] width 40 height 30
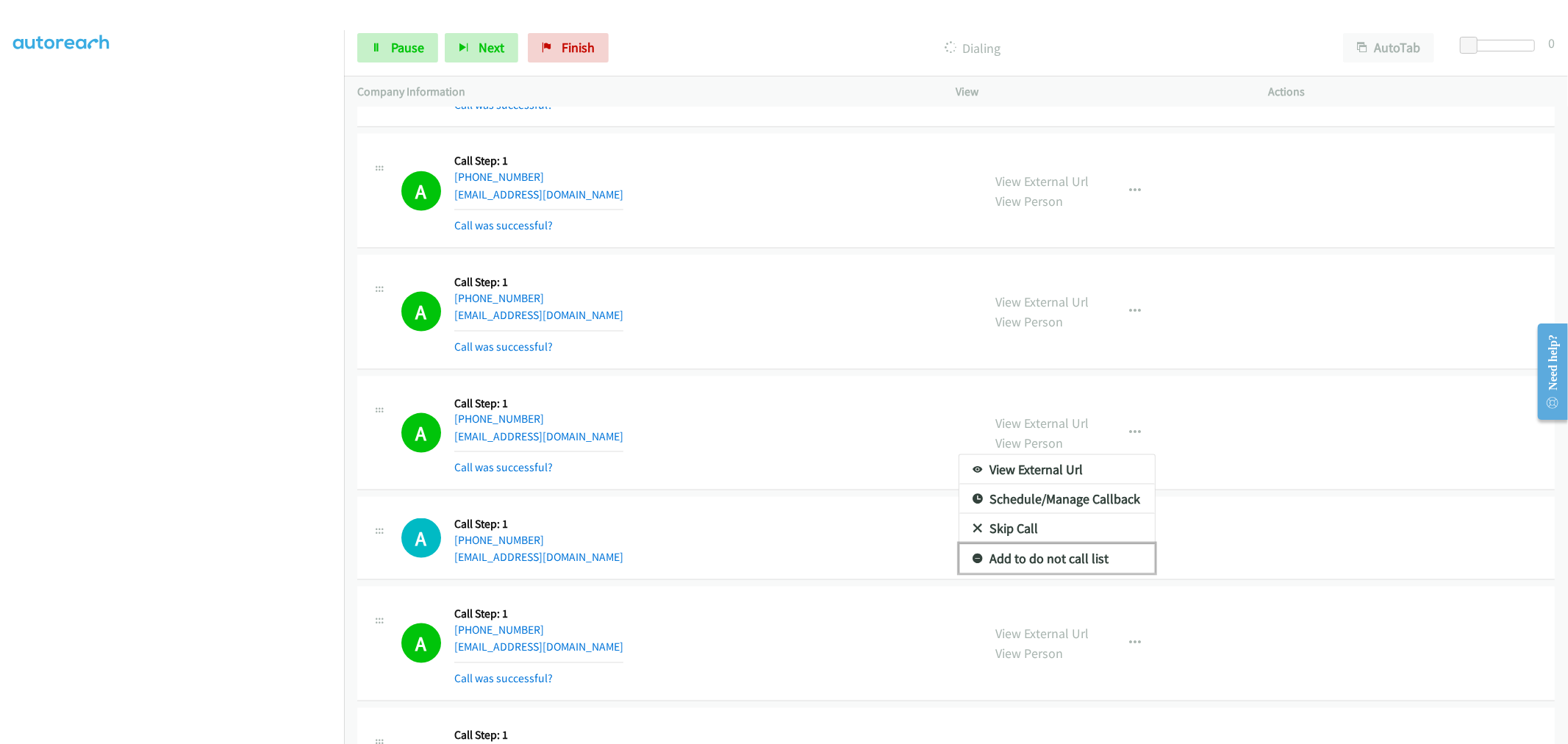
click at [1010, 555] on link "Add to do not call list" at bounding box center [1057, 559] width 195 height 30
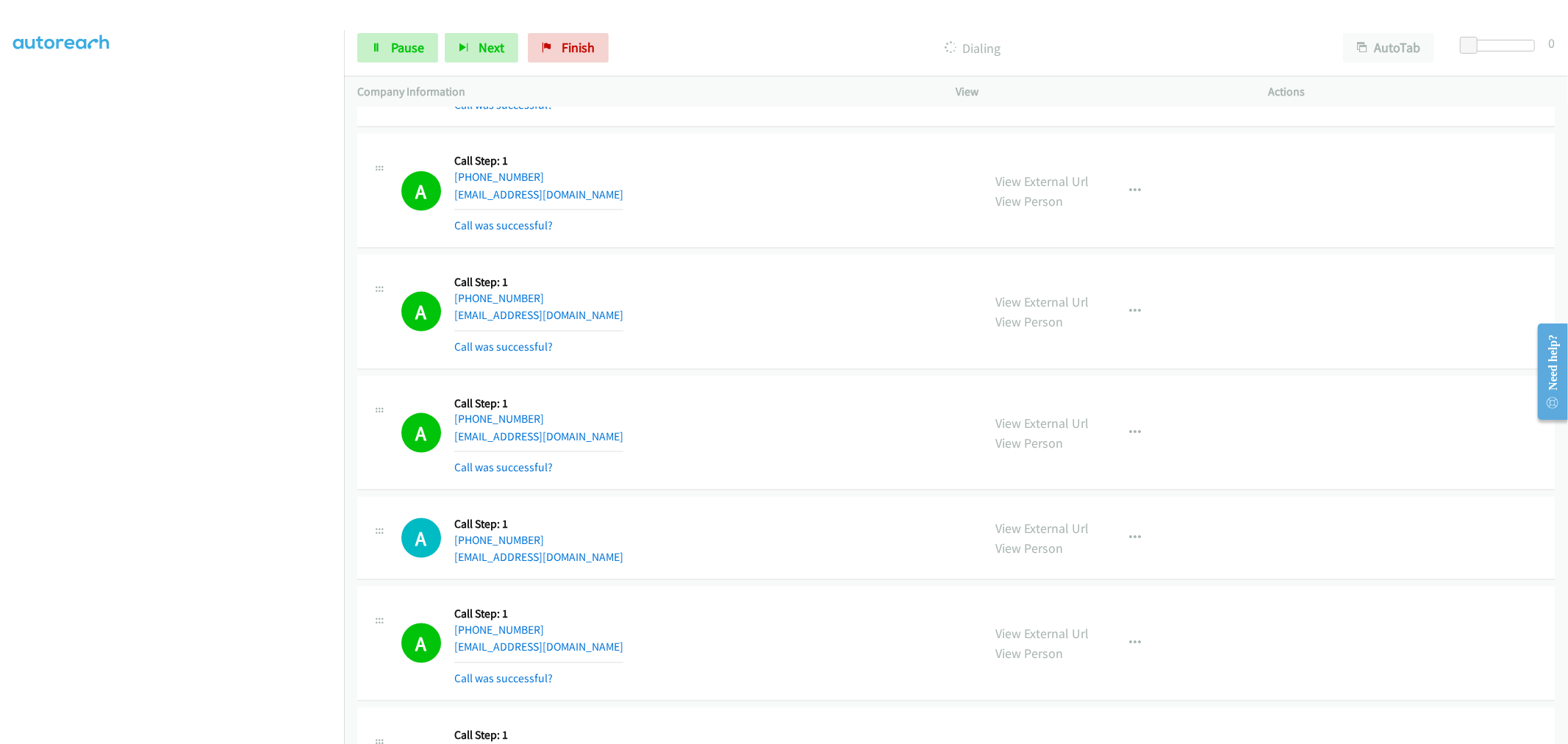
click at [734, 419] on div "A Callback Scheduled Call Step: 1 America/New_York [PHONE_NUMBER] [EMAIL_ADDRES…" at bounding box center [685, 433] width 568 height 87
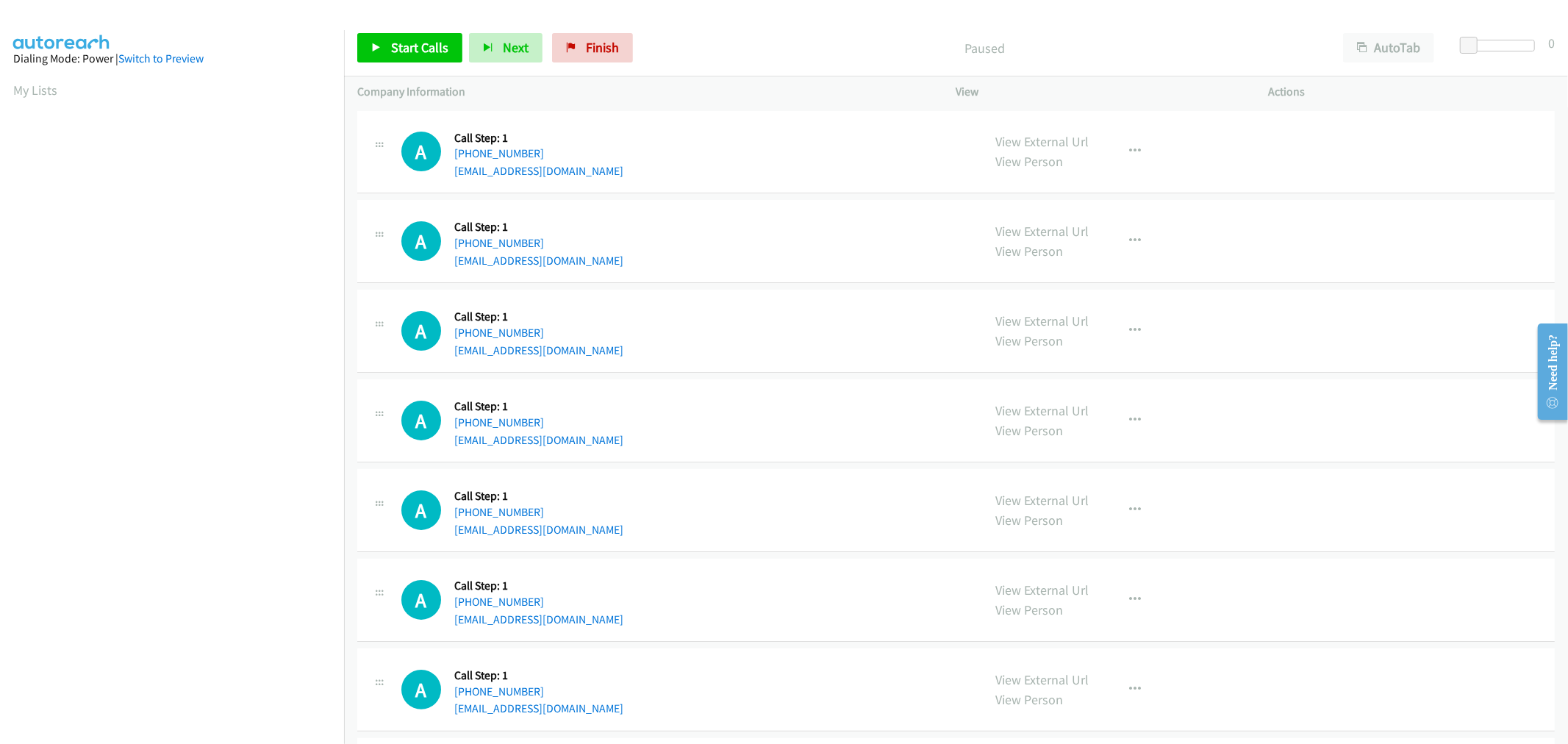
scroll to position [82, 0]
click at [781, 195] on td "A Callback Scheduled Call Step: 1 America/New_York +1 240-342-9511 jesus_pineda…" at bounding box center [956, 152] width 1224 height 90
drag, startPoint x: 417, startPoint y: 46, endPoint x: 418, endPoint y: 84, distance: 38.0
click at [417, 46] on span "Start Calls" at bounding box center [420, 47] width 58 height 17
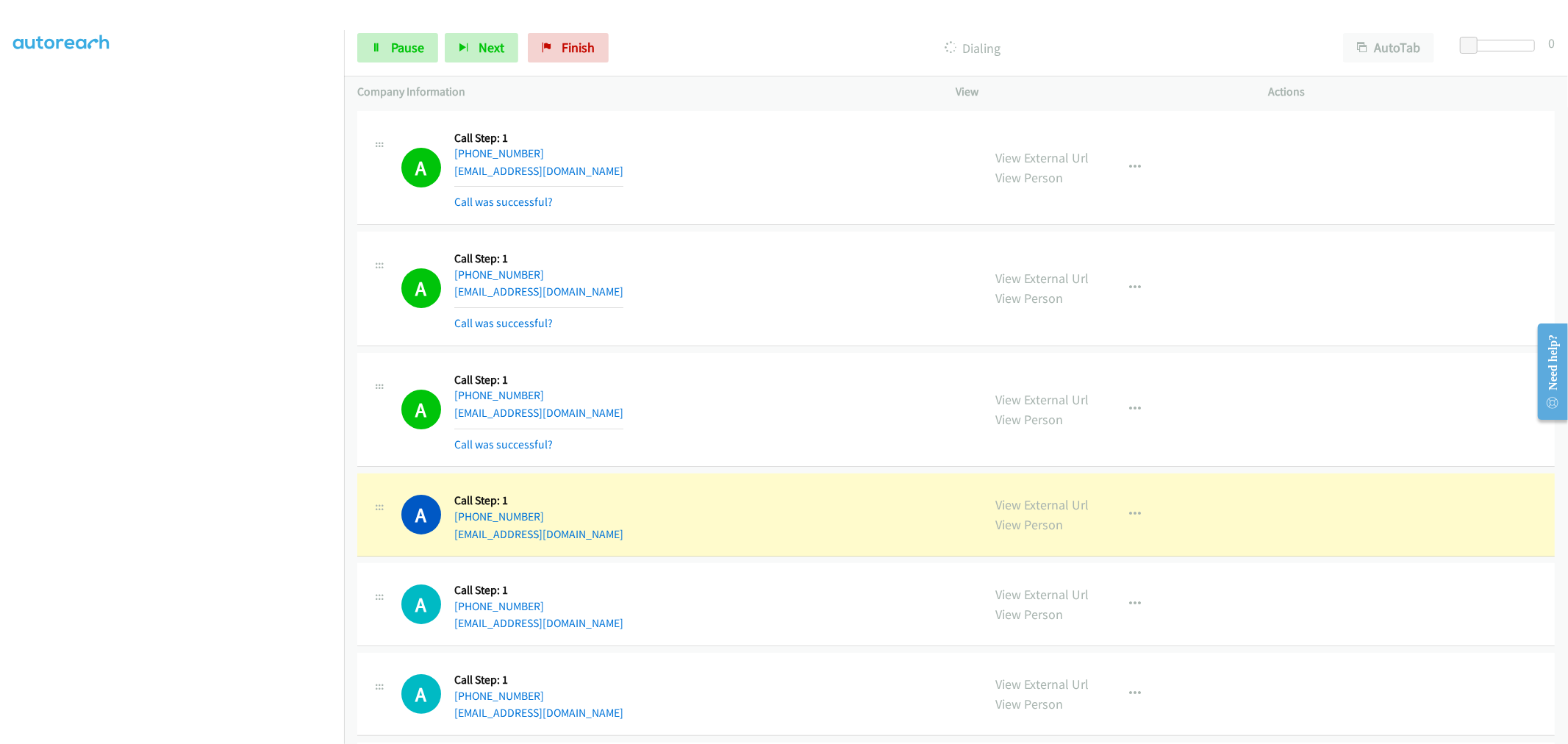
click at [754, 377] on div "A Callback Scheduled Call Step: 1 America/New_York +1 440-864-5249 wolfmotorcyc…" at bounding box center [685, 410] width 568 height 87
click at [1122, 399] on button "button" at bounding box center [1136, 409] width 40 height 30
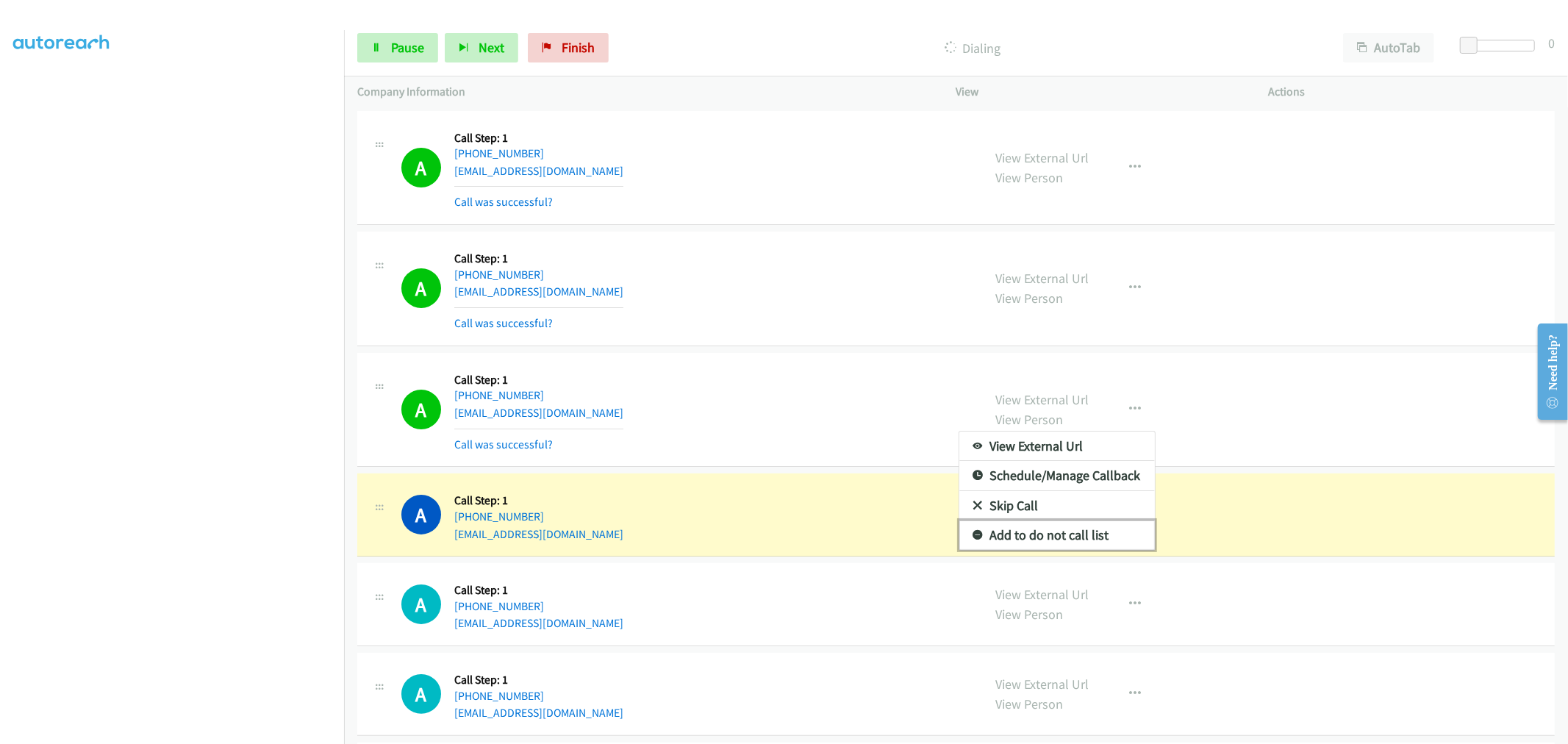
drag, startPoint x: 1057, startPoint y: 545, endPoint x: 982, endPoint y: 498, distance: 88.5
click at [1057, 545] on link "Add to do not call list" at bounding box center [1057, 536] width 195 height 30
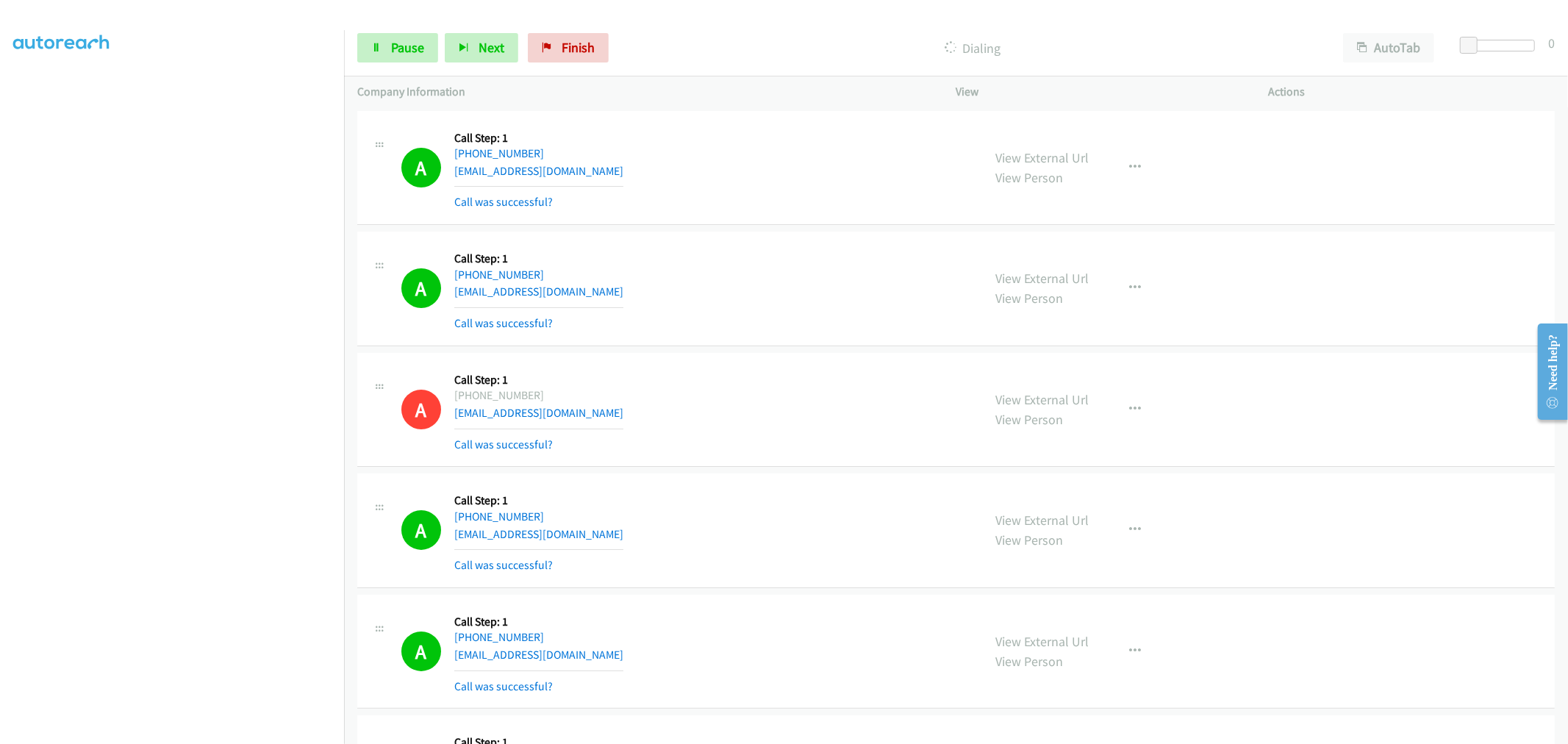
click at [782, 353] on div "A Callback Scheduled Call Step: 1 America/New_York +1 440-864-5249 wolfmotorcyc…" at bounding box center [956, 409] width 1197 height 115
click at [775, 227] on td "A Callback Scheduled Call Step: 1 America/New_York +1 240-342-9511 jesus_pineda…" at bounding box center [956, 167] width 1224 height 121
click at [788, 348] on td "A Callback Scheduled Call Step: 1 America/Los_Angeles +1 530-913-1036 samantha4…" at bounding box center [956, 289] width 1224 height 121
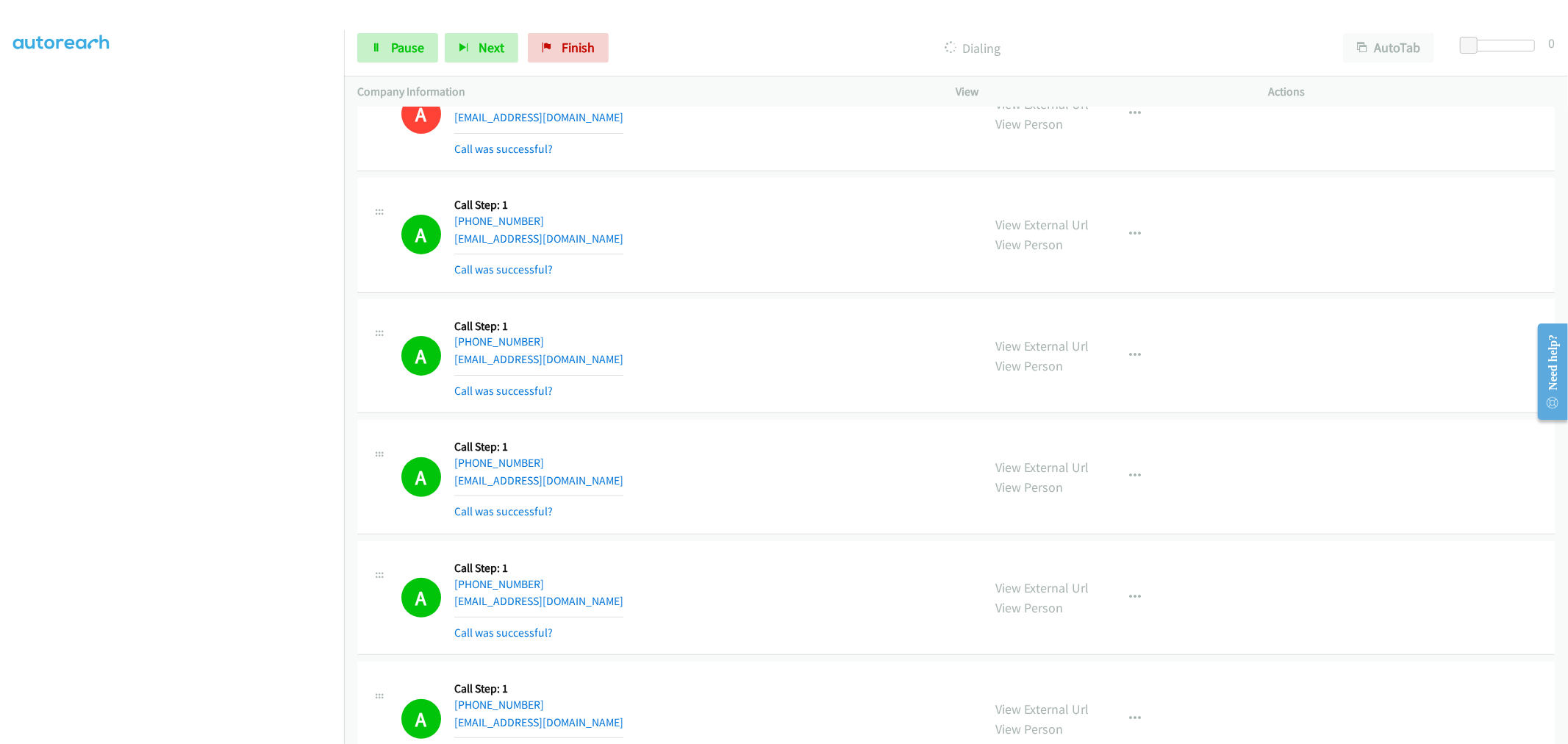
scroll to position [408, 0]
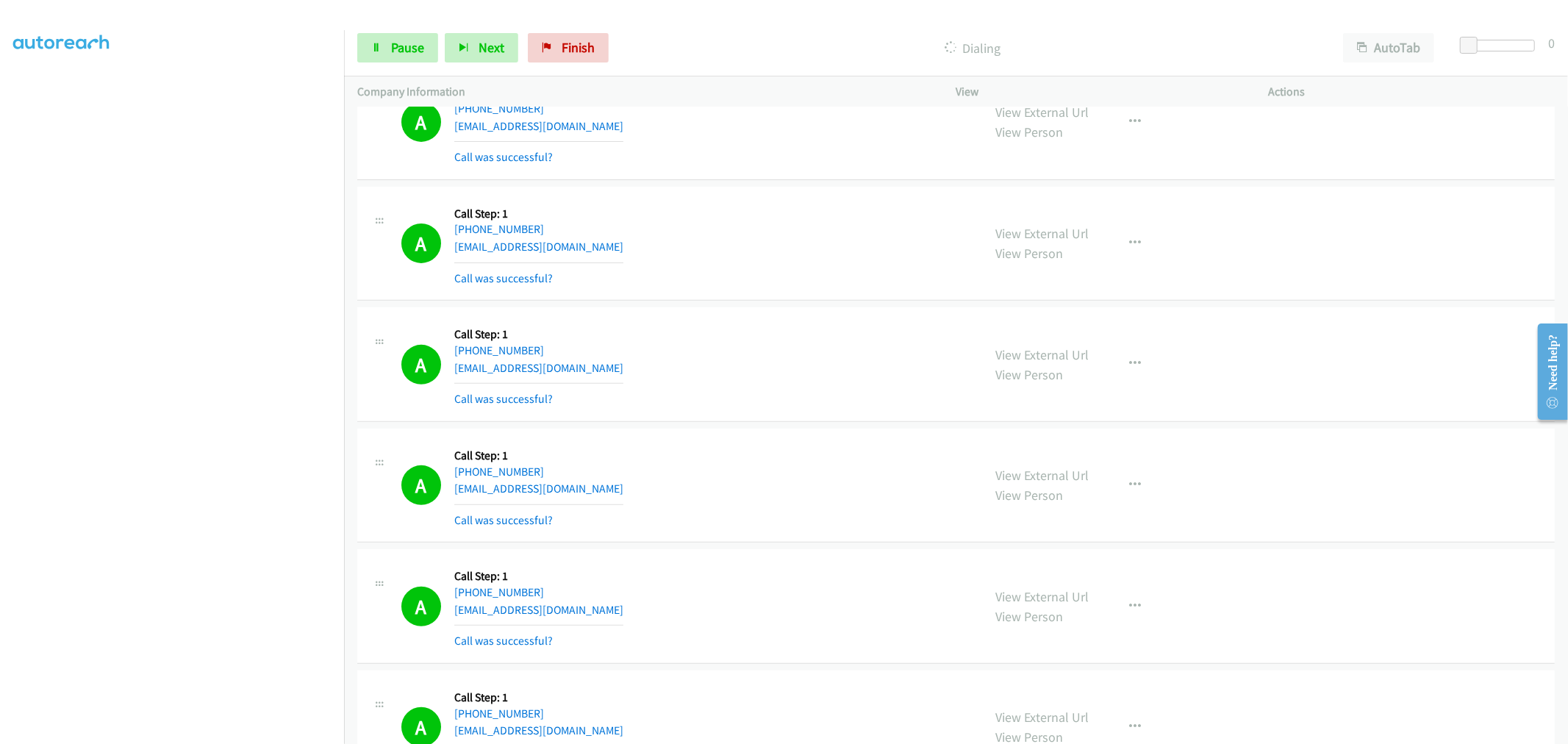
click at [201, 731] on section at bounding box center [172, 395] width 318 height 704
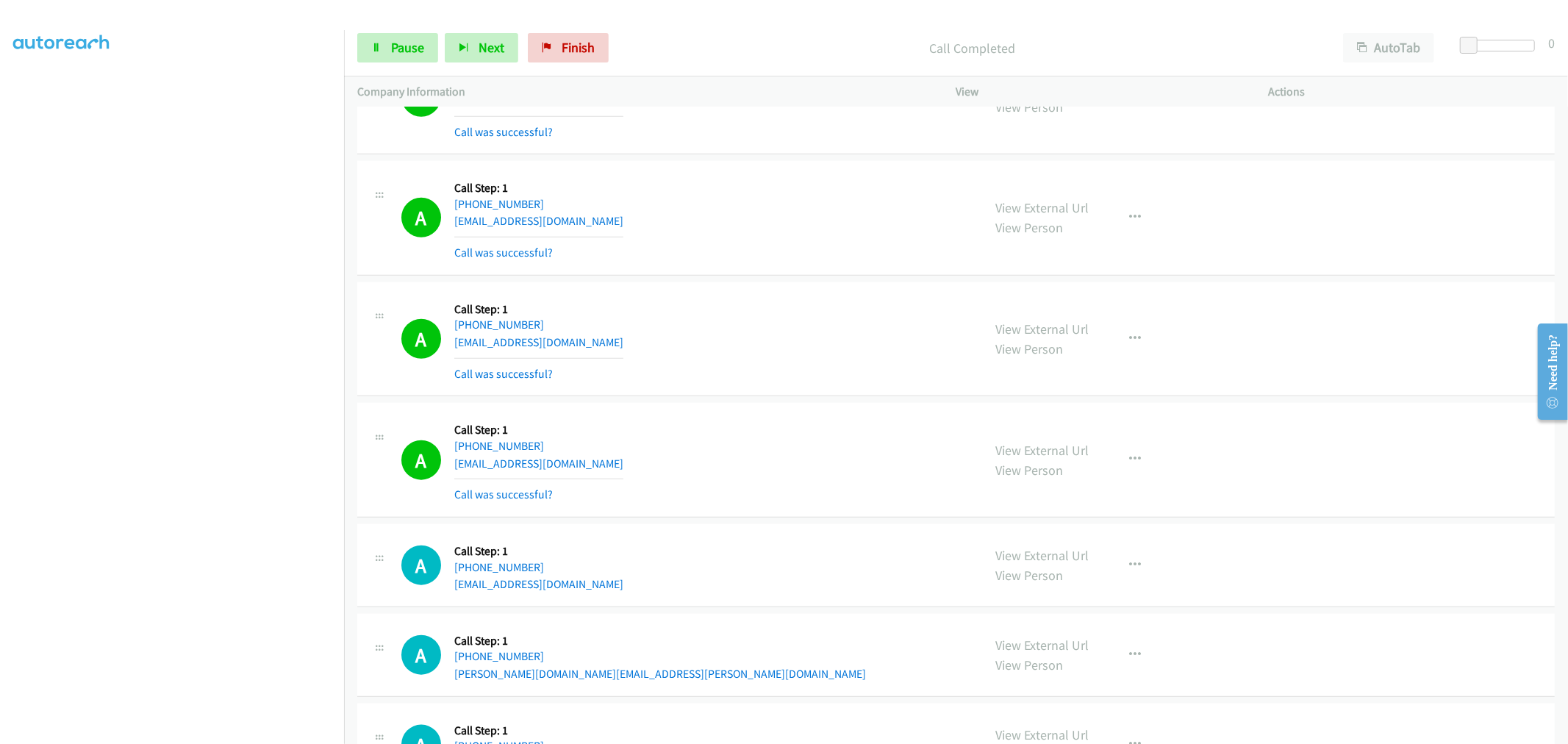
scroll to position [1307, 0]
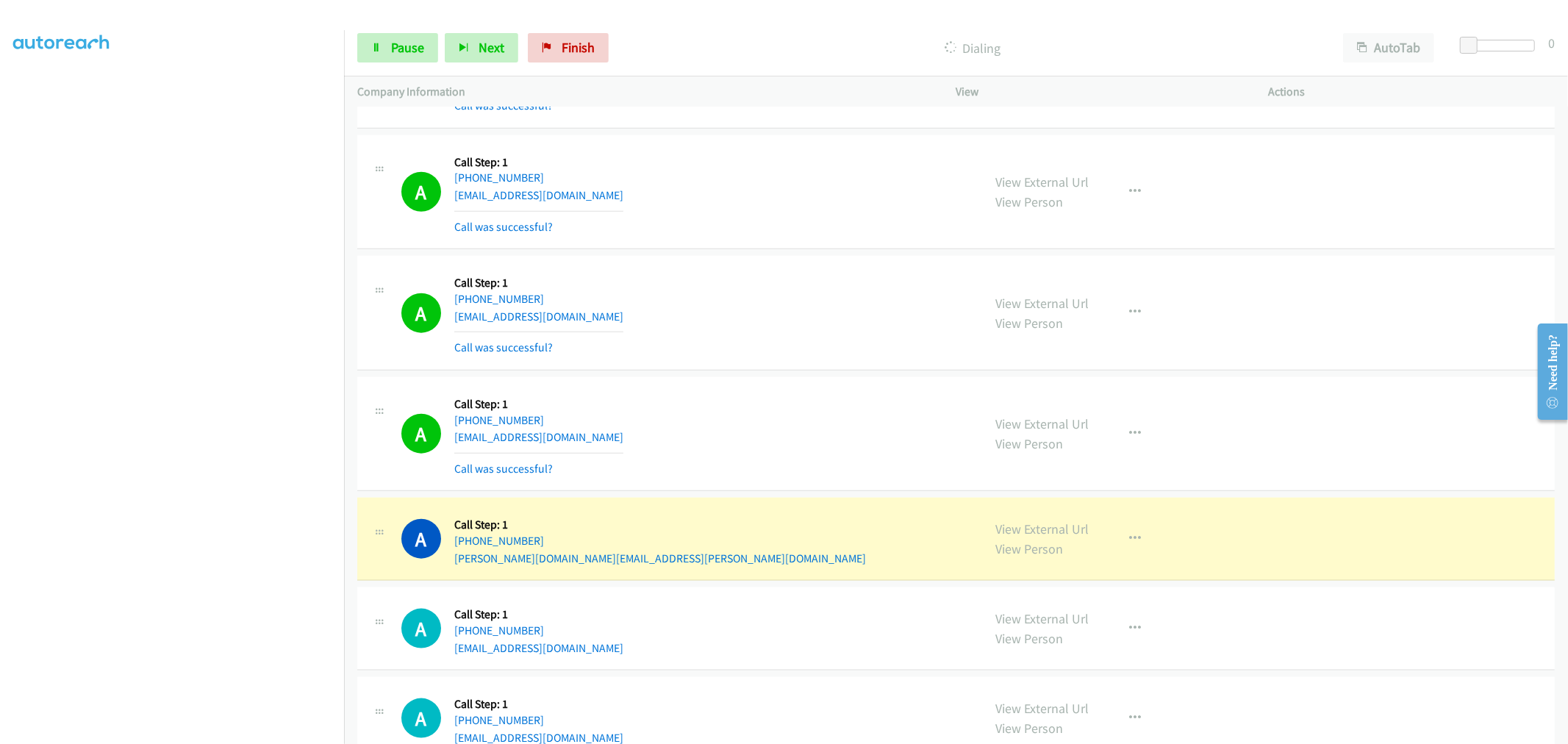
drag, startPoint x: 1020, startPoint y: 534, endPoint x: 1001, endPoint y: 494, distance: 44.3
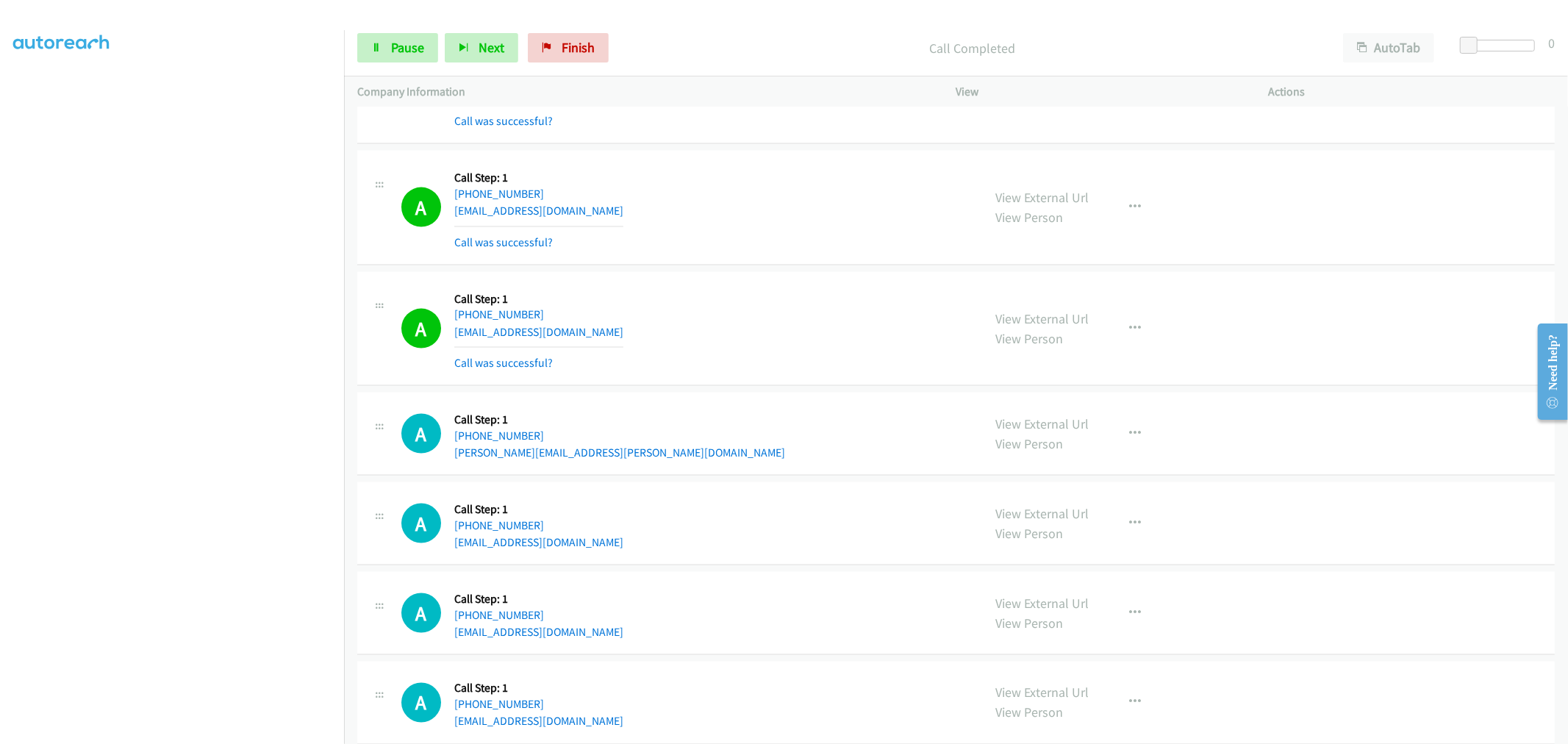
scroll to position [1797, 0]
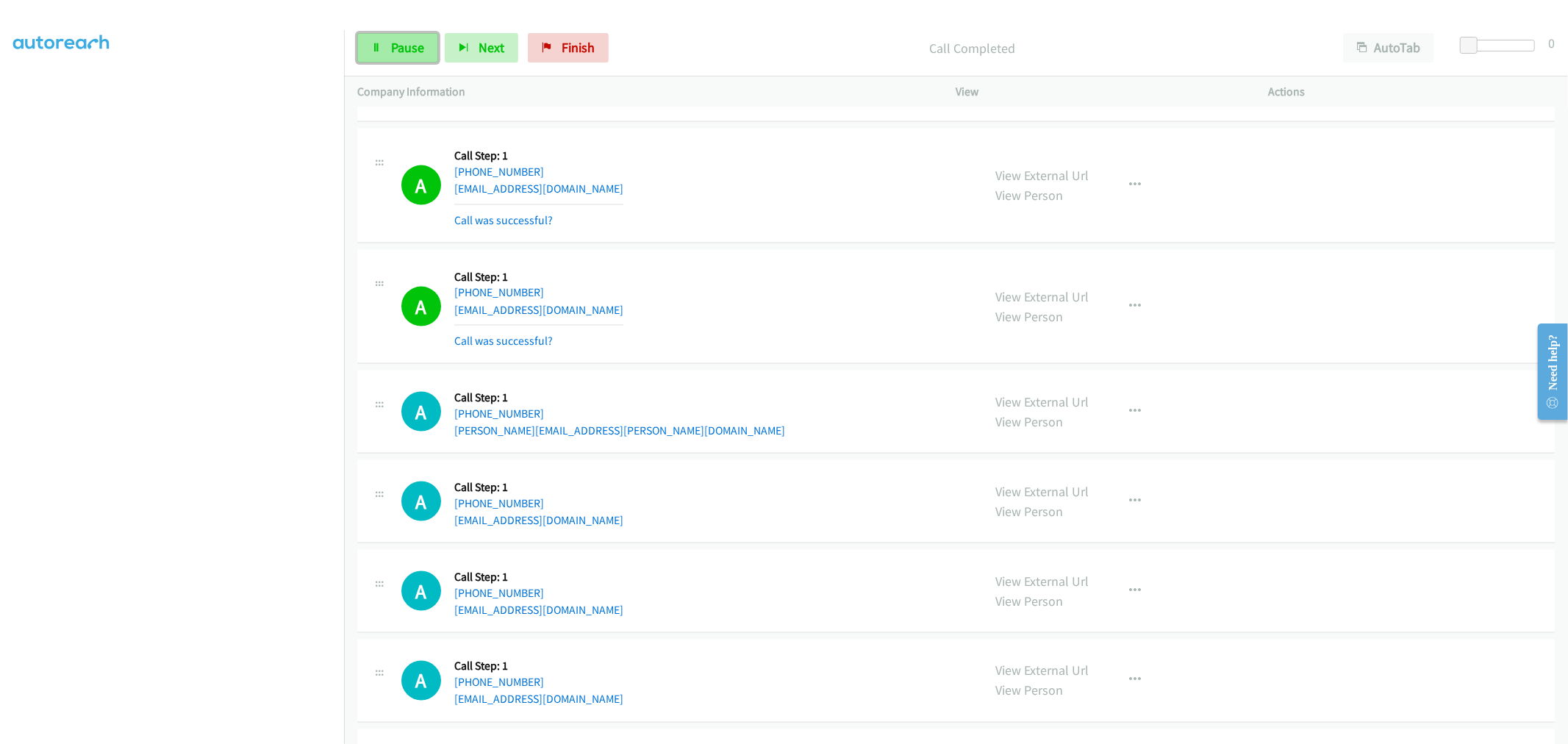
click at [398, 38] on link "Pause" at bounding box center [398, 48] width 81 height 30
click at [406, 46] on span "Start Calls" at bounding box center [420, 47] width 58 height 17
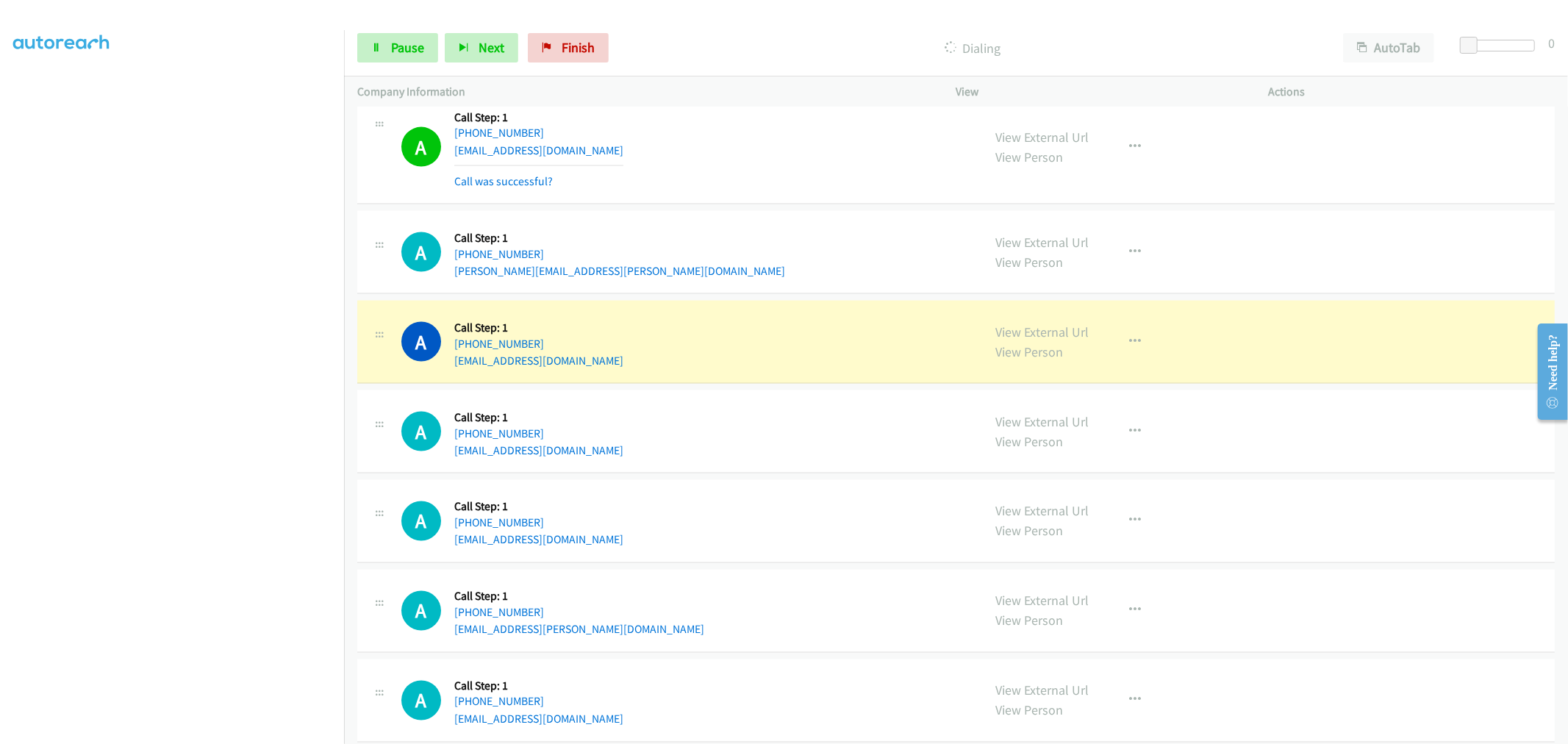
scroll to position [1961, 0]
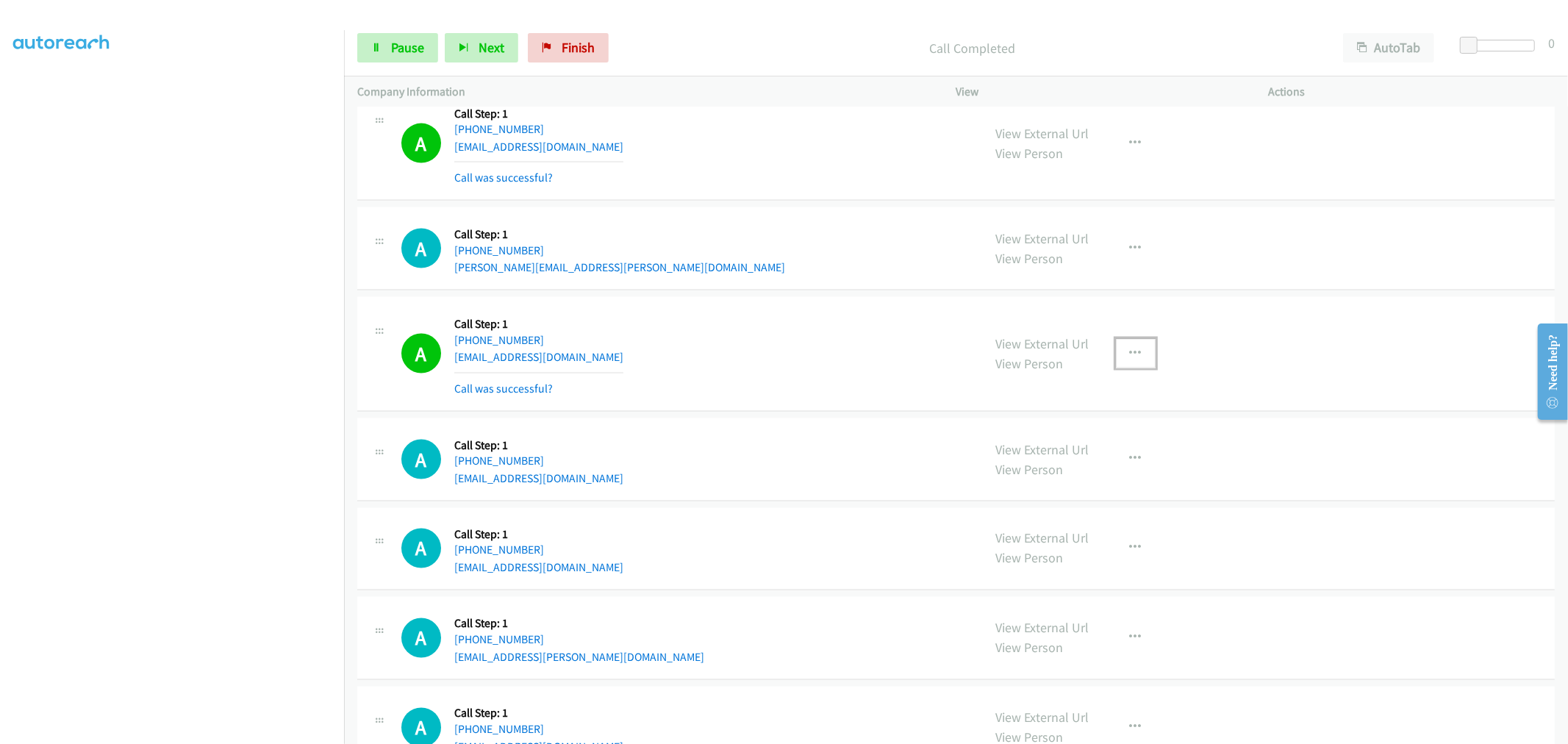
click at [1142, 357] on button "button" at bounding box center [1136, 353] width 40 height 30
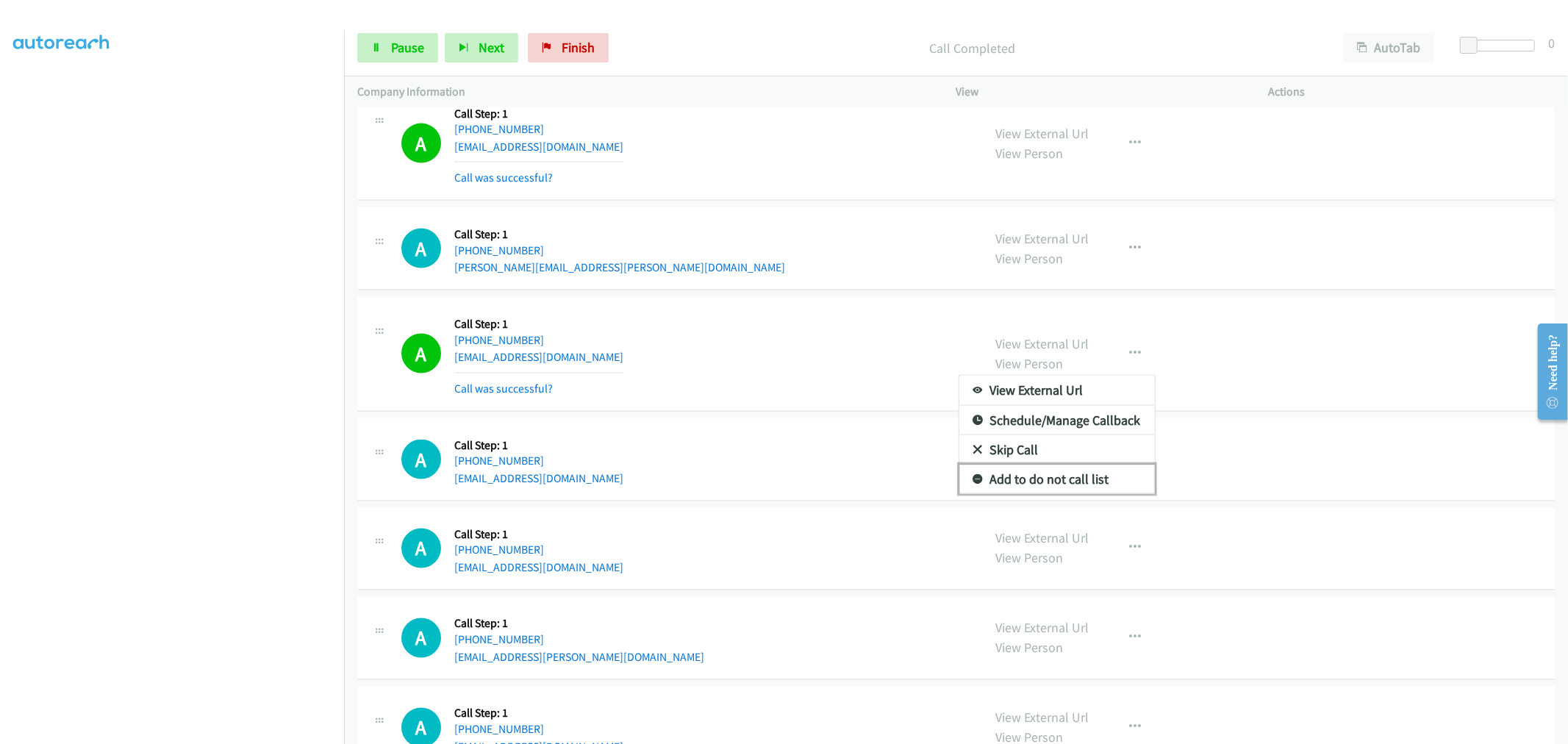
click at [1056, 486] on link "Add to do not call list" at bounding box center [1057, 480] width 195 height 30
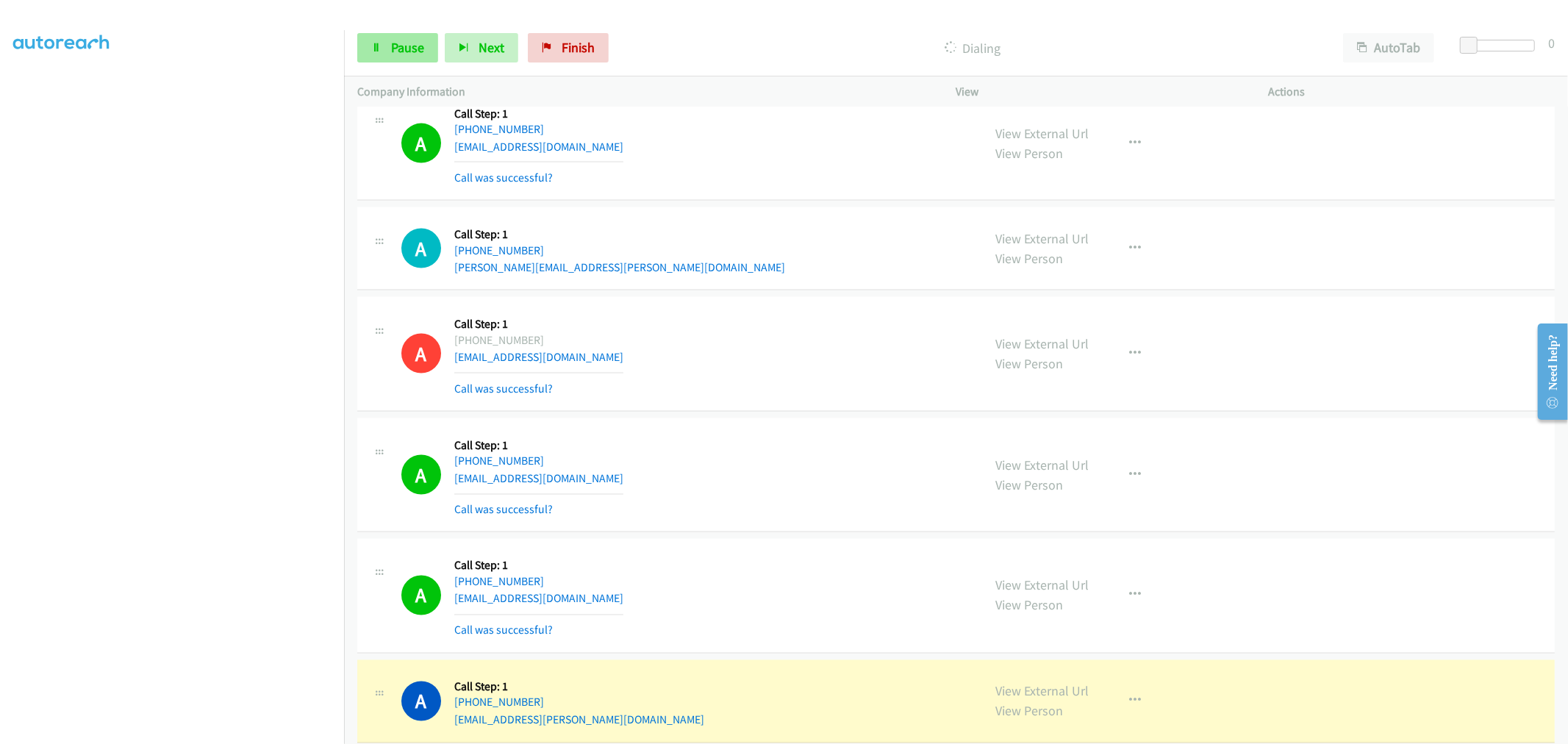
drag, startPoint x: 405, startPoint y: 30, endPoint x: 402, endPoint y: 41, distance: 11.4
click at [405, 30] on div "Start Calls Pause Next Finish Dialing AutoTab AutoTab 0" at bounding box center [956, 48] width 1224 height 57
click at [436, 58] on link "Pause" at bounding box center [398, 48] width 81 height 30
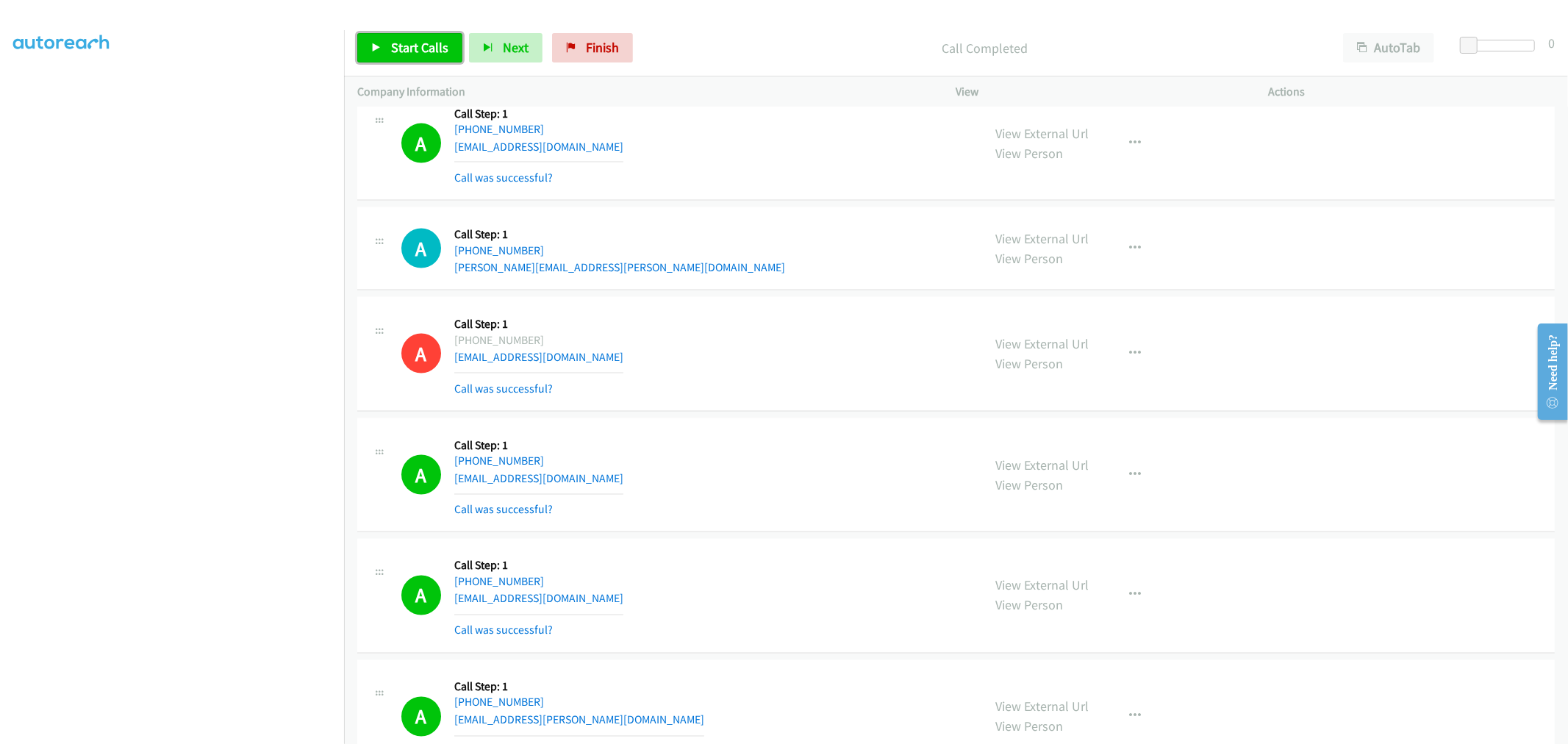
click at [423, 56] on link "Start Calls" at bounding box center [410, 48] width 105 height 30
click at [386, 61] on link "Pause" at bounding box center [398, 48] width 81 height 30
click at [413, 53] on span "Start Calls" at bounding box center [420, 47] width 58 height 17
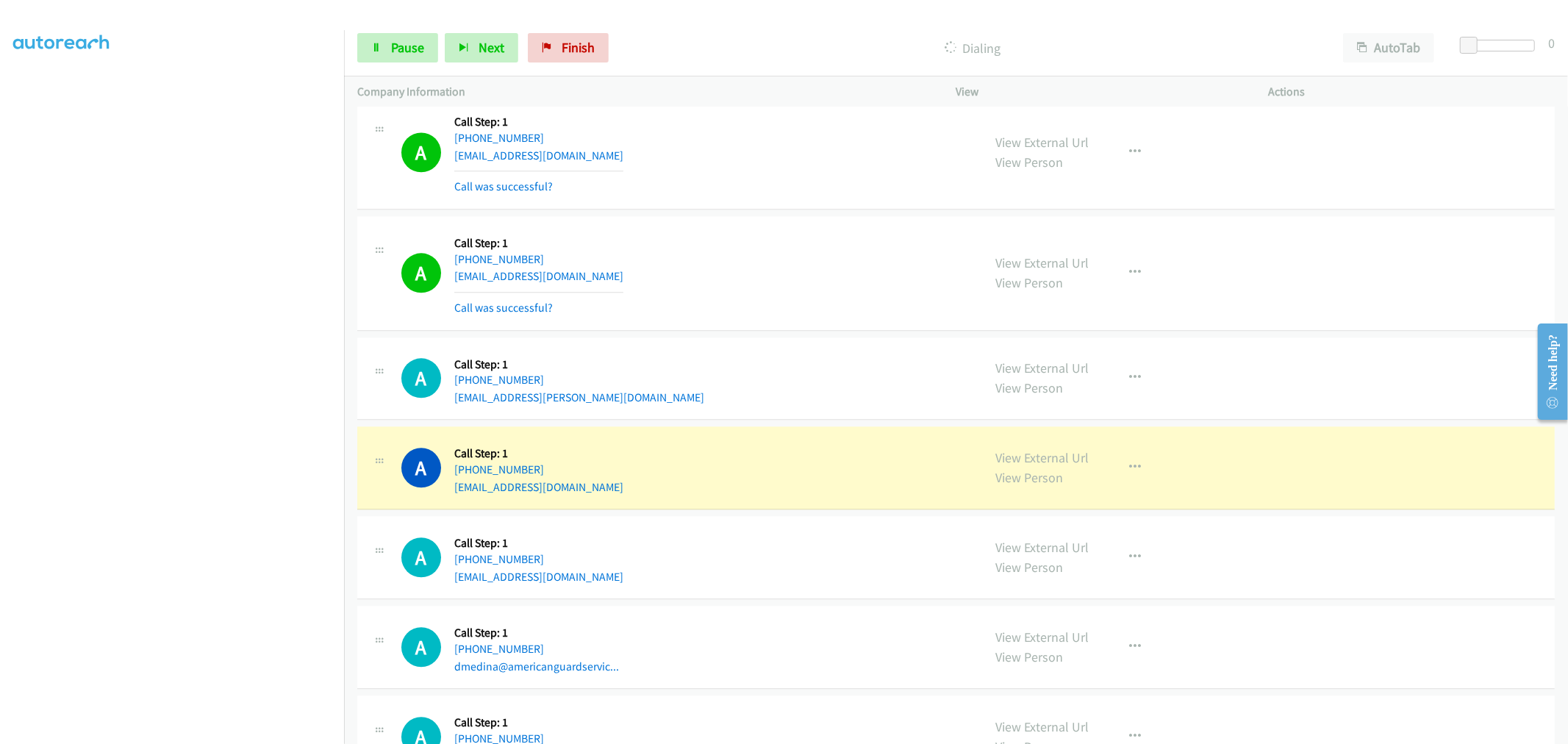
scroll to position [2859, 0]
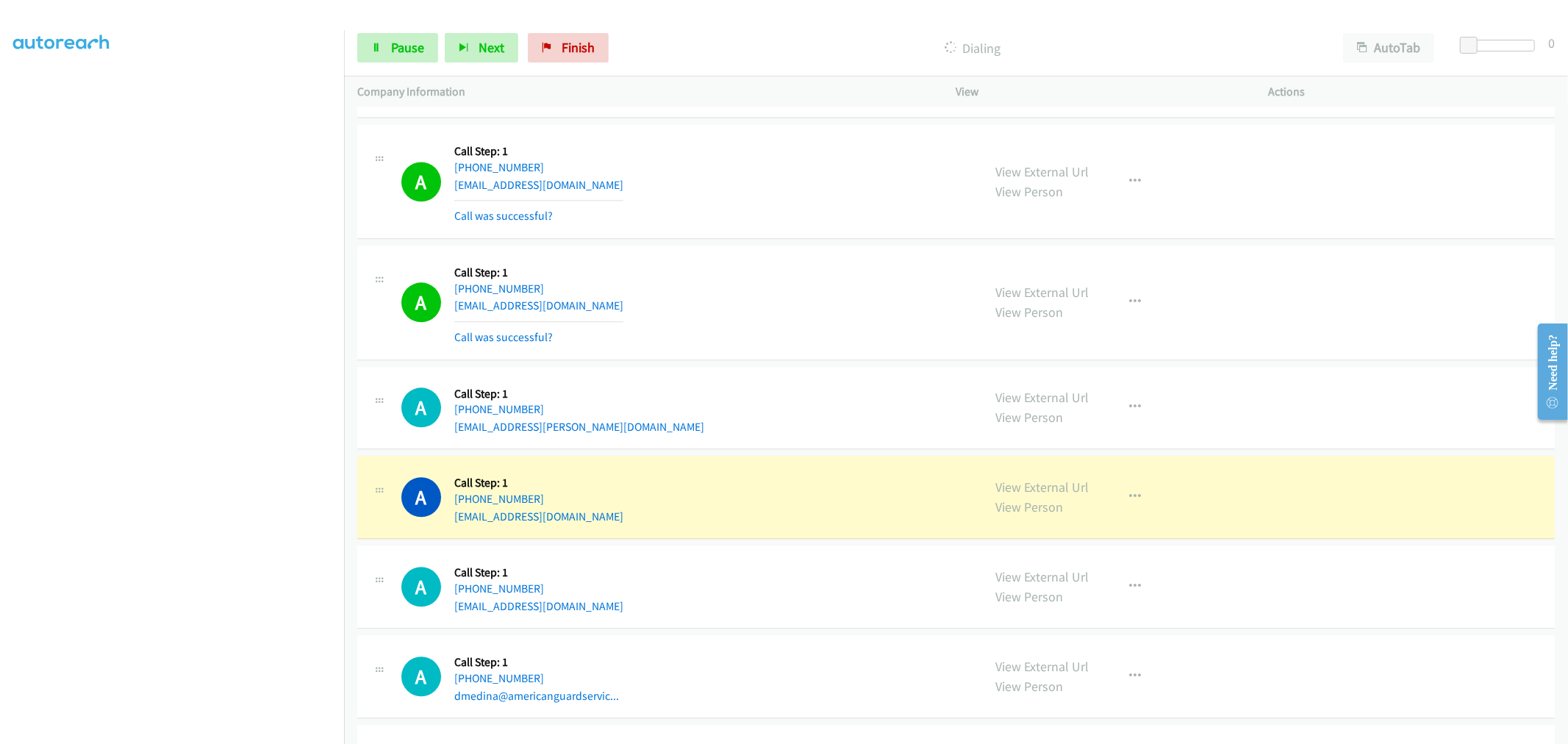
drag, startPoint x: 1029, startPoint y: 483, endPoint x: 1025, endPoint y: 469, distance: 14.6
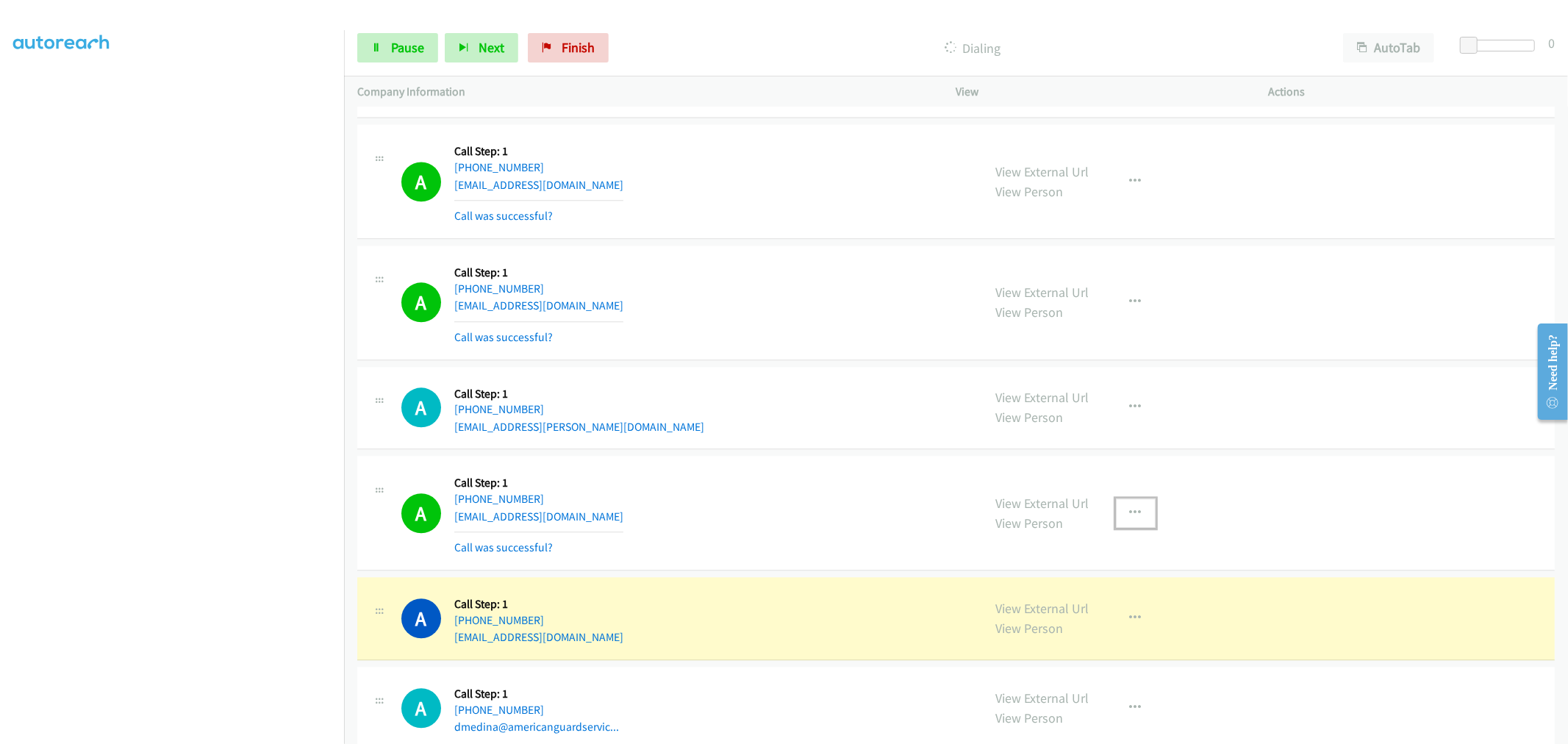
click at [1130, 512] on icon "button" at bounding box center [1136, 513] width 12 height 12
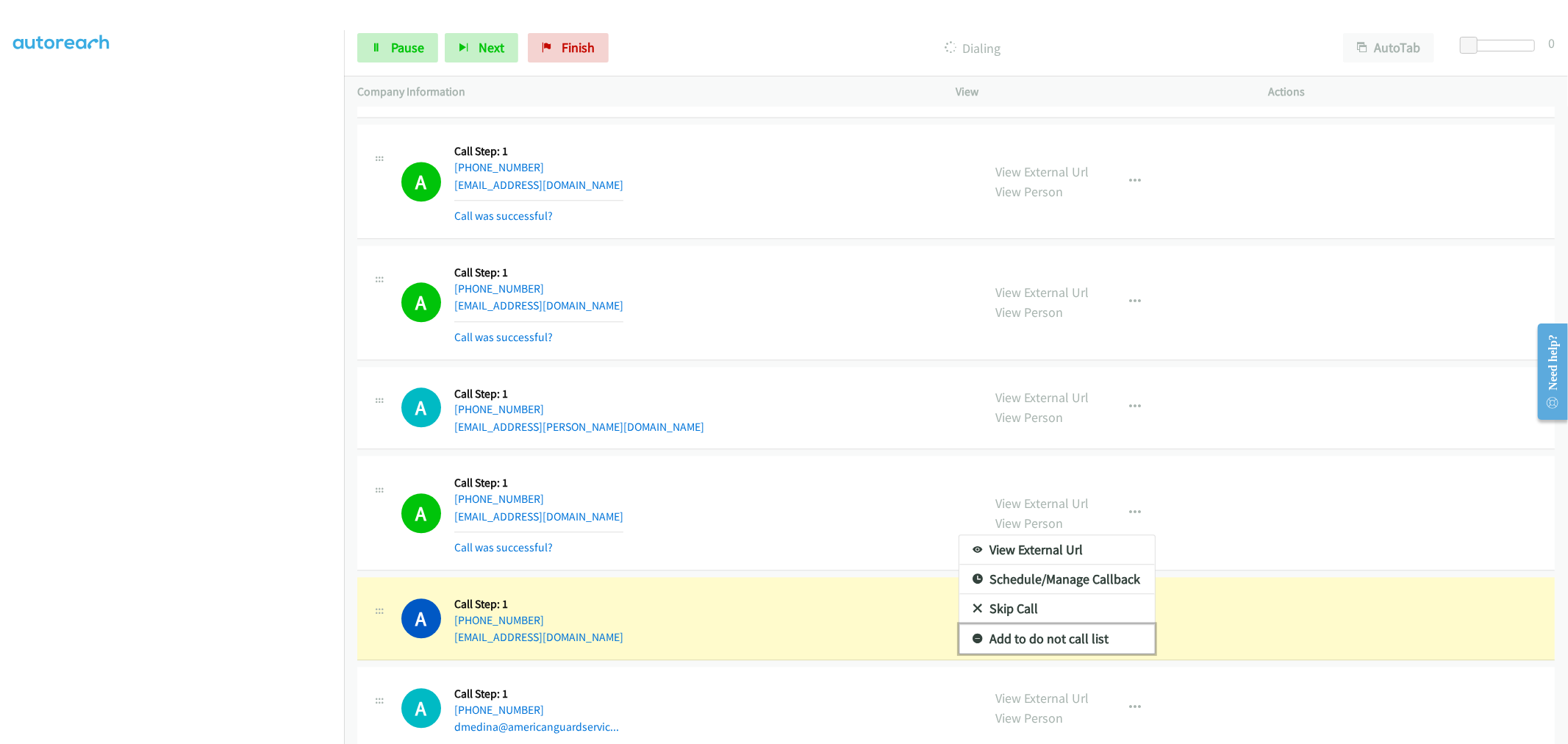
click at [1010, 646] on link "Add to do not call list" at bounding box center [1057, 639] width 195 height 30
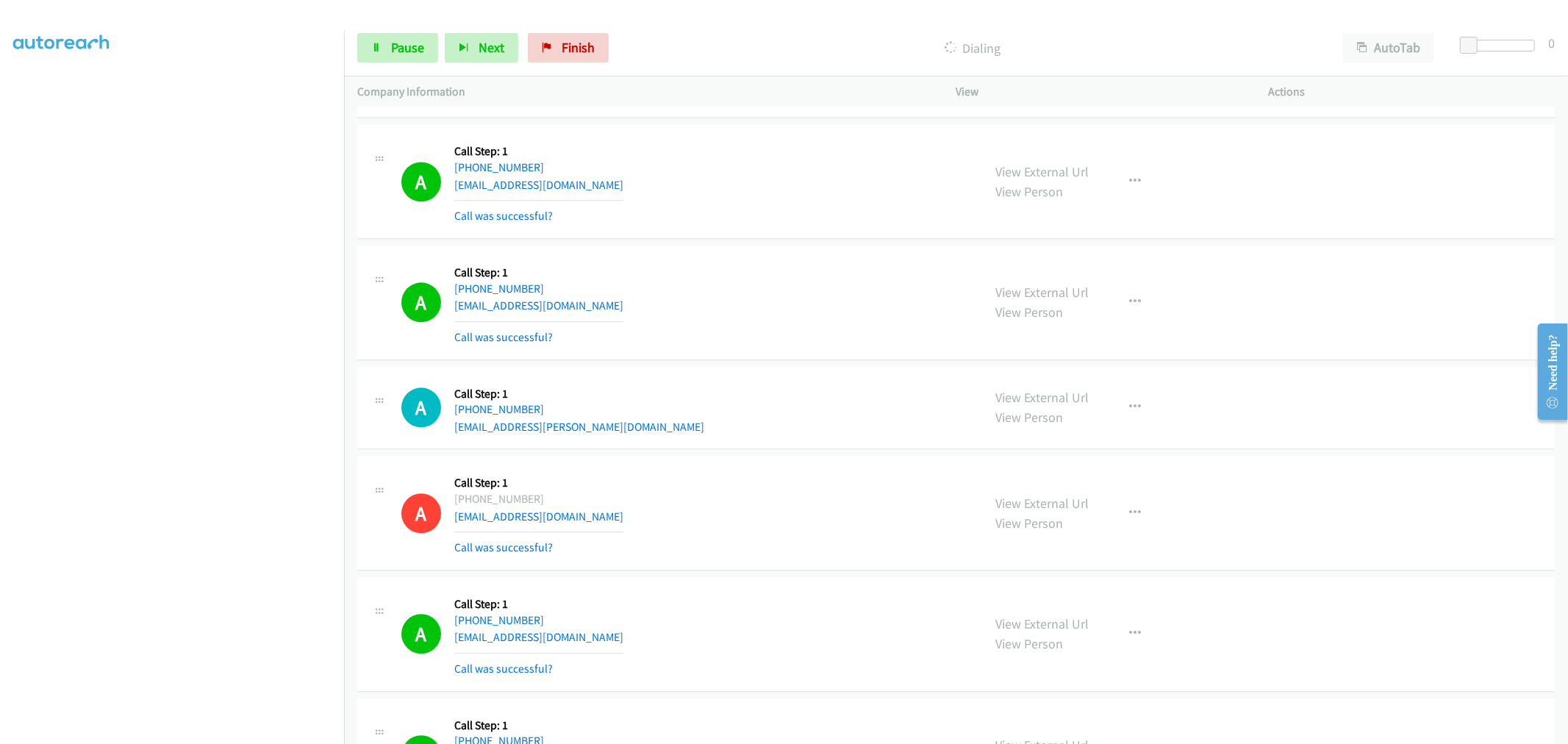
click at [776, 241] on td "A Callback Scheduled Call Step: 1 America/Denver +1 435-512-6841 kaden.skeem@gm…" at bounding box center [956, 181] width 1224 height 121
click at [772, 362] on td "A Callback Scheduled Call Step: 1 America/New_York +1 862-232-8046 fergusonaliv…" at bounding box center [956, 302] width 1224 height 121
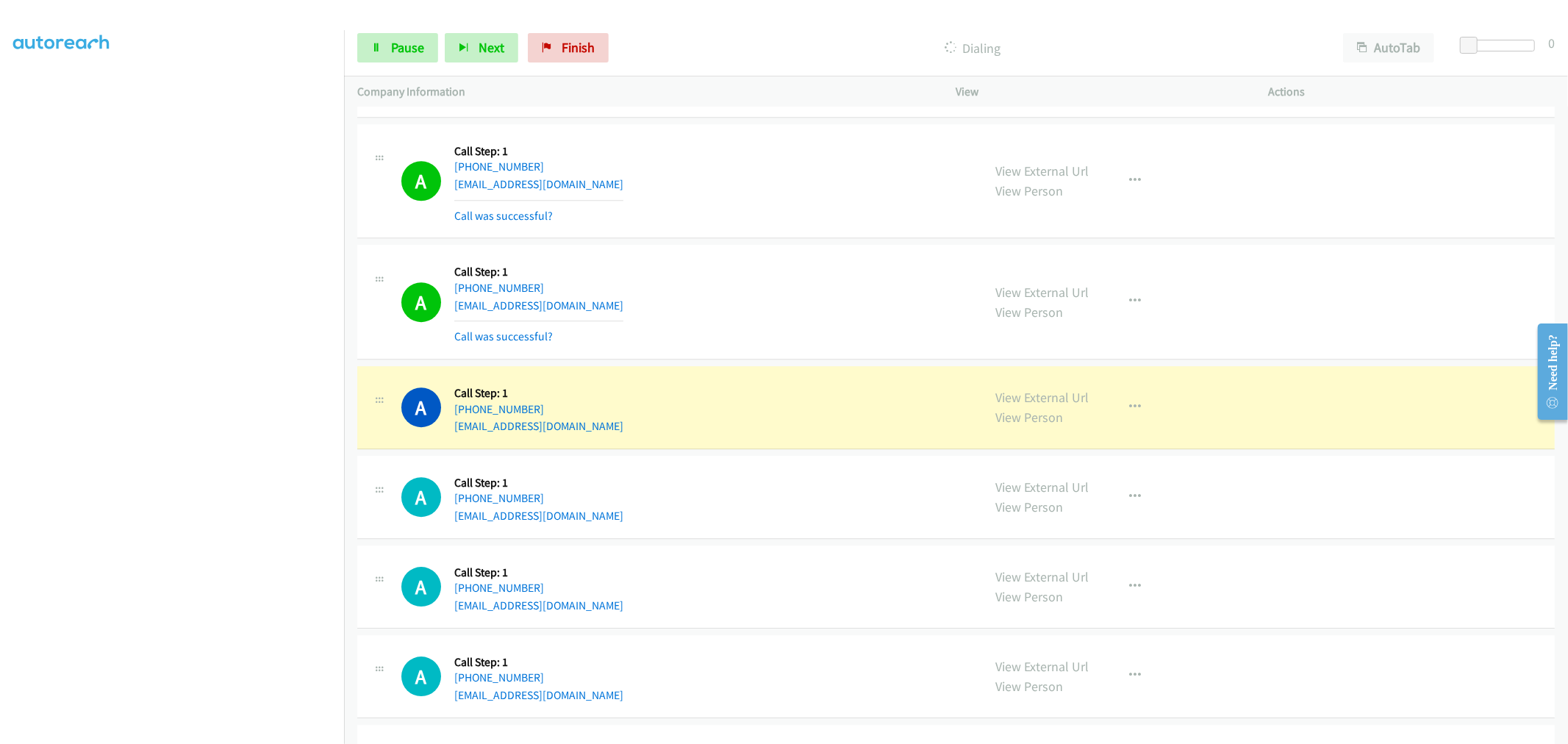
scroll to position [3677, 0]
click at [769, 241] on td "A Callback Scheduled Call Step: 1 America/Los_Angeles +1 509-640-0114 gbhughs@g…" at bounding box center [956, 180] width 1224 height 121
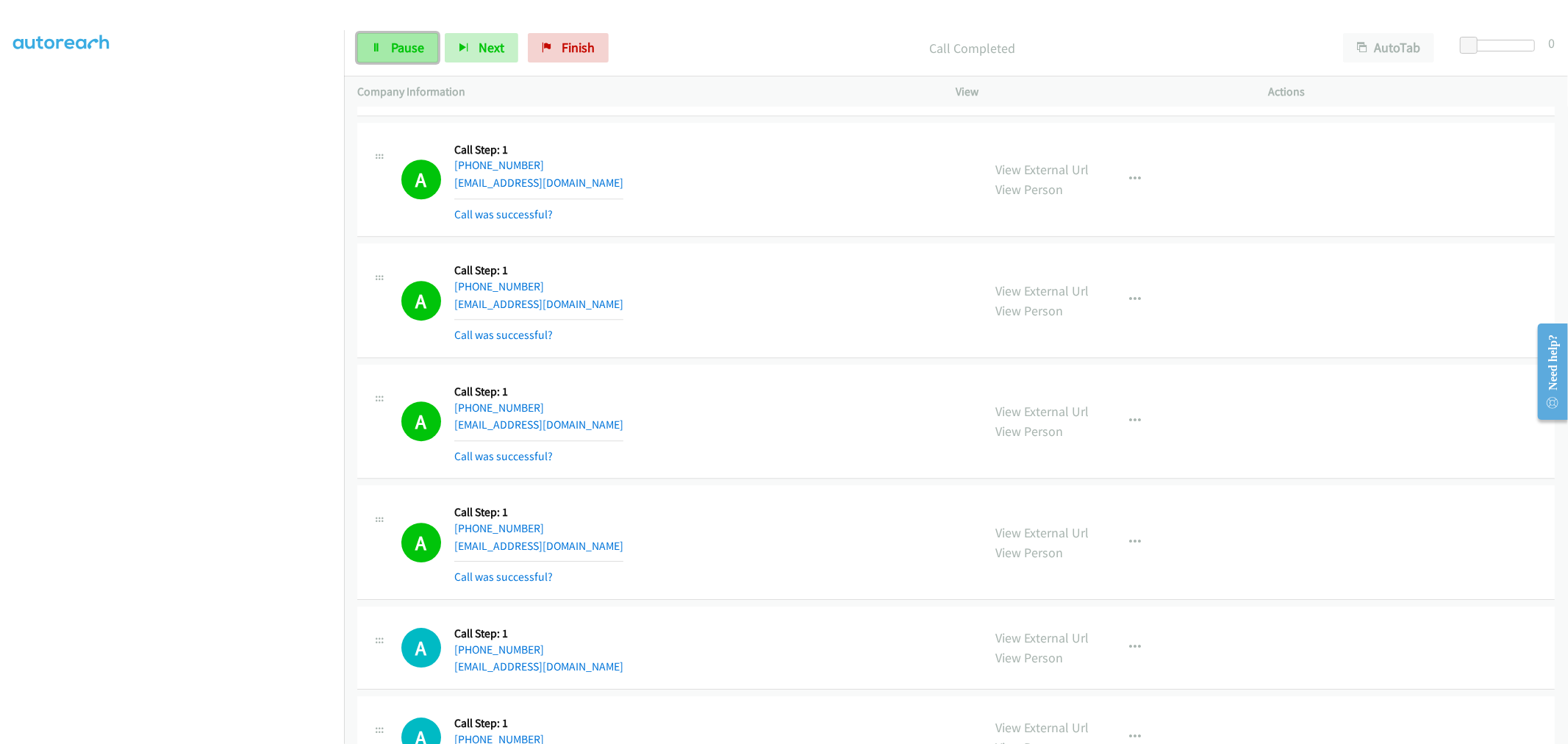
click at [402, 47] on span "Pause" at bounding box center [408, 47] width 33 height 17
click at [400, 49] on span "Start Calls" at bounding box center [420, 47] width 58 height 17
click at [777, 237] on div "A Callback Scheduled Call Step: 1 America/Los_Angeles +1 509-640-0114 gbhughs@g…" at bounding box center [956, 180] width 1197 height 115
click at [777, 243] on td "A Callback Scheduled Call Step: 1 America/New_York +1 989-450-7640 juandaniel05…" at bounding box center [956, 301] width 1224 height 121
click at [761, 362] on td "A Callback Scheduled Call Step: 1 America/New_York +1 989-450-7640 juandaniel05…" at bounding box center [956, 301] width 1224 height 121
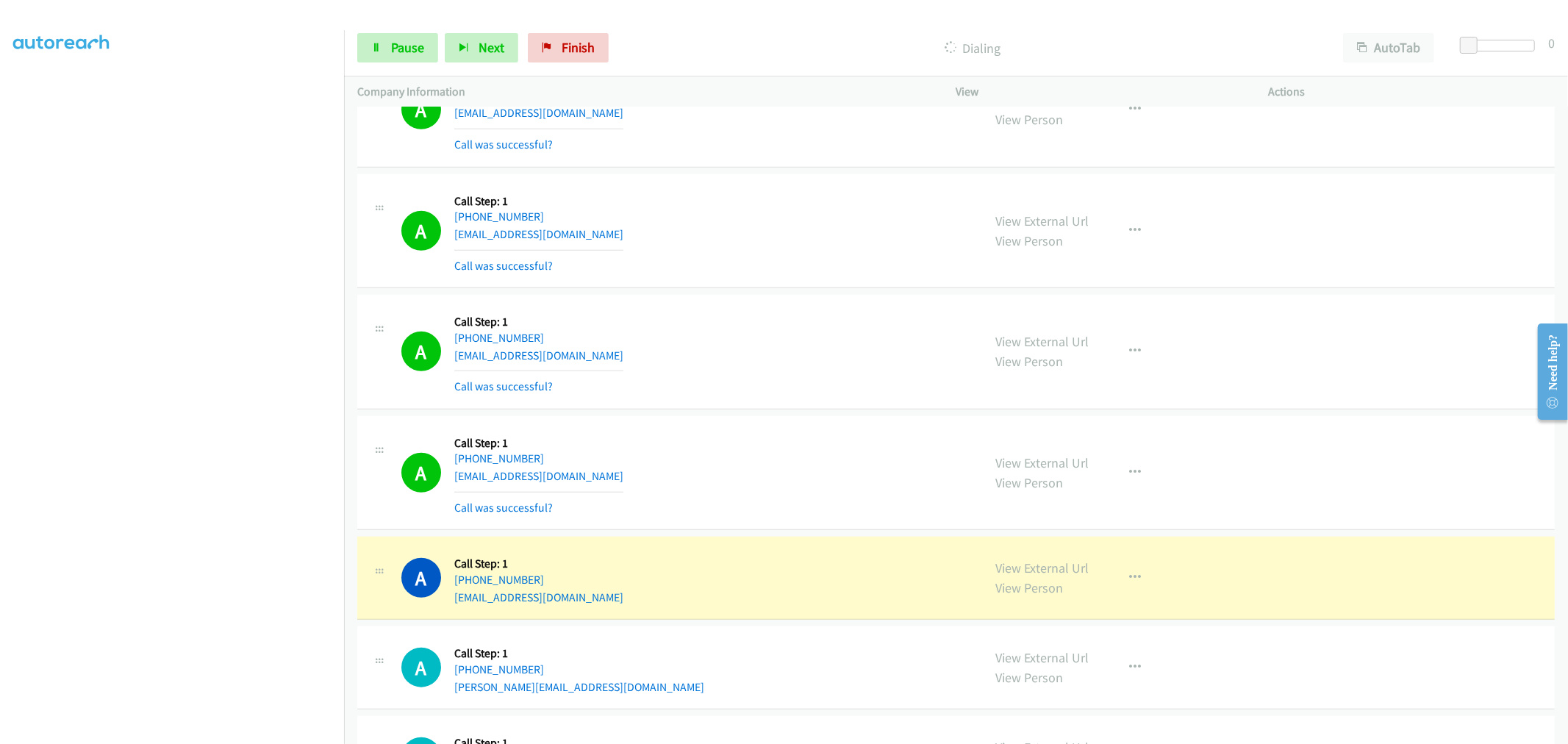
scroll to position [5638, 0]
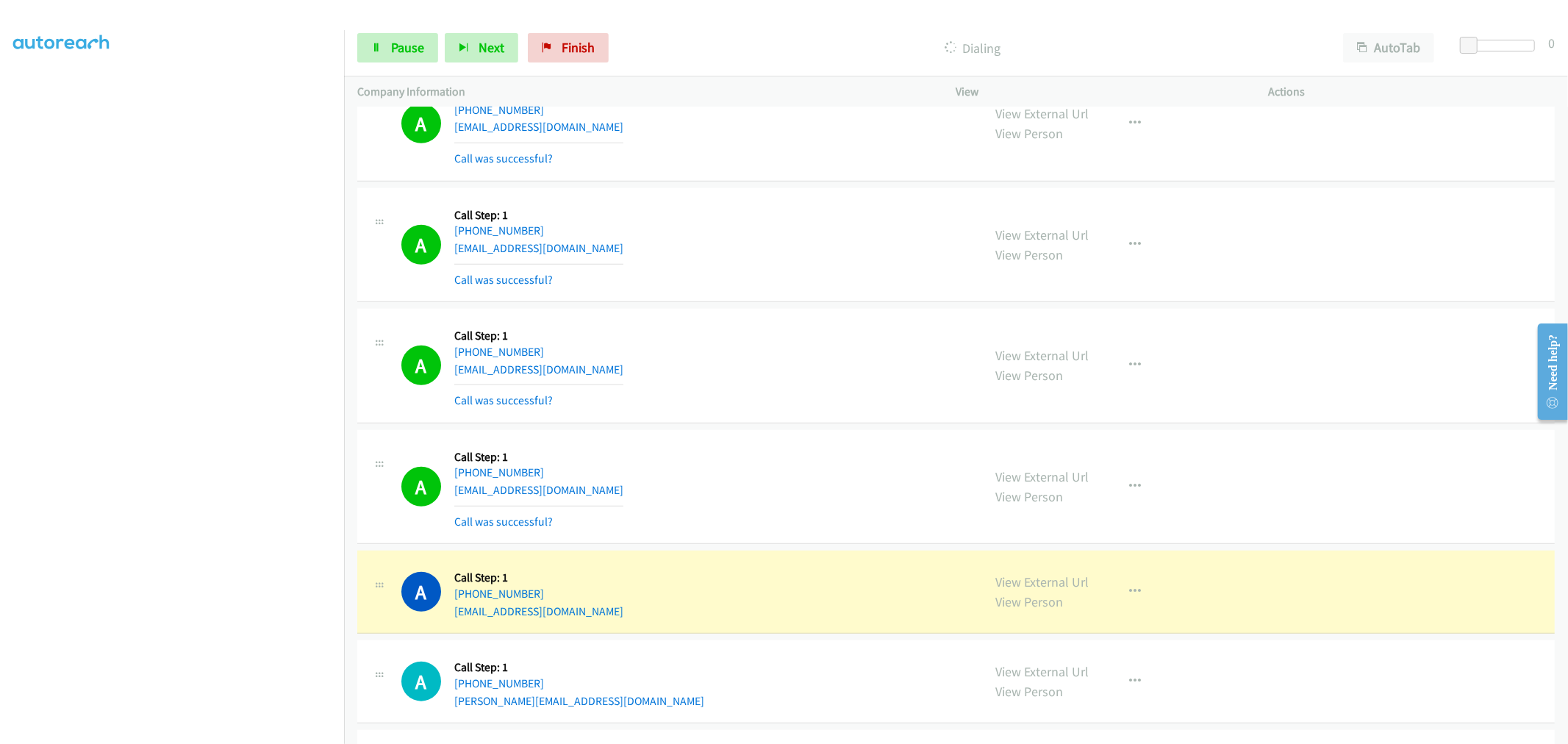
click at [854, 292] on div "A Callback Scheduled Call Step: 1 America/Los_Angeles +1 949-566-3571 skypaige@…" at bounding box center [956, 246] width 1197 height 115
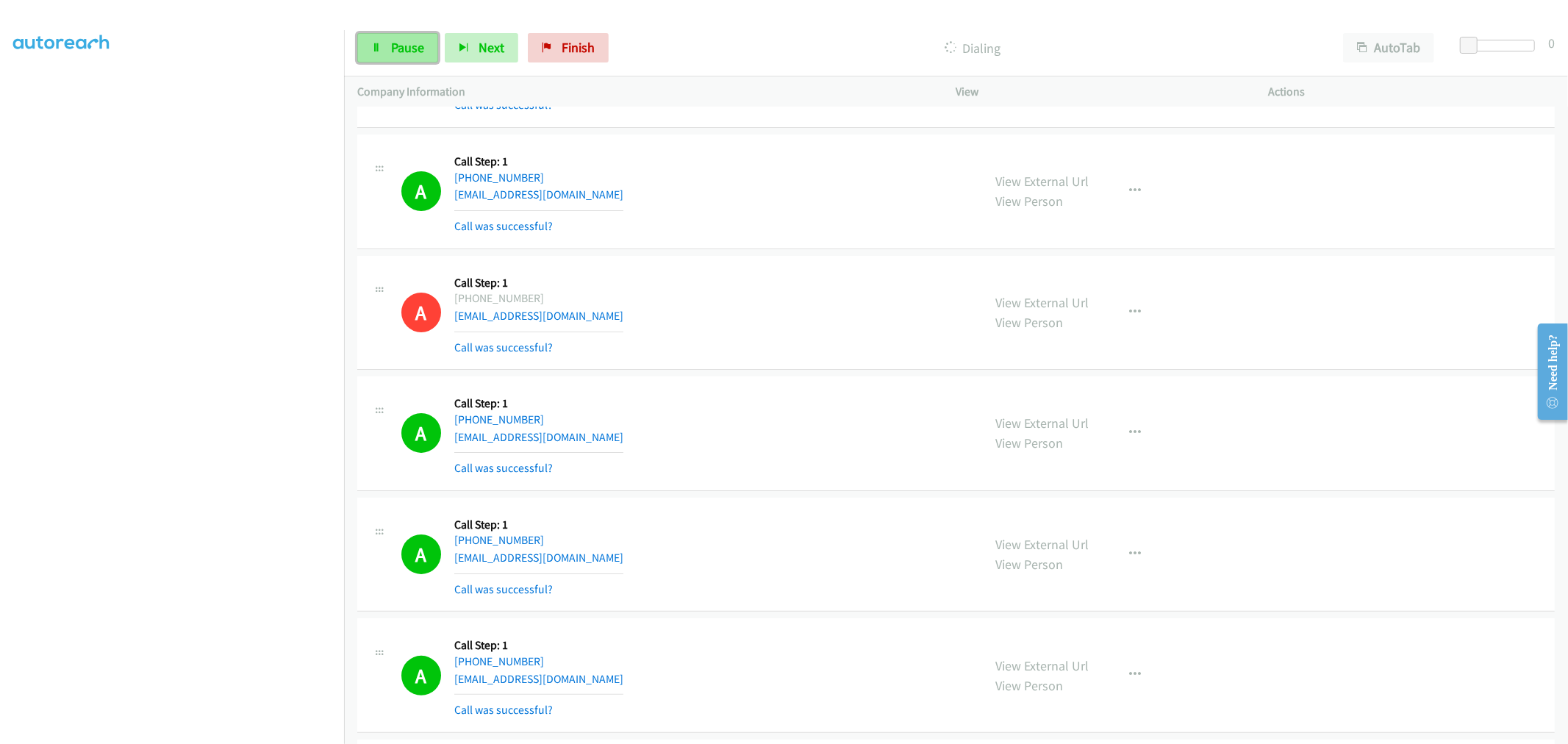
click at [386, 40] on link "Pause" at bounding box center [398, 48] width 81 height 30
click at [419, 63] on div "Start Calls Pause Next Finish Call Completed AutoTab AutoTab 0" at bounding box center [956, 48] width 1224 height 57
click at [421, 58] on link "Start Calls" at bounding box center [410, 48] width 105 height 30
click at [413, 45] on span "Pause" at bounding box center [408, 47] width 33 height 17
click at [434, 51] on span "Start Calls" at bounding box center [420, 47] width 58 height 17
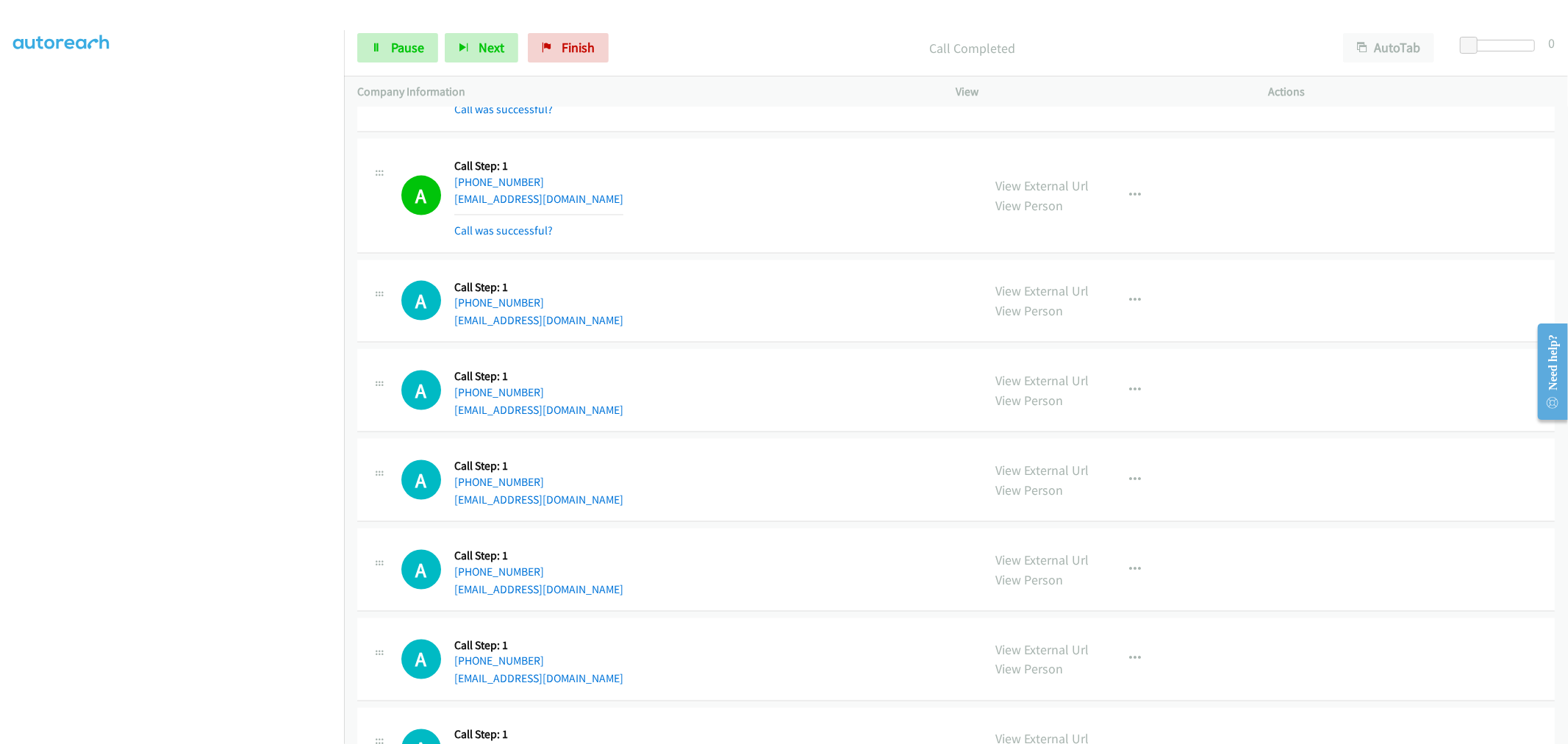
scroll to position [6339, 0]
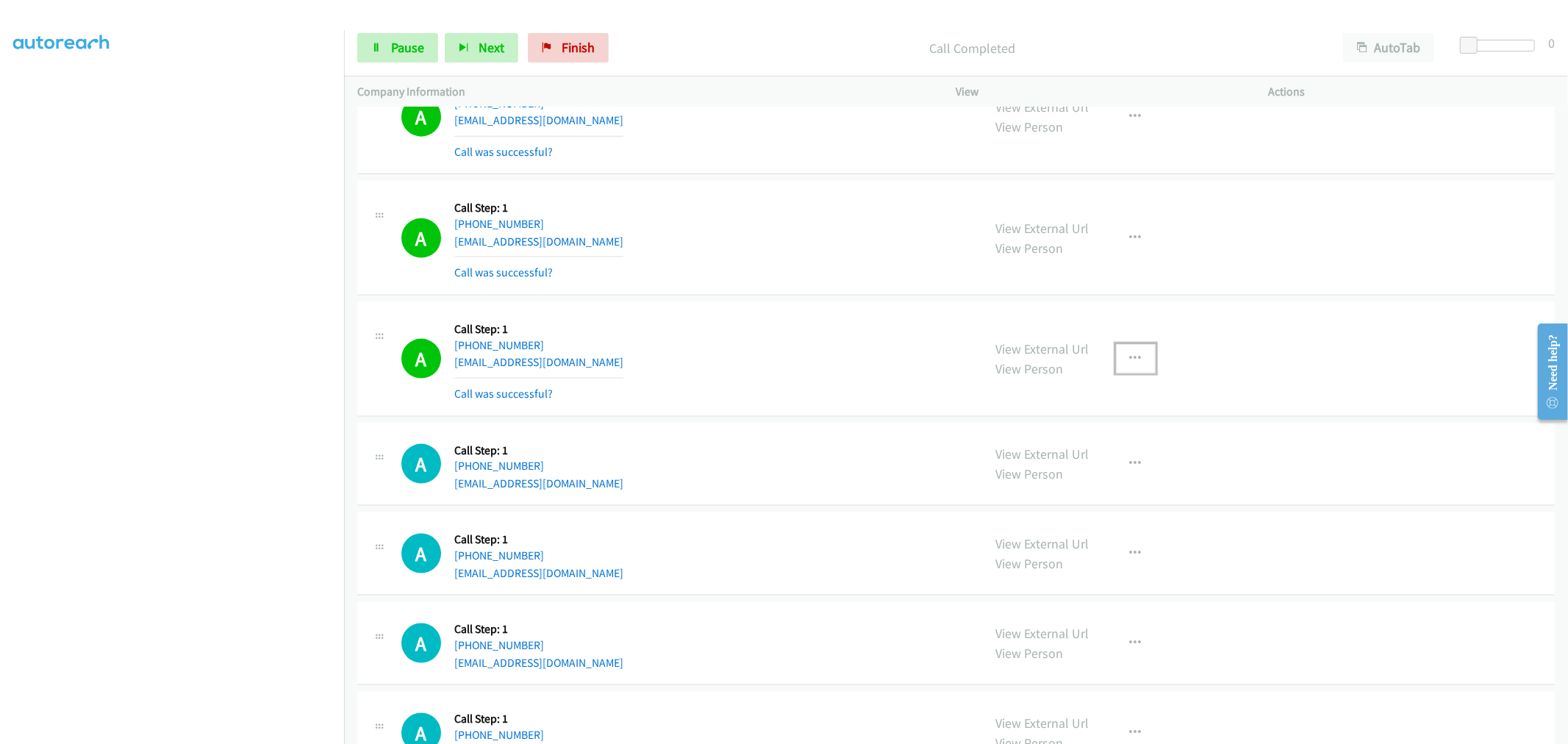
click at [1134, 350] on button "button" at bounding box center [1136, 359] width 40 height 30
drag, startPoint x: 1071, startPoint y: 493, endPoint x: 435, endPoint y: 657, distance: 656.8
click at [1071, 493] on link "Add to do not call list" at bounding box center [1057, 484] width 195 height 30
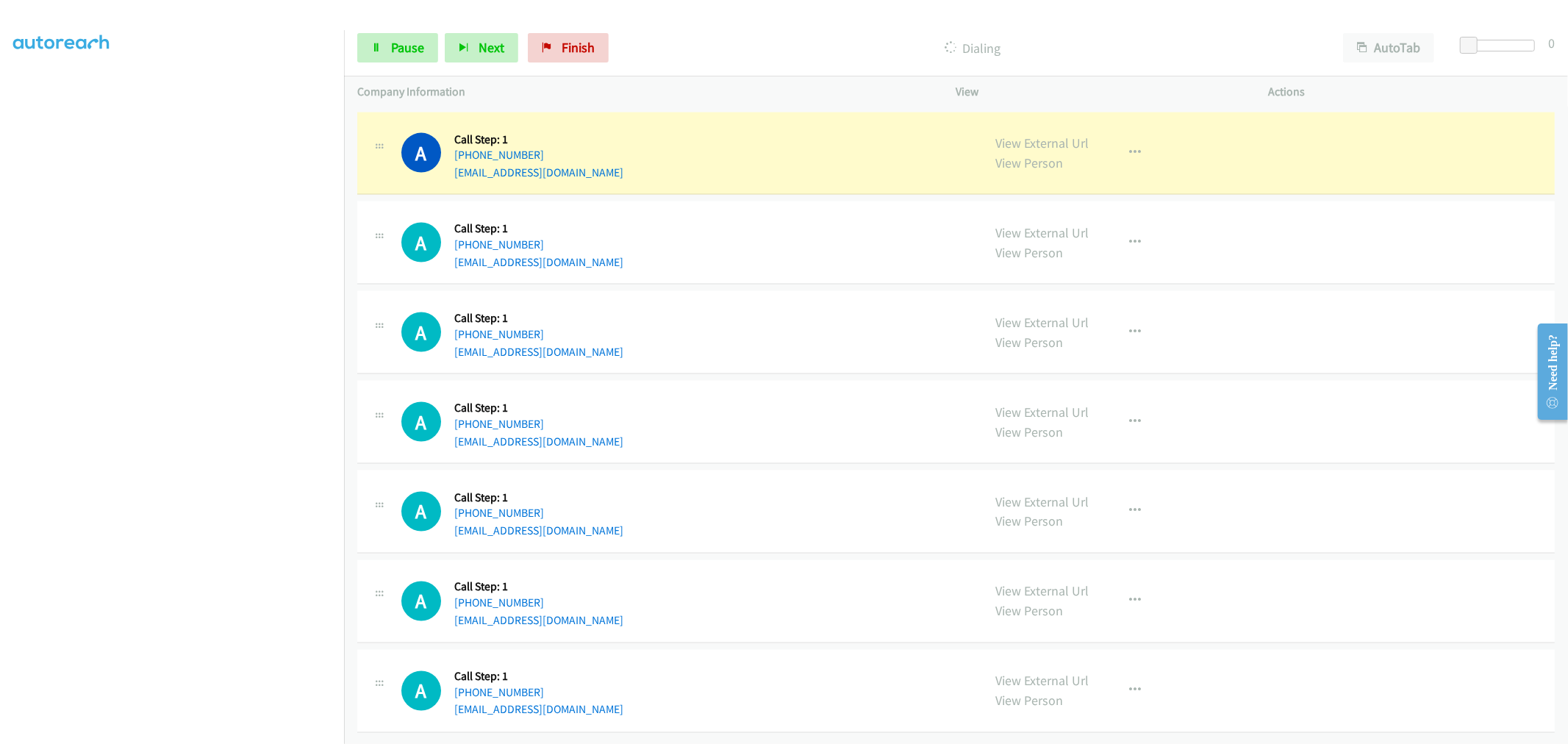
scroll to position [6666, 0]
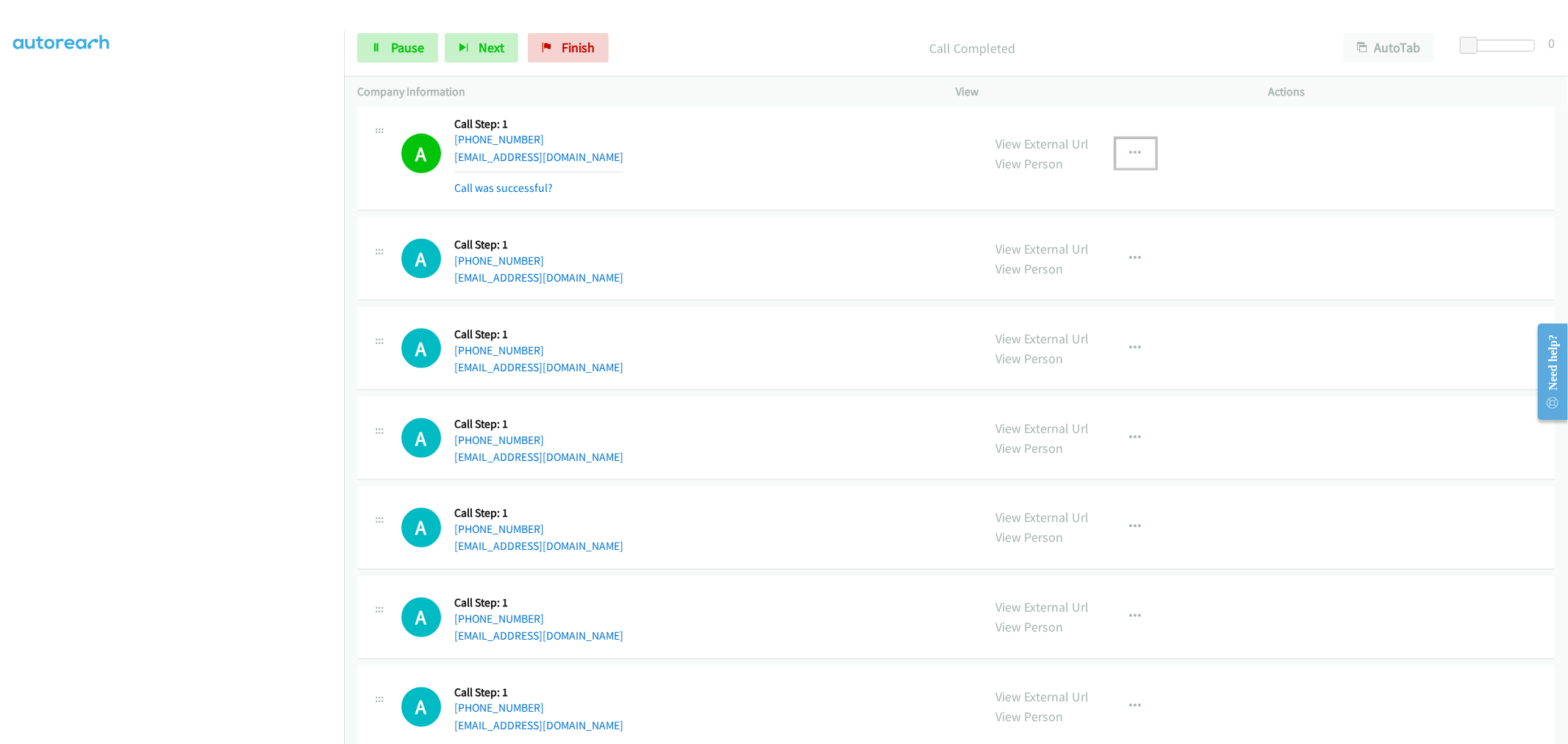
click at [1126, 149] on button "button" at bounding box center [1136, 154] width 40 height 30
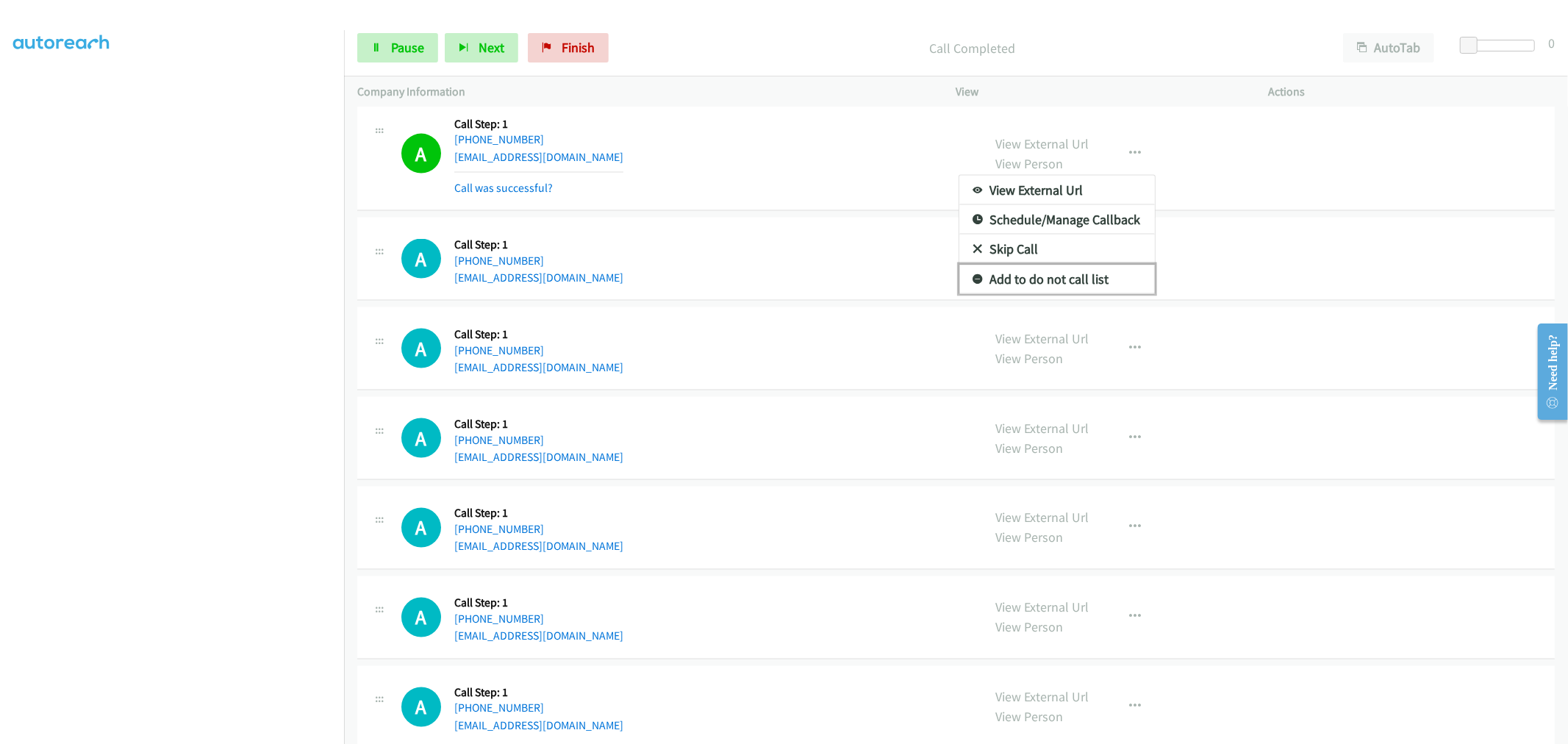
click at [1025, 285] on link "Add to do not call list" at bounding box center [1057, 279] width 195 height 30
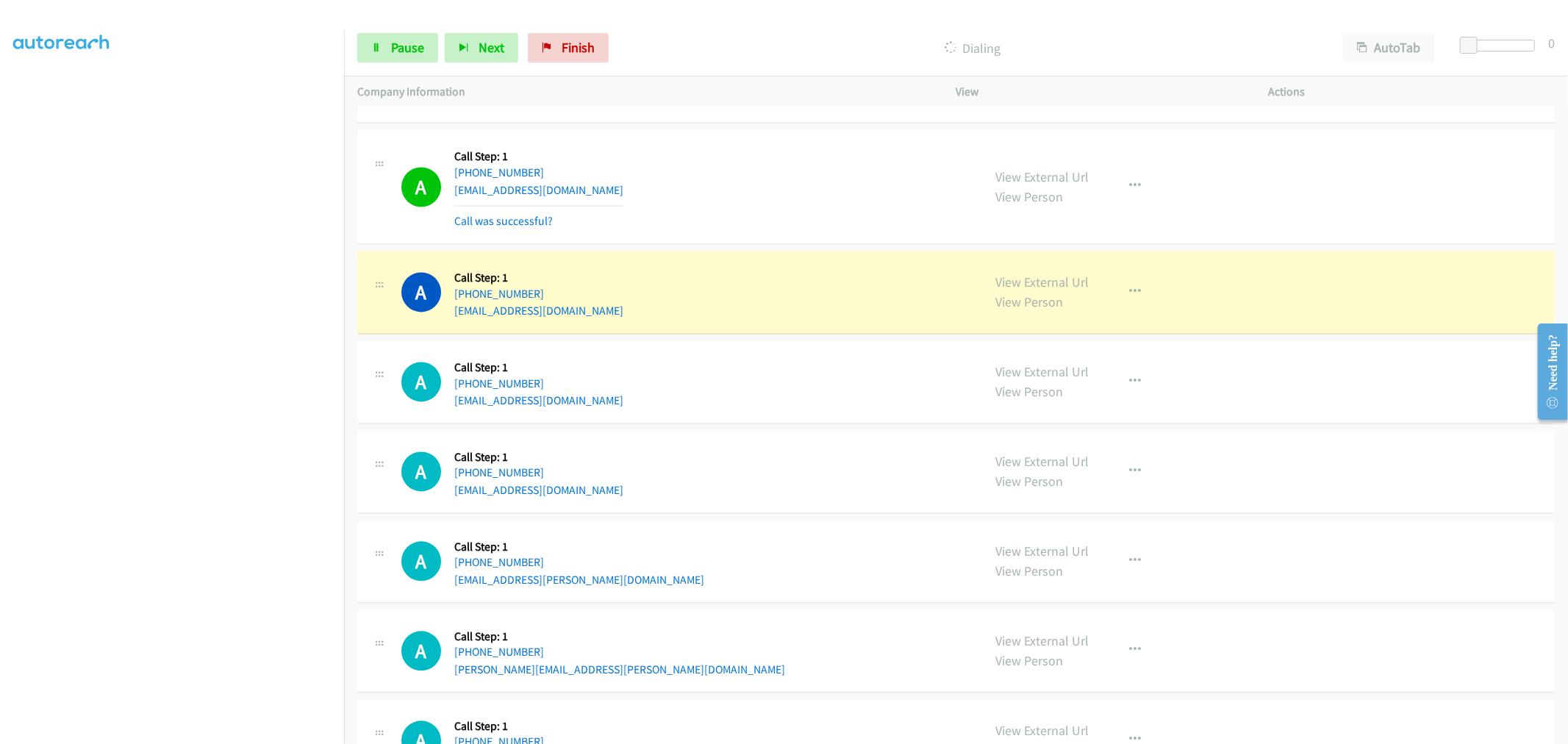
scroll to position [7075, 0]
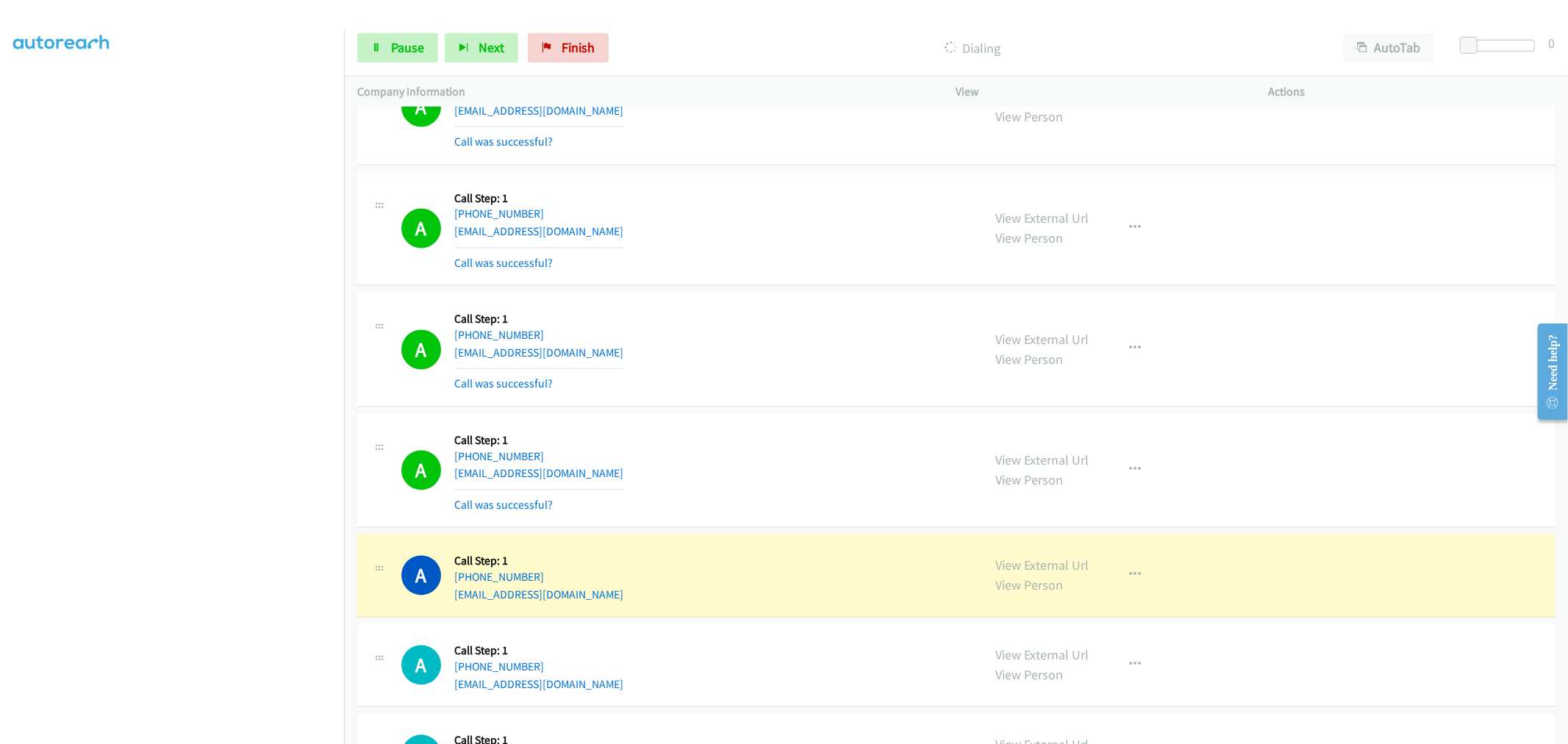
click at [787, 290] on td "A Callback Scheduled Call Step: 1 America/Phoenix +1 602-810-7666 mariafelixphx…" at bounding box center [956, 228] width 1224 height 121
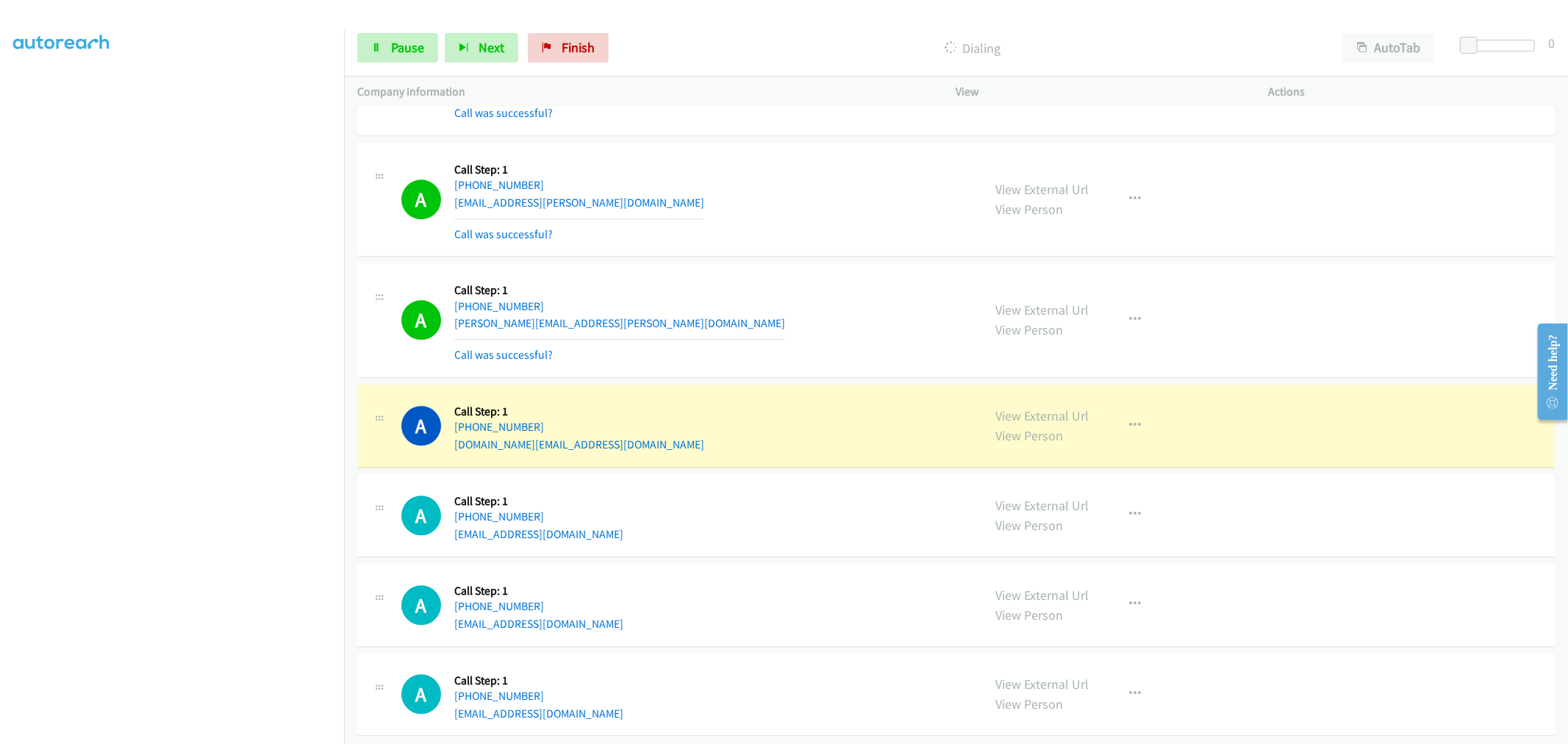
scroll to position [7729, 0]
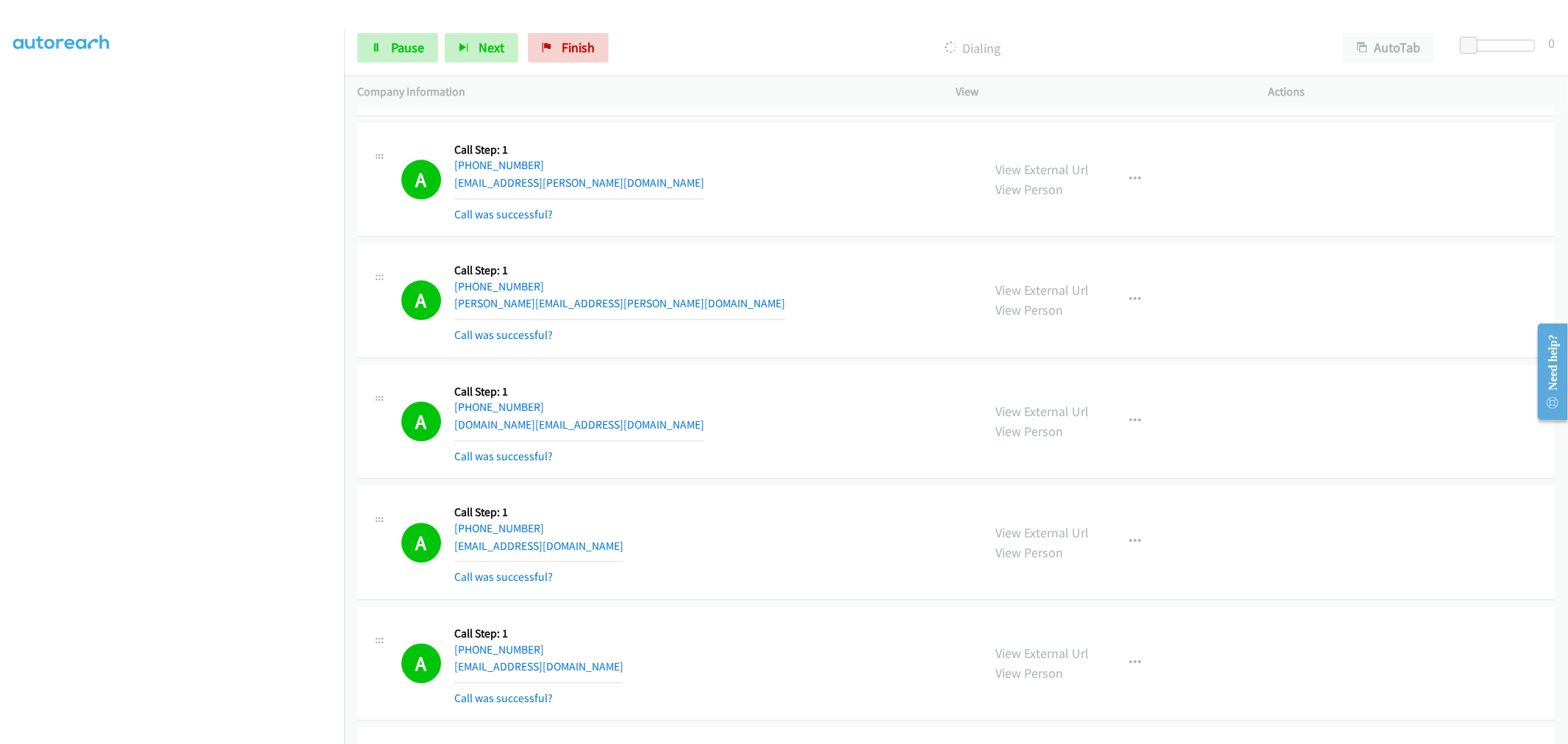
click at [810, 304] on div "A Callback Scheduled Call Step: 1 America/New_York +1 804-873-6771 franko.wilso…" at bounding box center [685, 301] width 568 height 87
click at [197, 732] on section at bounding box center [172, 395] width 318 height 704
click at [398, 53] on span "Pause" at bounding box center [408, 47] width 33 height 17
click at [721, 352] on div "A Callback Scheduled Call Step: 1 America/New_York +1 804-873-6771 franko.wilso…" at bounding box center [956, 300] width 1197 height 115
click at [1130, 299] on icon "button" at bounding box center [1136, 300] width 12 height 12
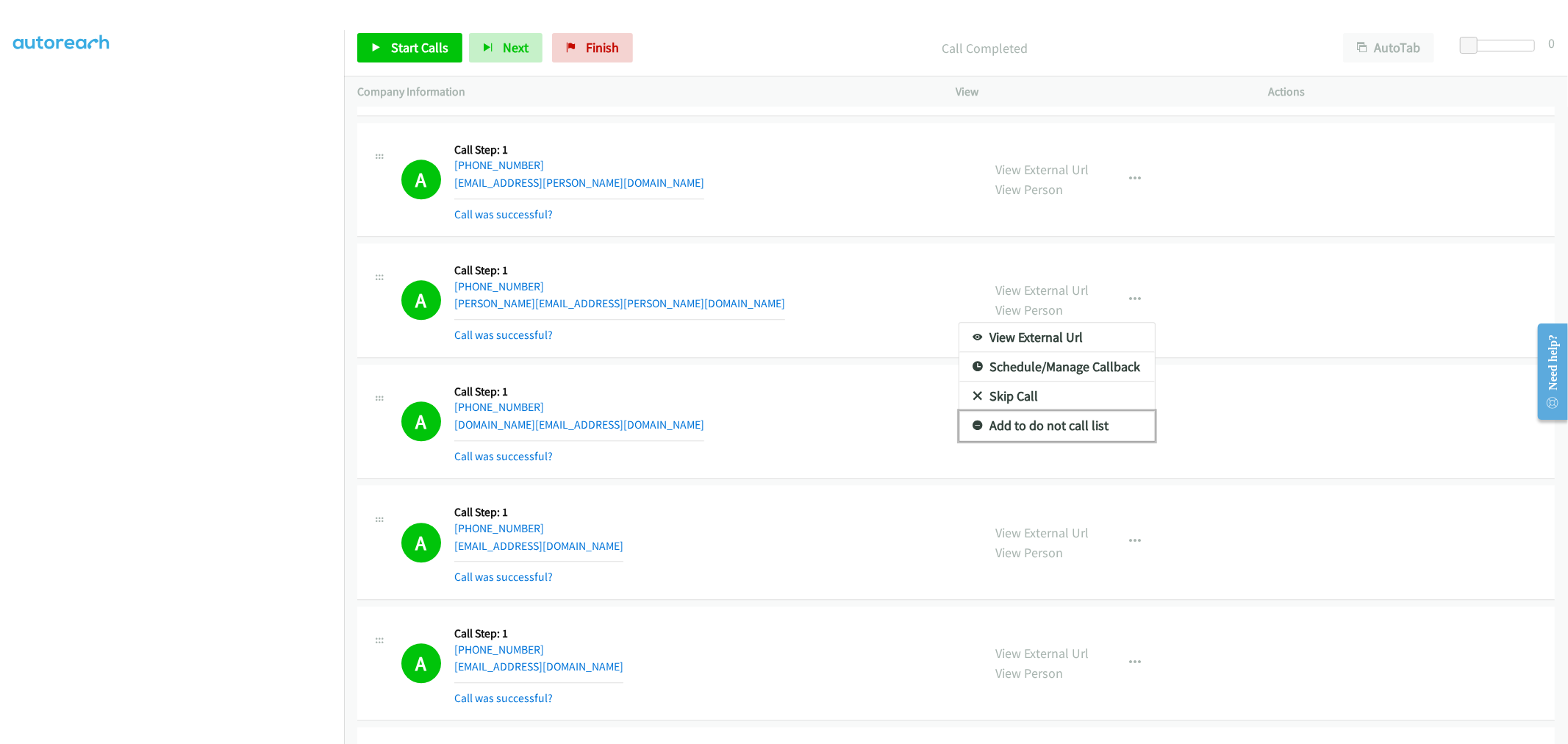
click at [1064, 432] on link "Add to do not call list" at bounding box center [1057, 426] width 195 height 30
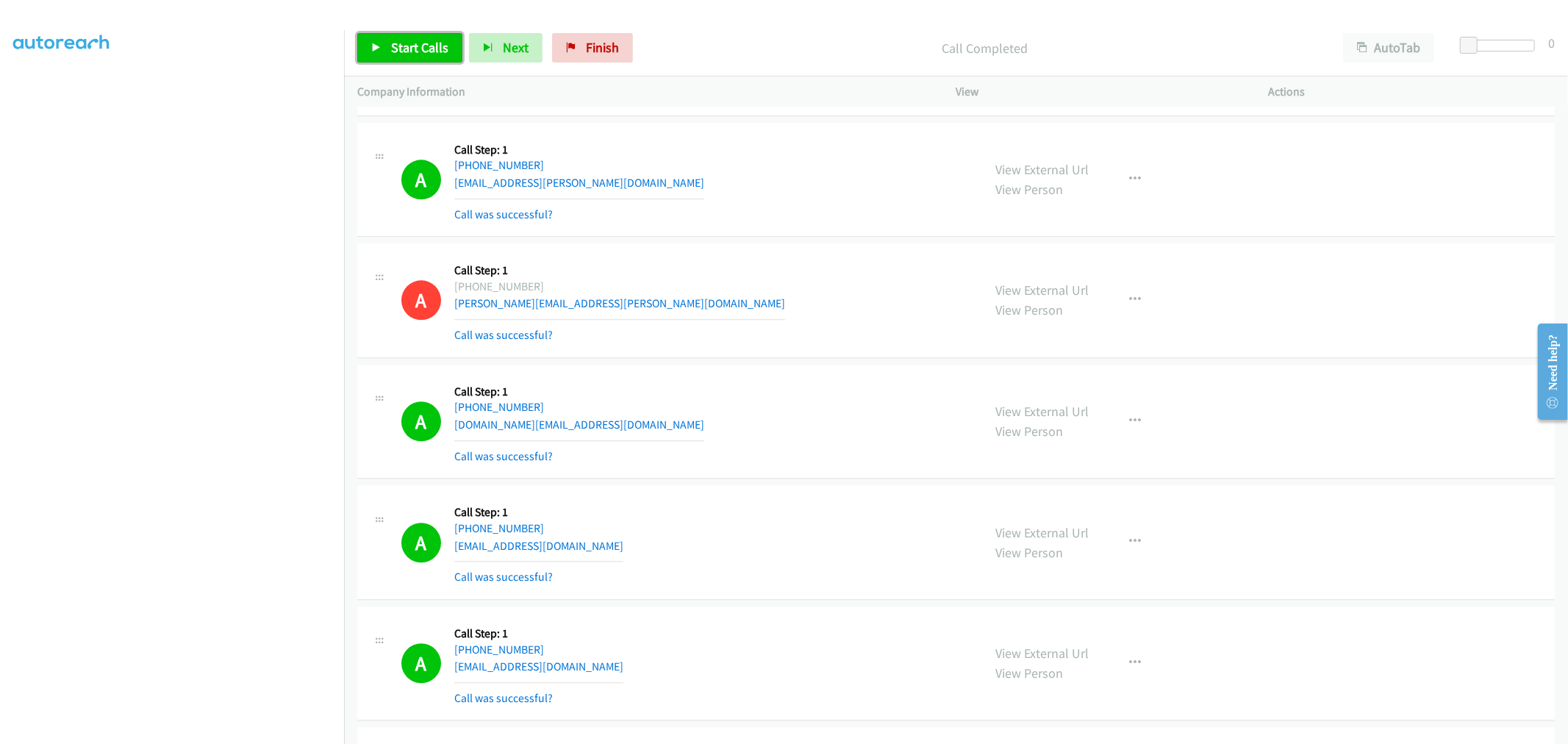
click at [423, 40] on span "Start Calls" at bounding box center [420, 47] width 58 height 17
click at [772, 264] on div "A Callback Scheduled Call Step: 1 America/New_York +1 804-873-6771 franko.wilso…" at bounding box center [685, 301] width 568 height 87
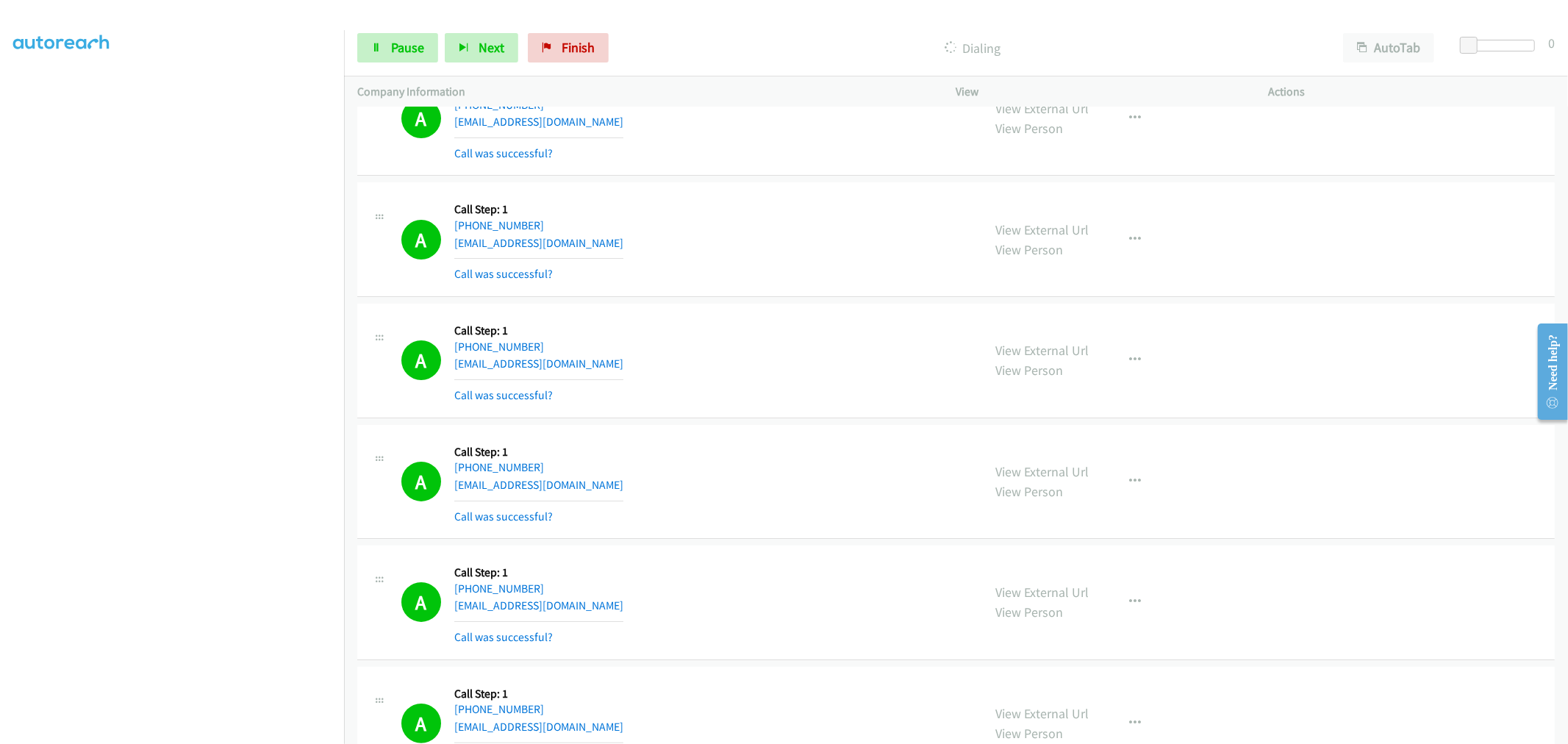
scroll to position [9853, 0]
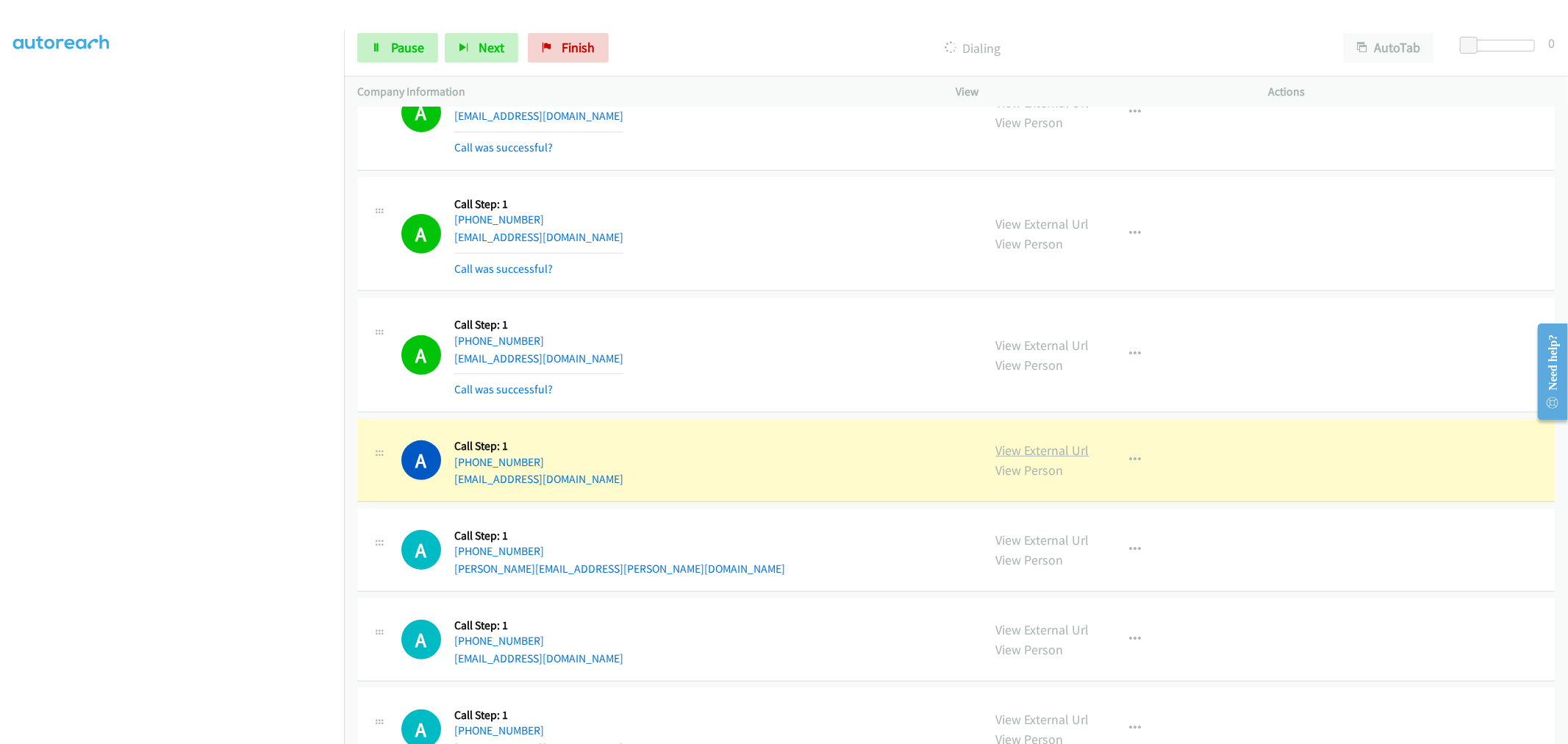
drag, startPoint x: 1025, startPoint y: 458, endPoint x: 1023, endPoint y: 449, distance: 9.2
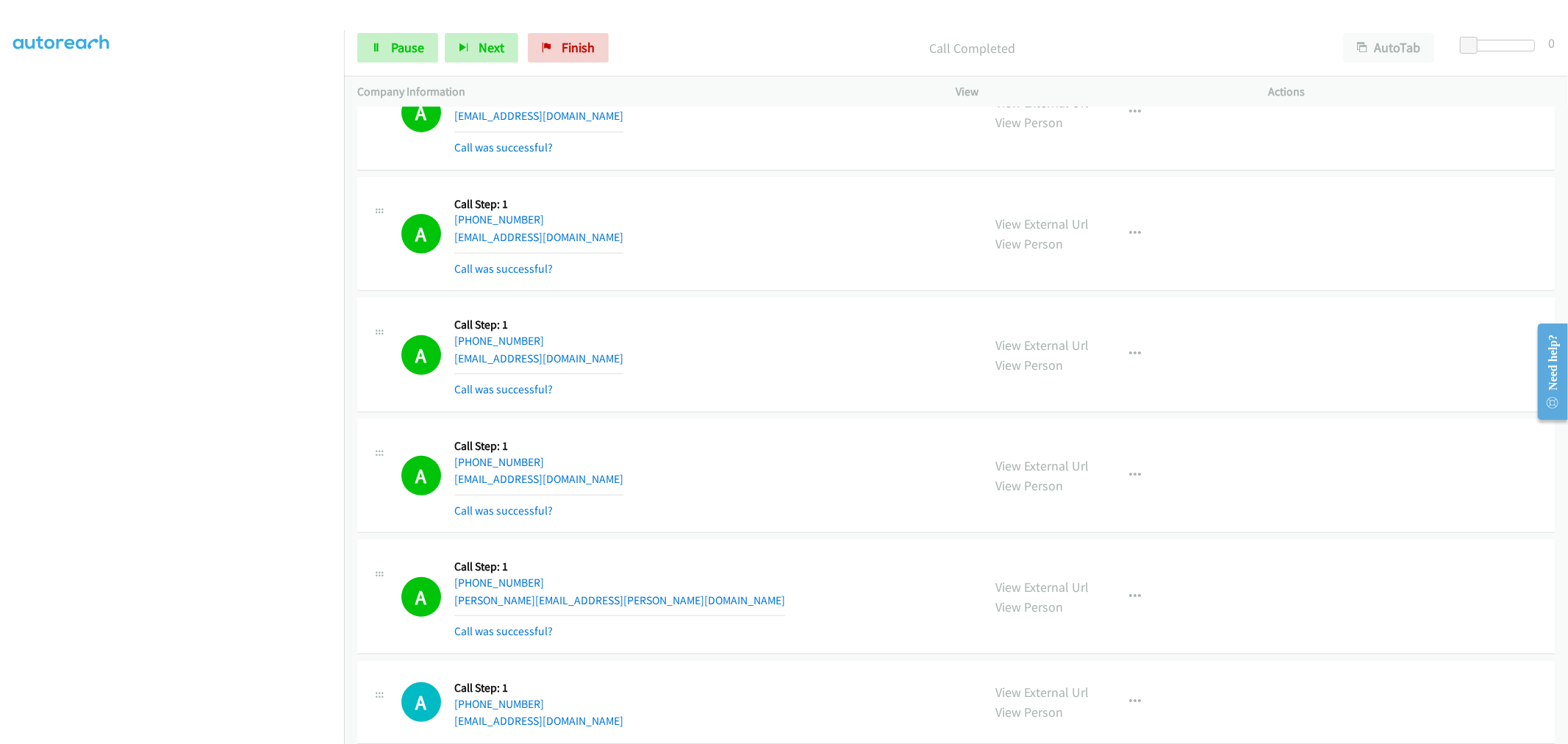
click at [770, 295] on td "A Callback Scheduled Call Step: 1 America/New_York +1 929-606-8771 taliatrail@g…" at bounding box center [956, 234] width 1224 height 121
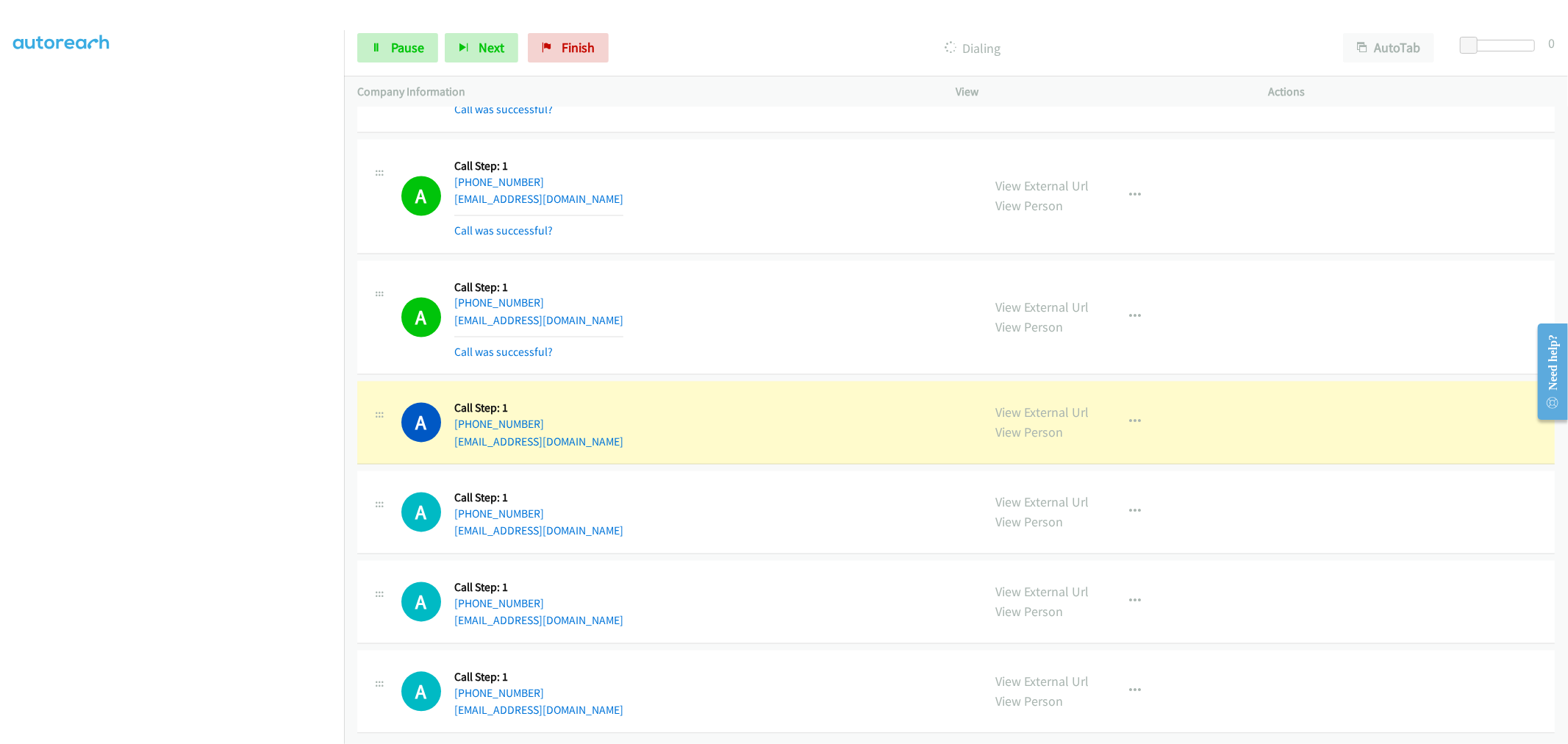
scroll to position [11814, 0]
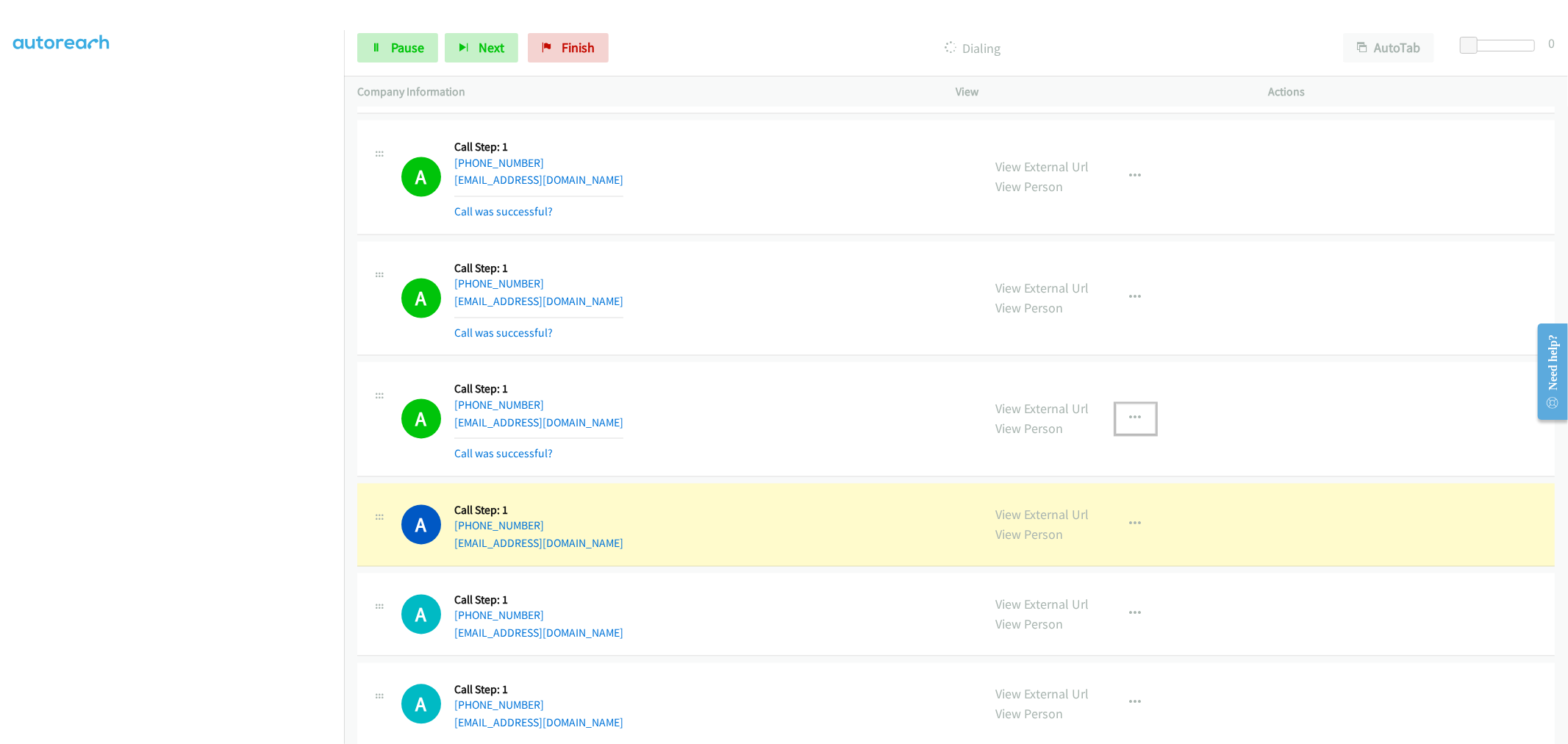
click at [1126, 419] on button "button" at bounding box center [1136, 419] width 40 height 30
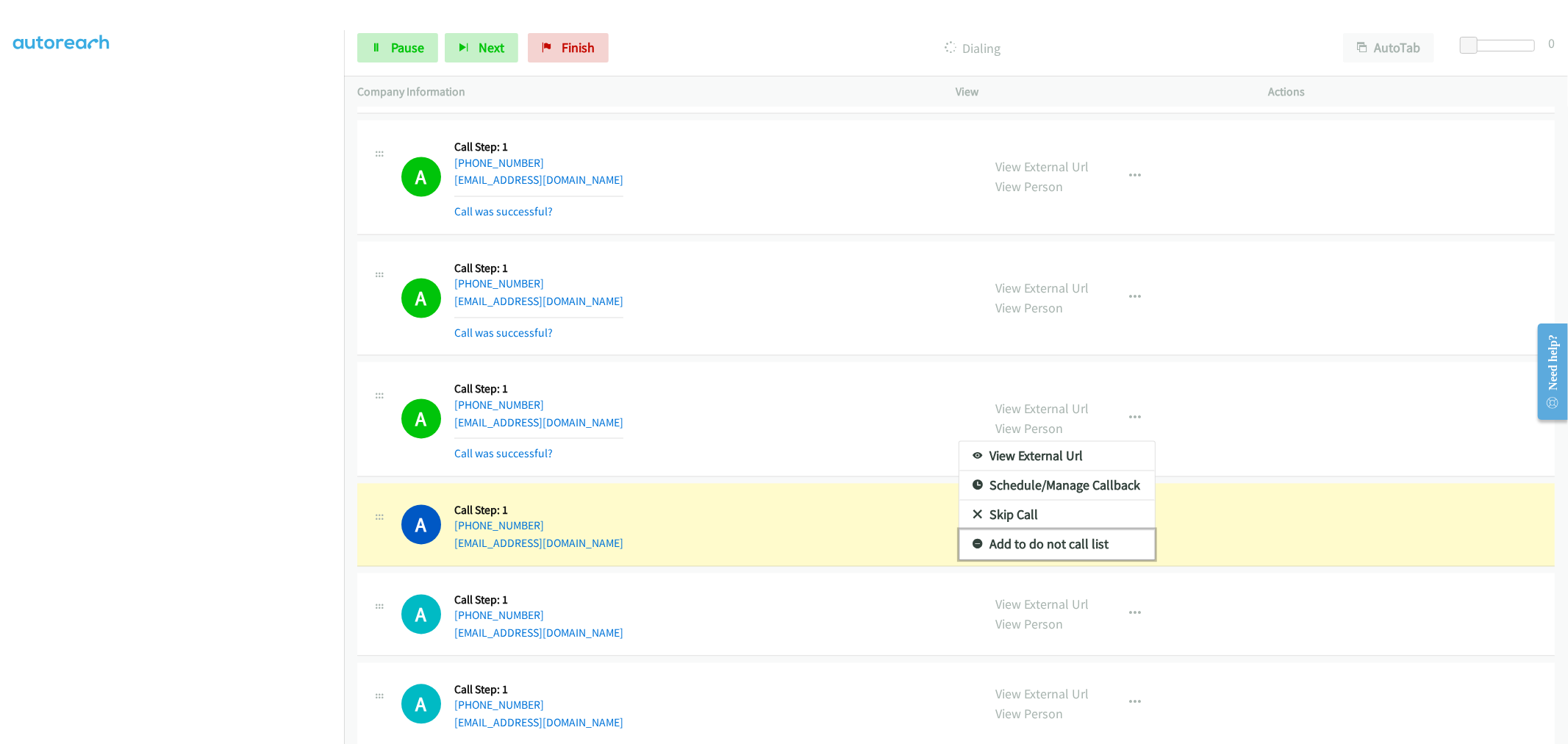
click at [1037, 545] on link "Add to do not call list" at bounding box center [1057, 545] width 195 height 30
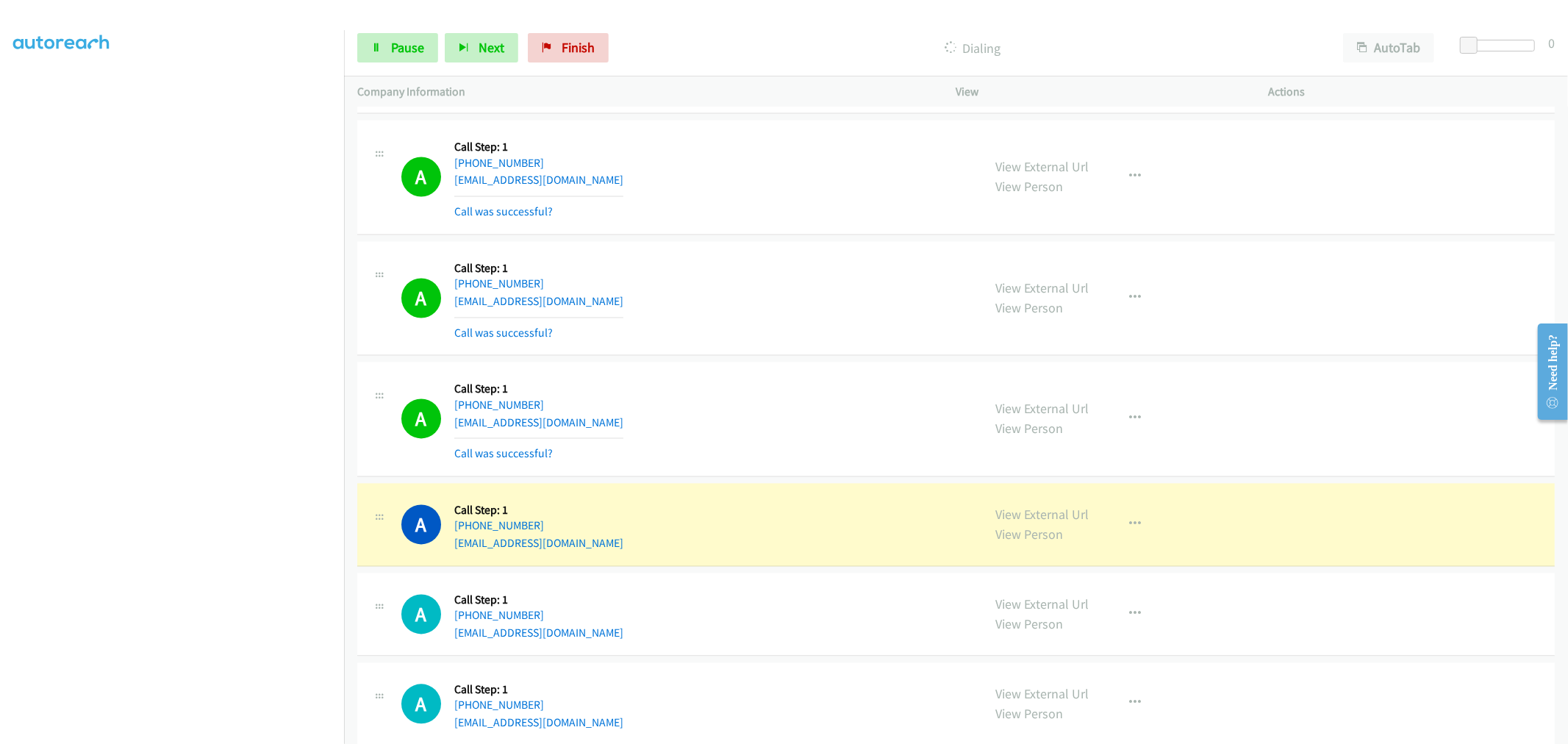
click at [801, 405] on div "A Callback Scheduled Call Step: 1 America/New_York +1 513-535-5993 matt.p.chapm…" at bounding box center [685, 419] width 568 height 87
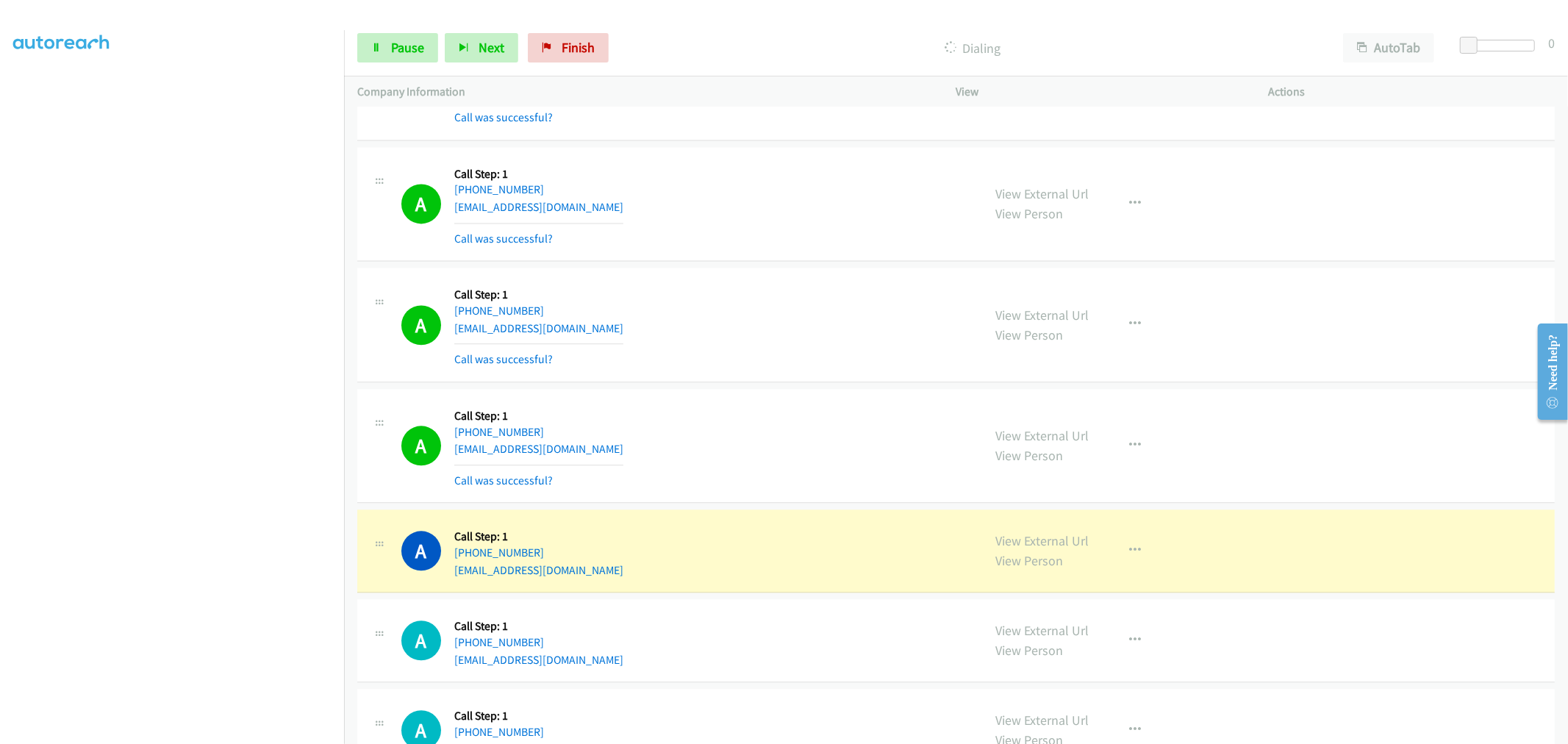
scroll to position [12305, 0]
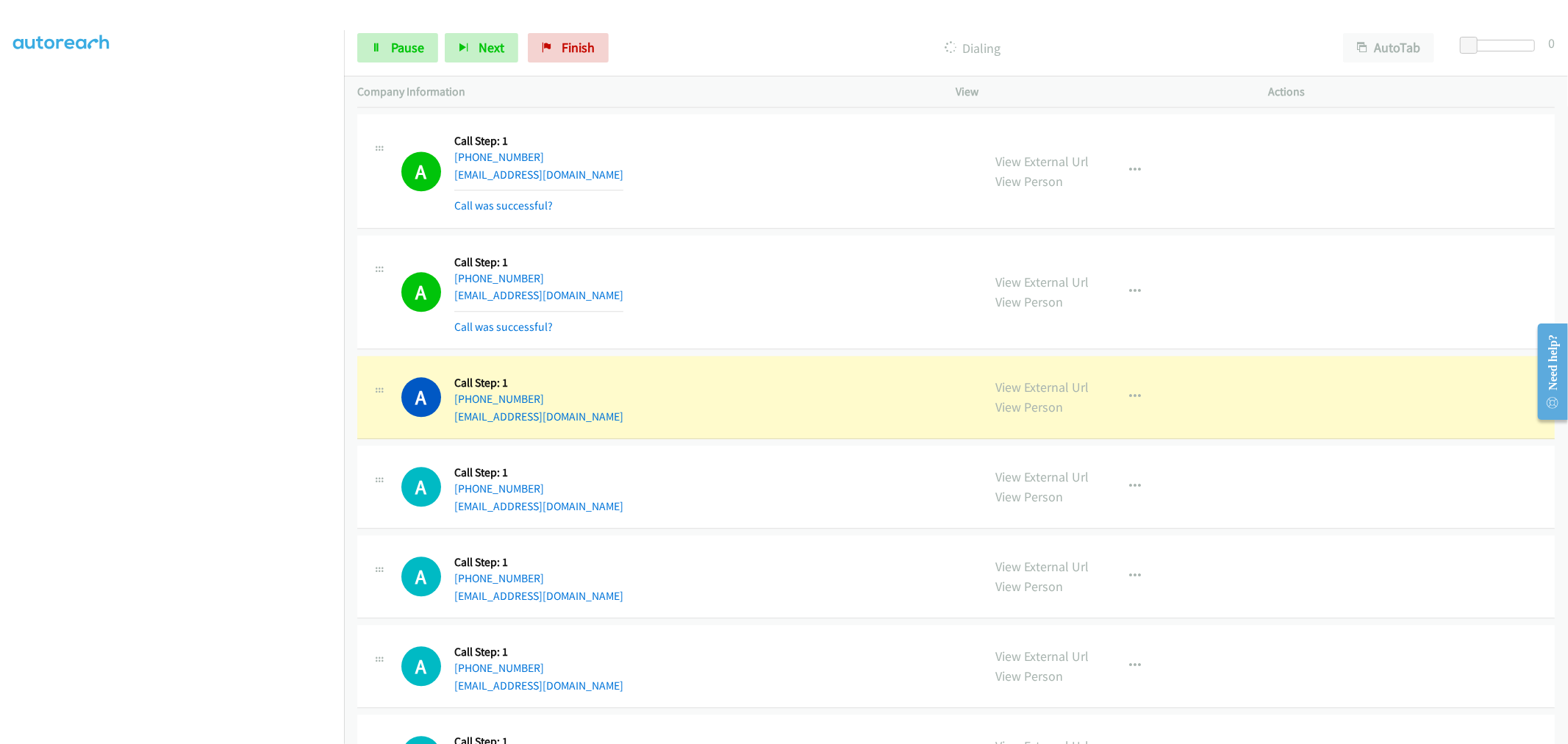
click at [440, 53] on div "Start Calls Pause Next Finish" at bounding box center [486, 48] width 258 height 30
click at [418, 49] on span "Pause" at bounding box center [408, 47] width 33 height 17
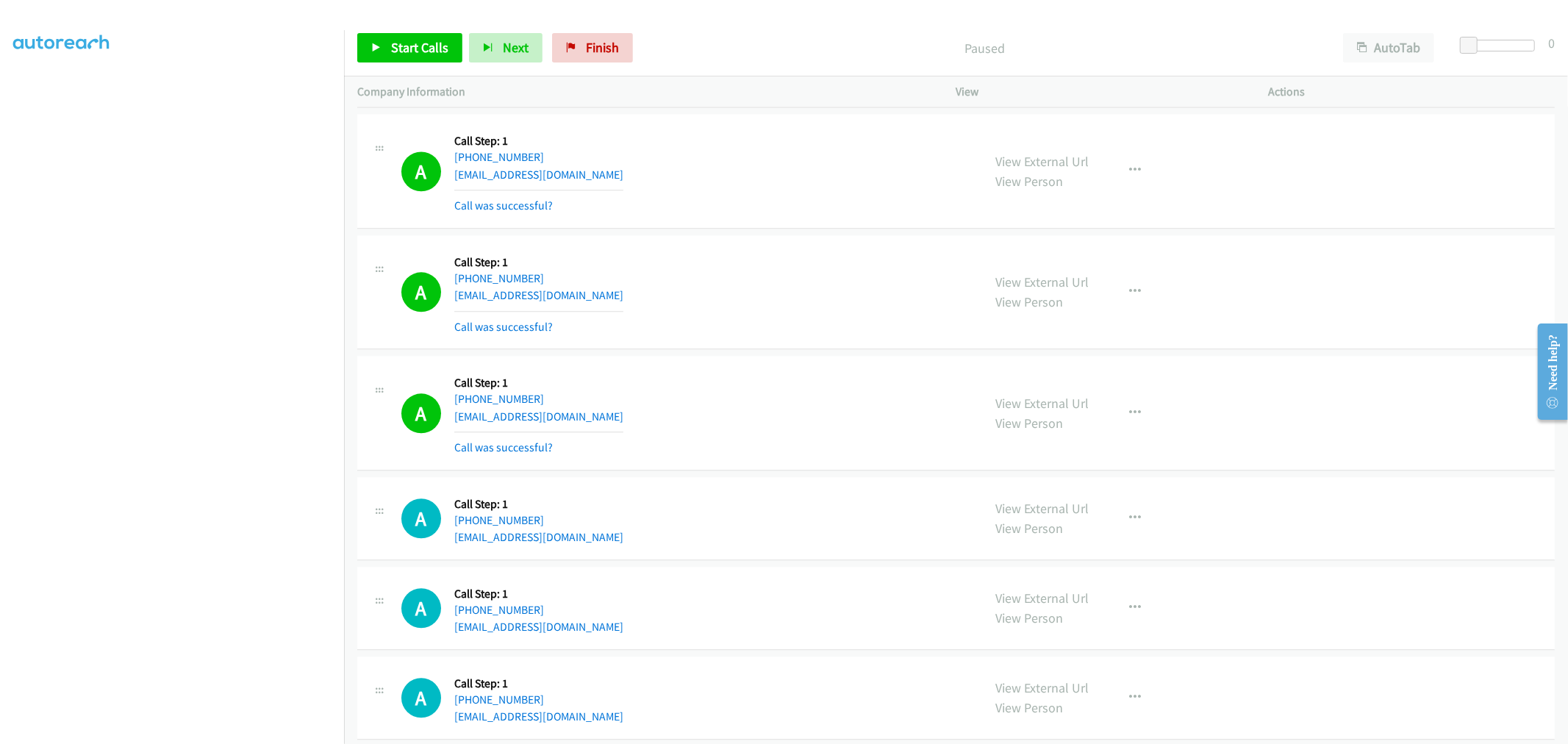
click at [832, 353] on td "A Callback Scheduled Call Step: 1 America/Chicago +1 501-580-0023 glendaharriso…" at bounding box center [956, 292] width 1224 height 121
